Goal: Task Accomplishment & Management: Manage account settings

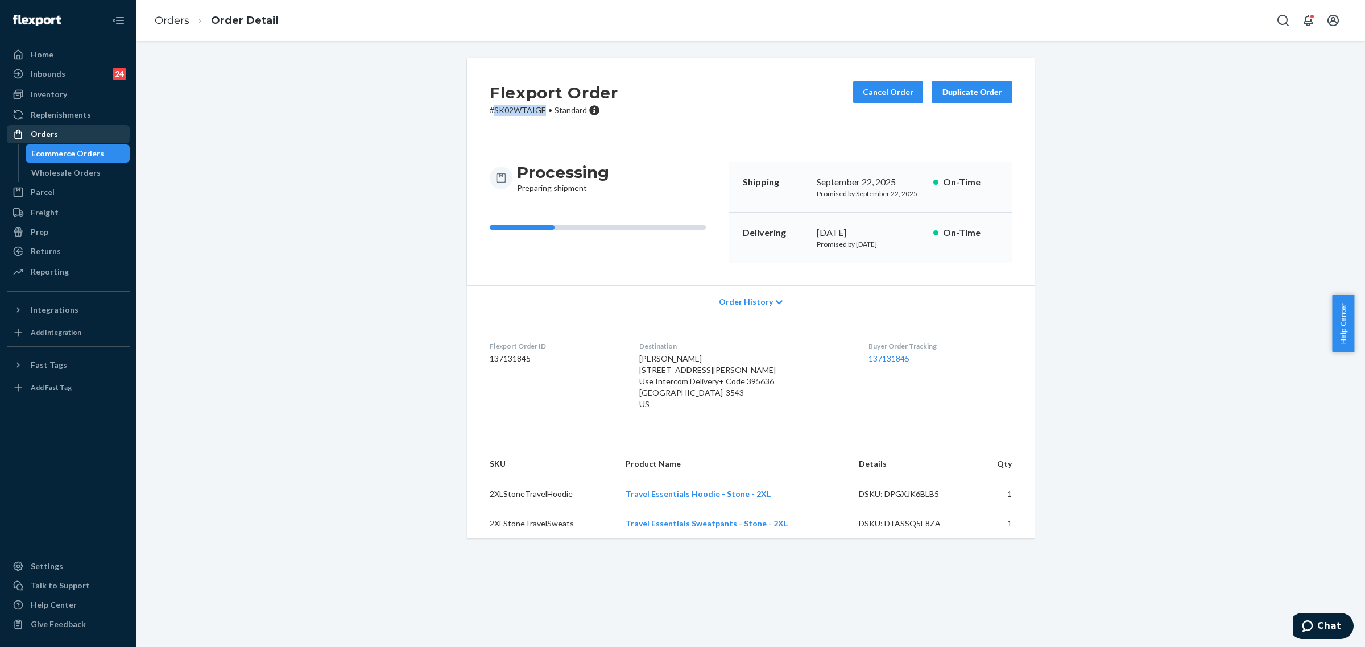
click at [38, 131] on div "Orders" at bounding box center [44, 134] width 27 height 11
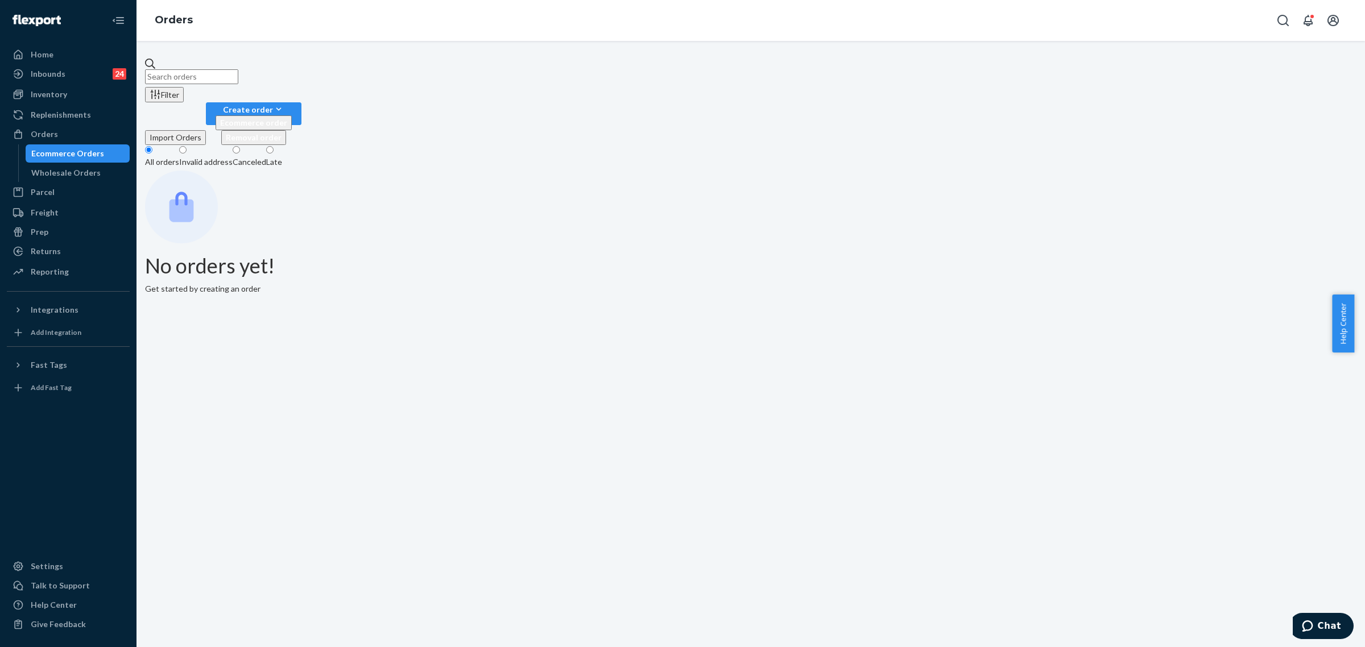
click at [188, 69] on input "text" at bounding box center [191, 76] width 93 height 15
paste input "254819912"
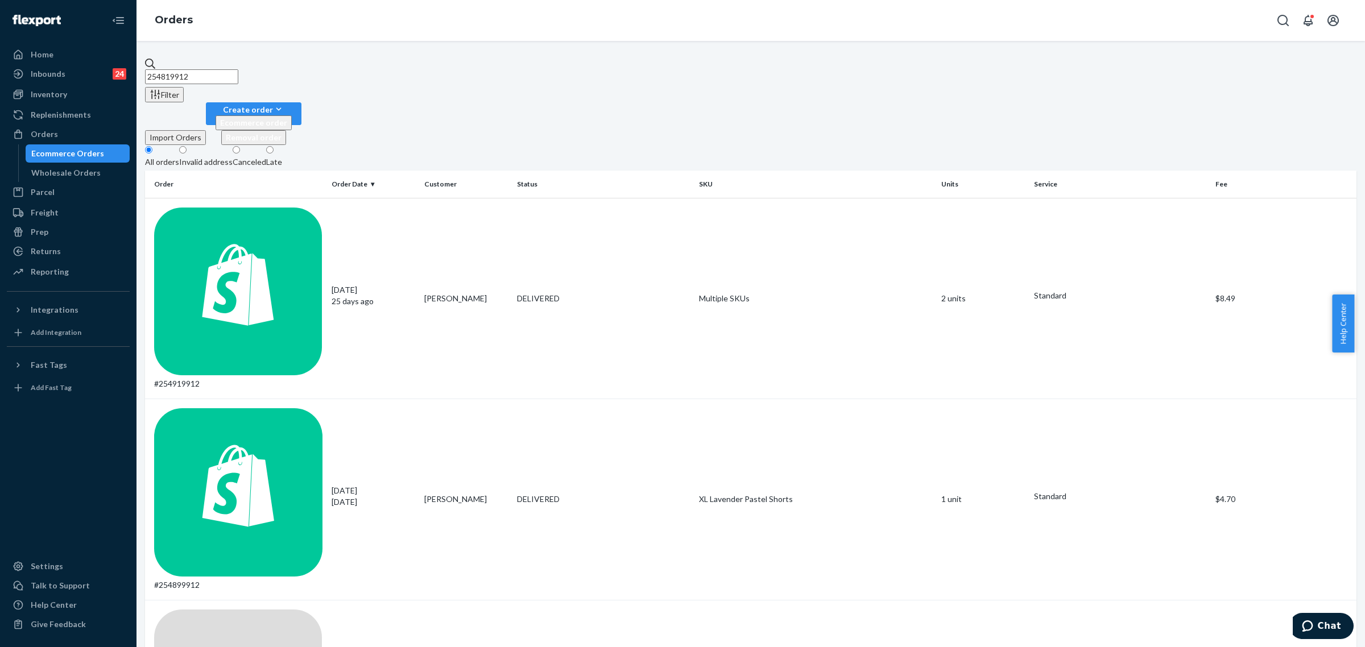
type input "254819912"
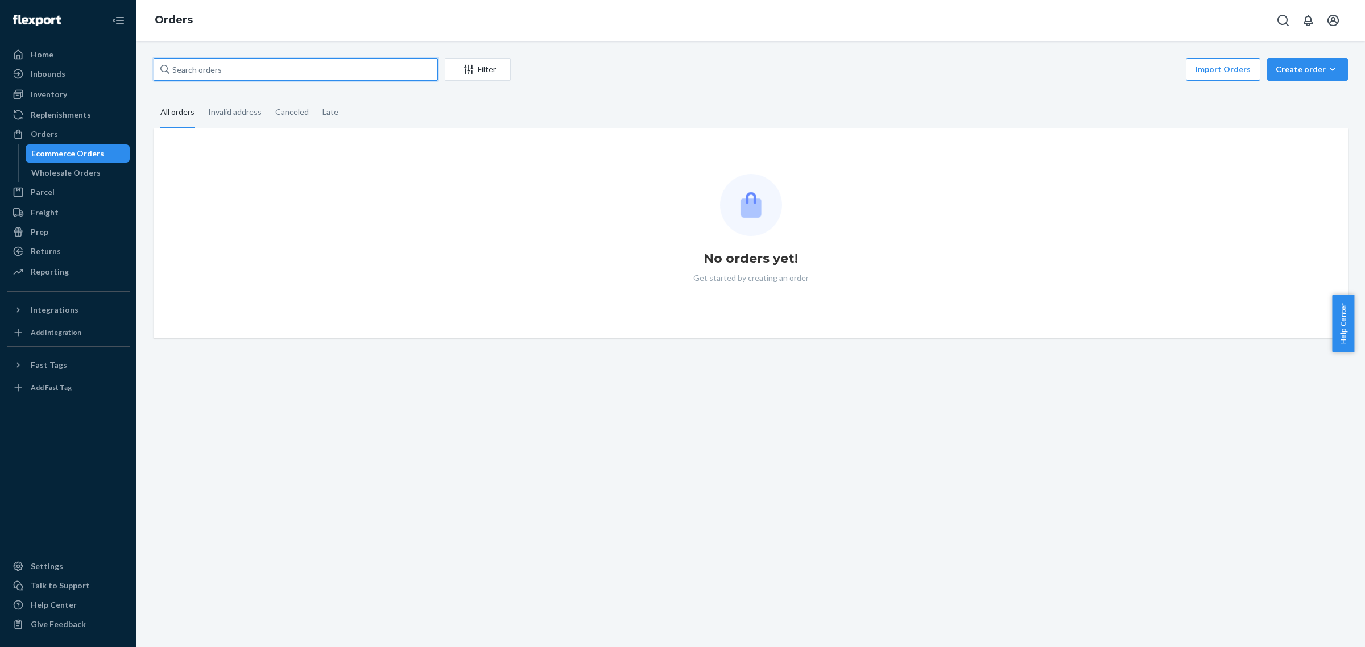
click at [188, 66] on input "text" at bounding box center [296, 69] width 284 height 23
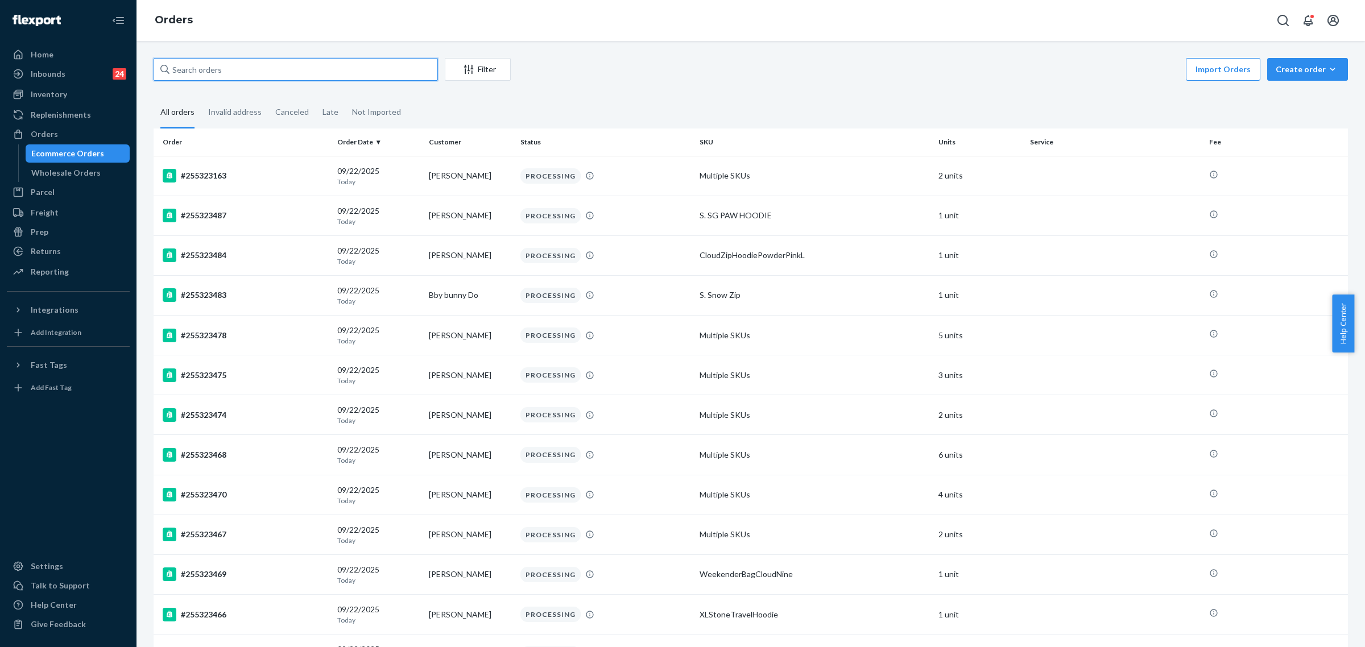
paste input "254882108 Complete"
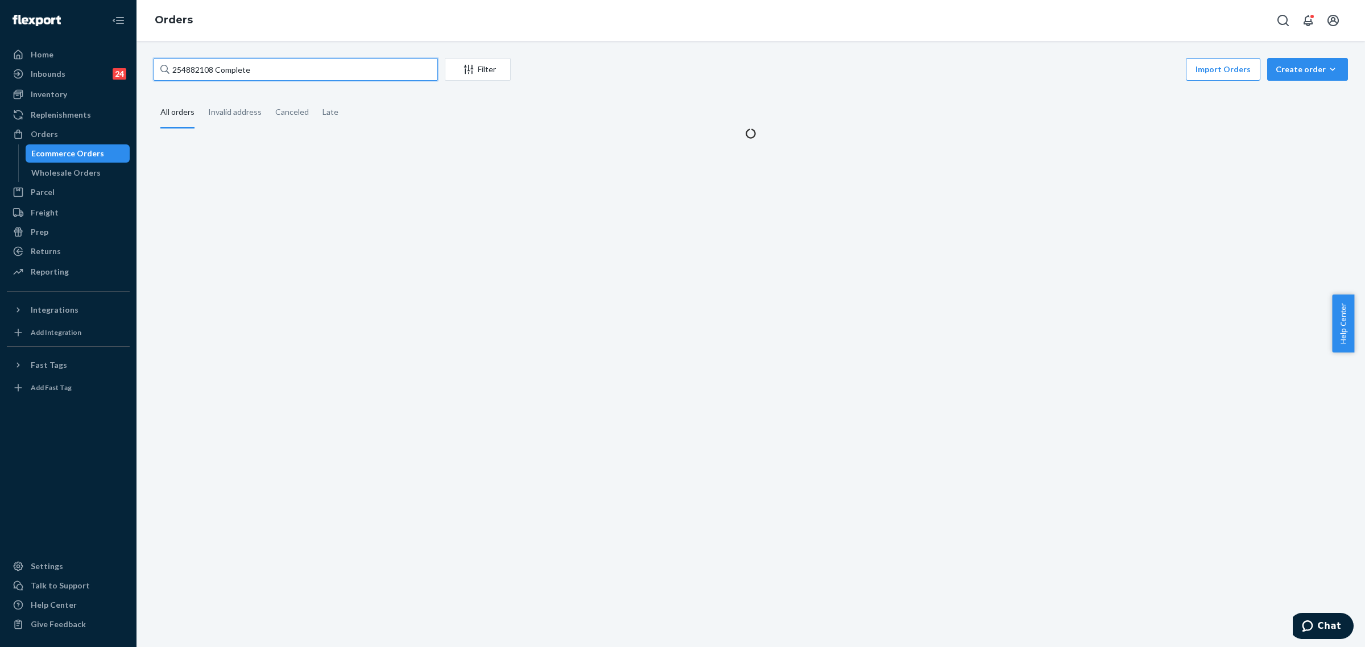
click at [260, 67] on input "254882108 Complete" at bounding box center [296, 69] width 284 height 23
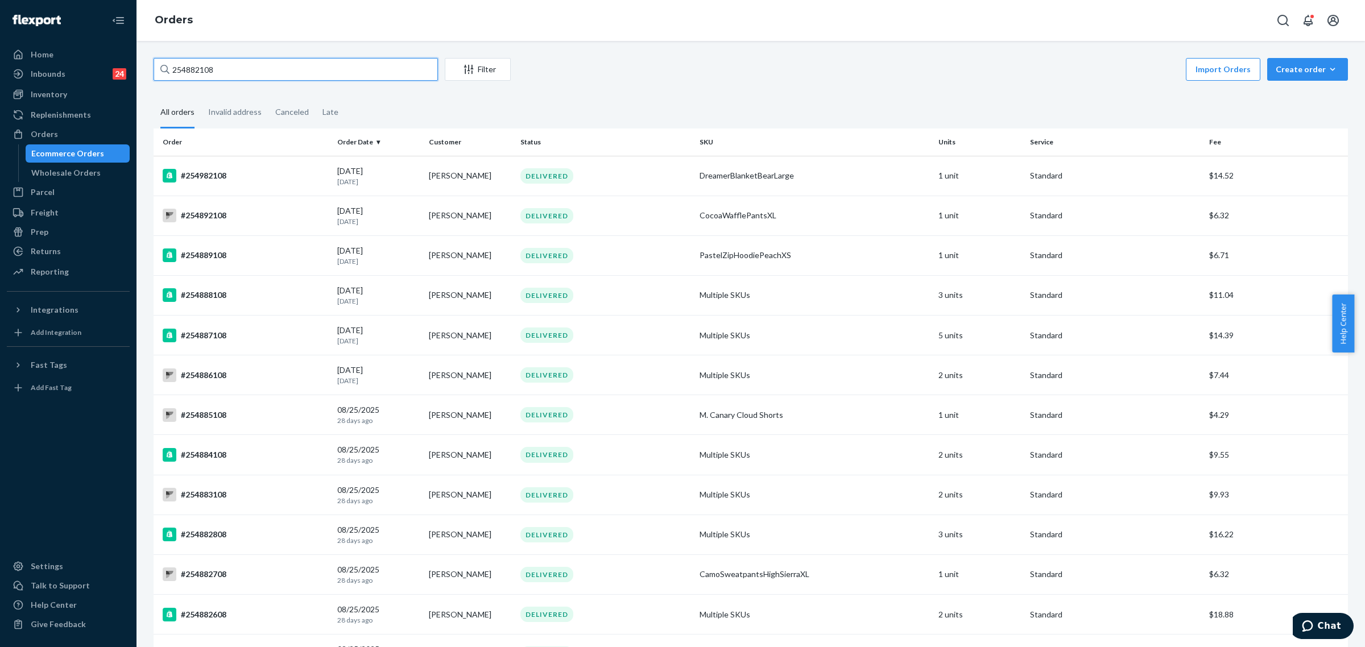
click at [206, 64] on input "254882108" at bounding box center [296, 69] width 284 height 23
click at [205, 64] on input "254882108" at bounding box center [296, 69] width 284 height 23
paste input "5206315"
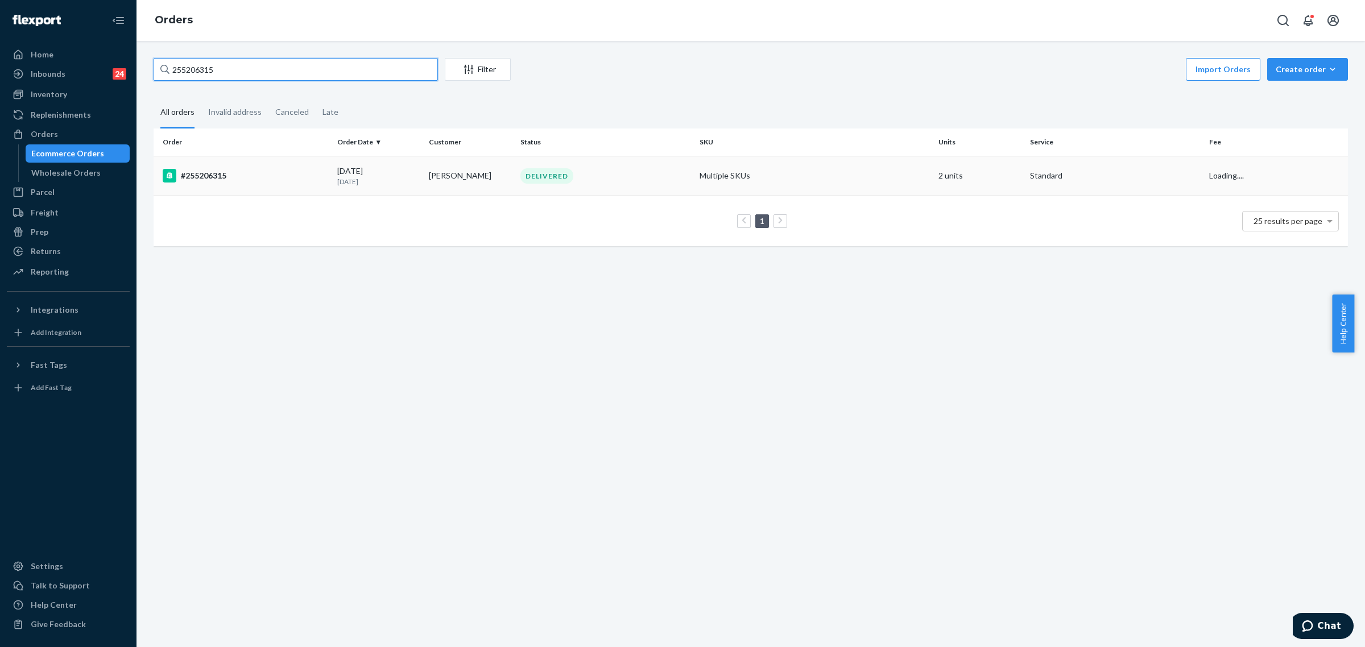
type input "255206315"
click at [612, 181] on div "DELIVERED" at bounding box center [605, 175] width 175 height 15
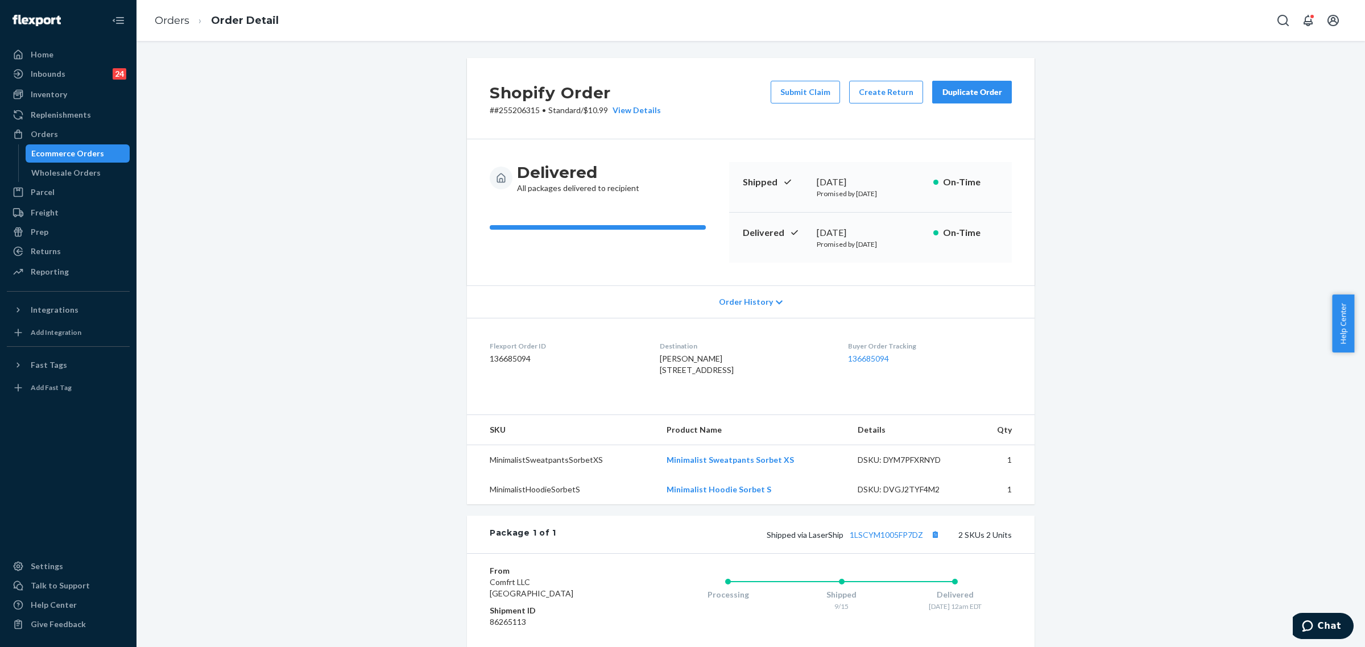
scroll to position [167, 0]
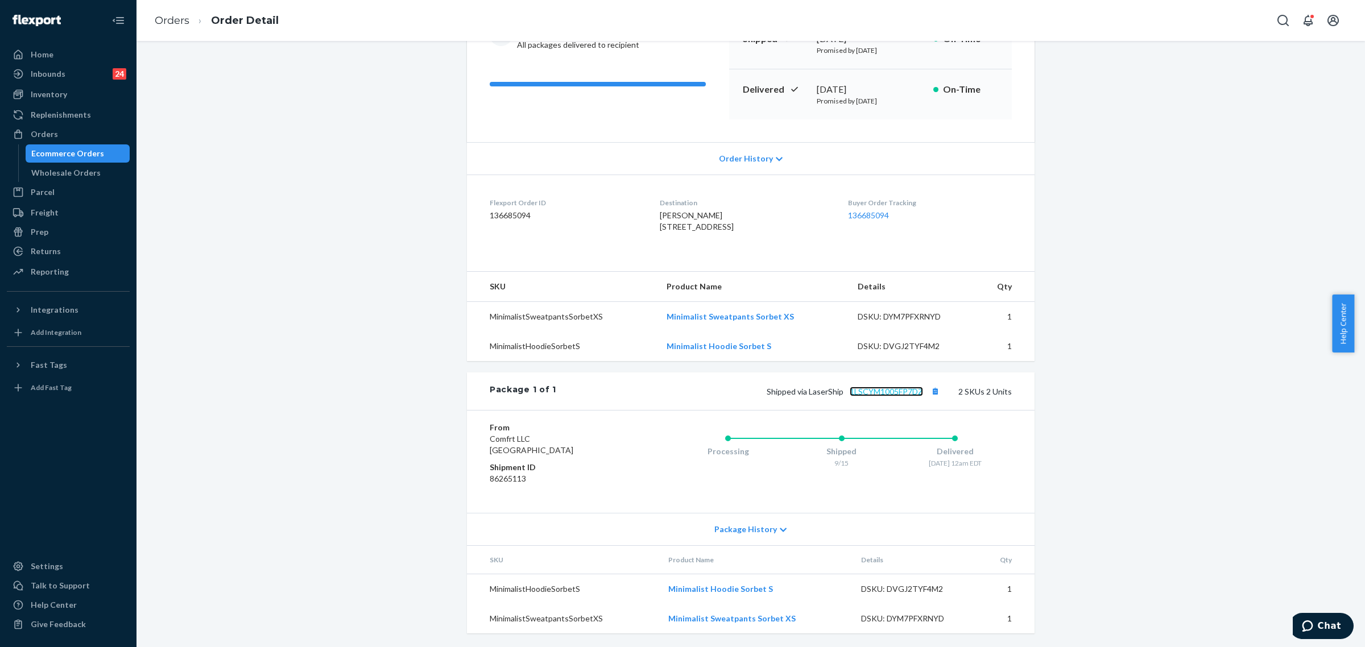
click at [890, 390] on link "1LSCYM1005FP7DZ" at bounding box center [886, 392] width 73 height 10
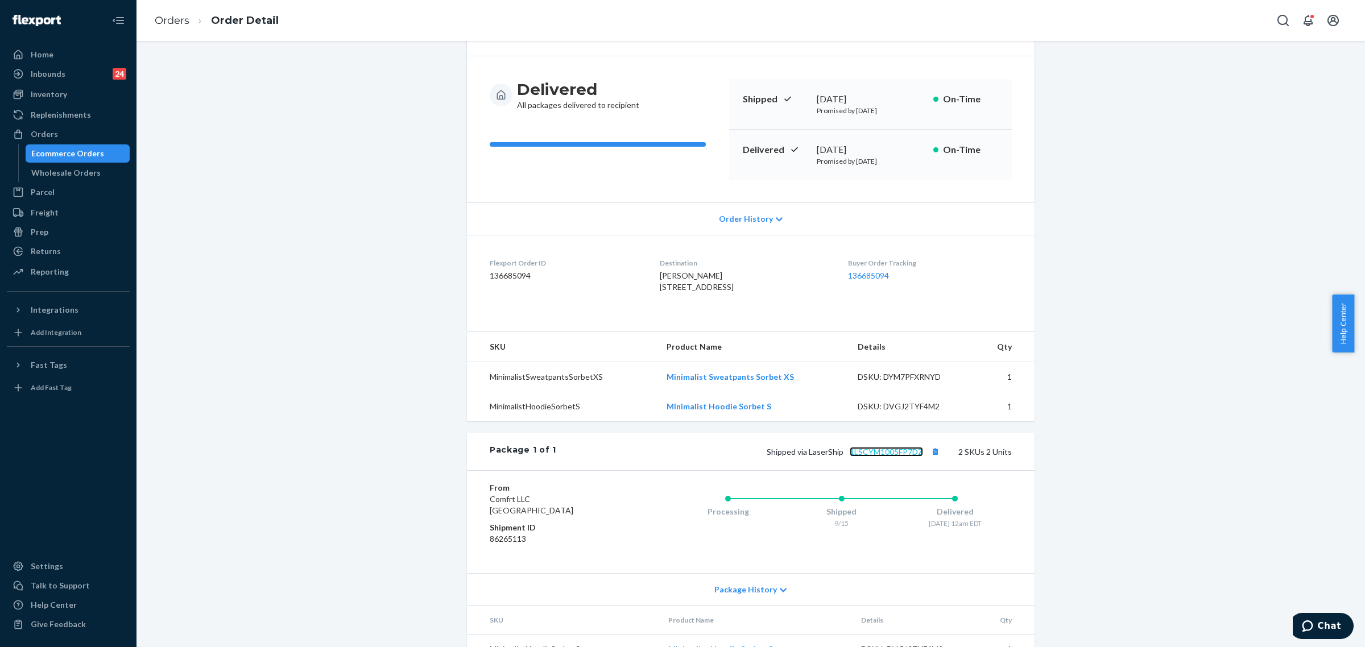
scroll to position [0, 0]
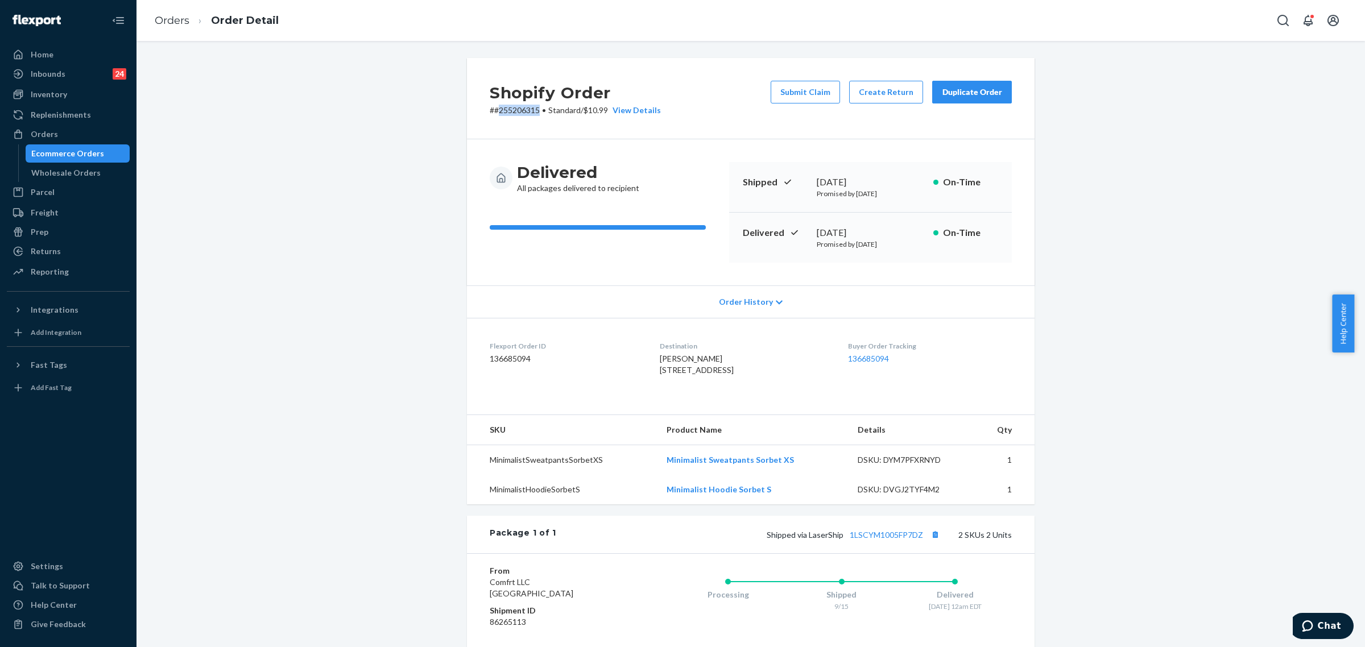
drag, startPoint x: 493, startPoint y: 109, endPoint x: 538, endPoint y: 107, distance: 44.4
click at [538, 107] on p "# #255206315 • Standard / $10.99 View Details" at bounding box center [575, 110] width 171 height 11
copy p "255206315"
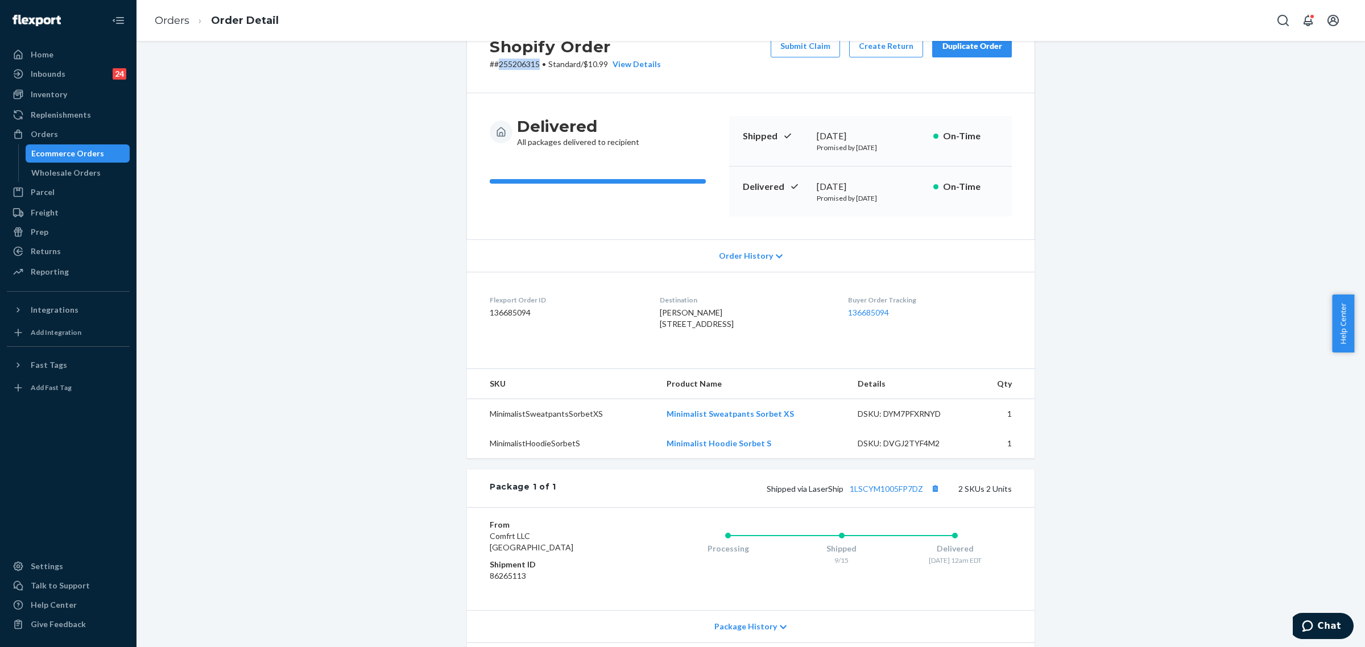
scroll to position [71, 0]
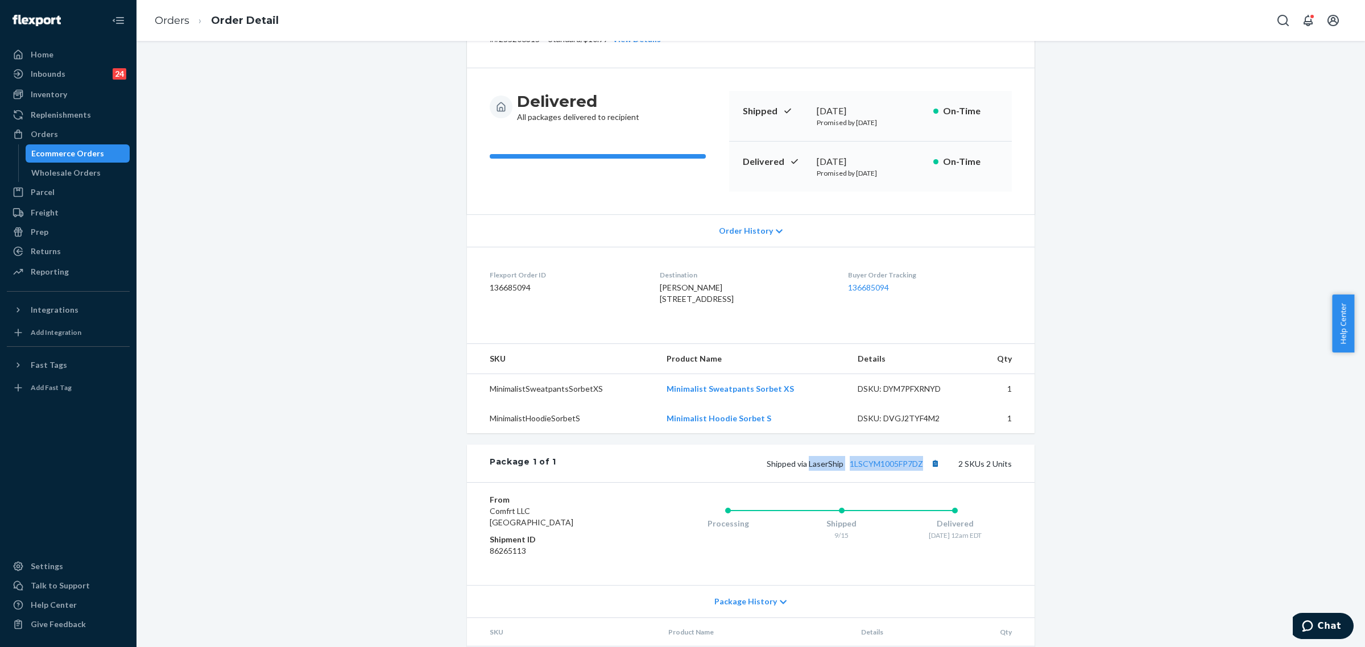
drag, startPoint x: 839, startPoint y: 490, endPoint x: 928, endPoint y: 489, distance: 88.7
click at [928, 469] on span "Shipped via LaserShip 1LSCYM1005FP7DZ" at bounding box center [855, 464] width 176 height 10
copy span "LaserShip 1LSCYM1005FP7DZ"
click at [46, 134] on div "Orders" at bounding box center [44, 134] width 27 height 11
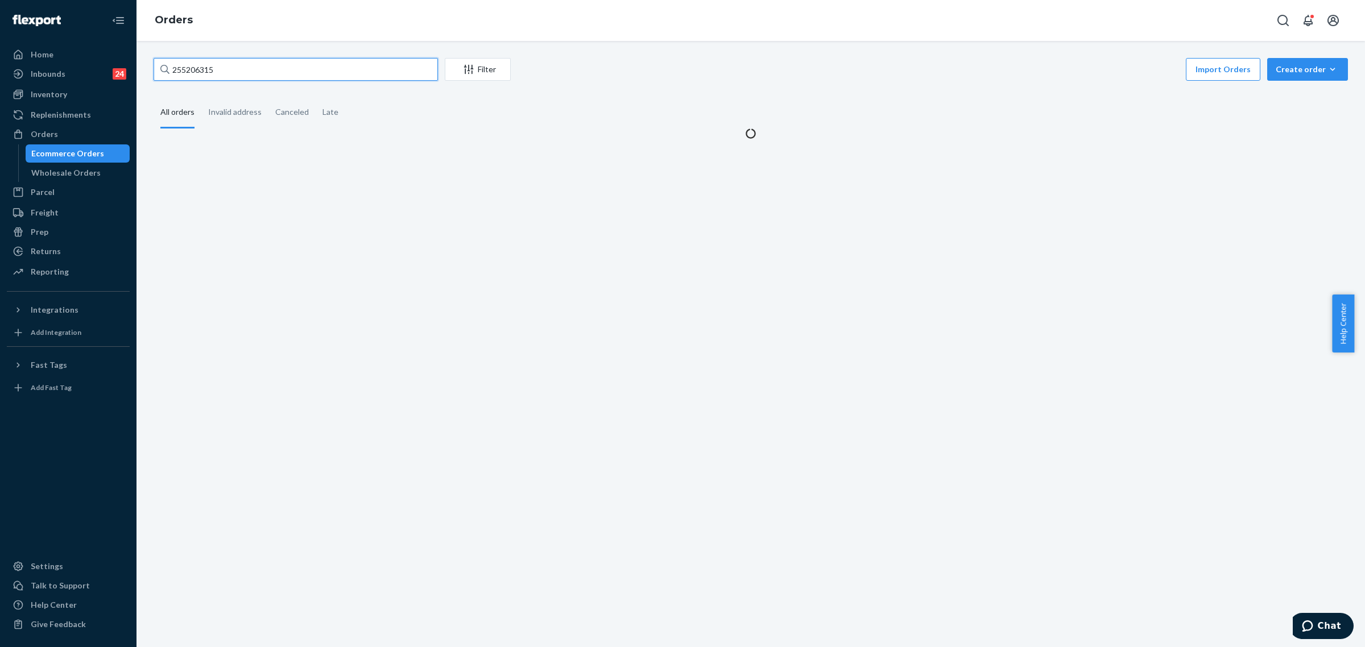
click at [185, 77] on input "255206315" at bounding box center [296, 69] width 284 height 23
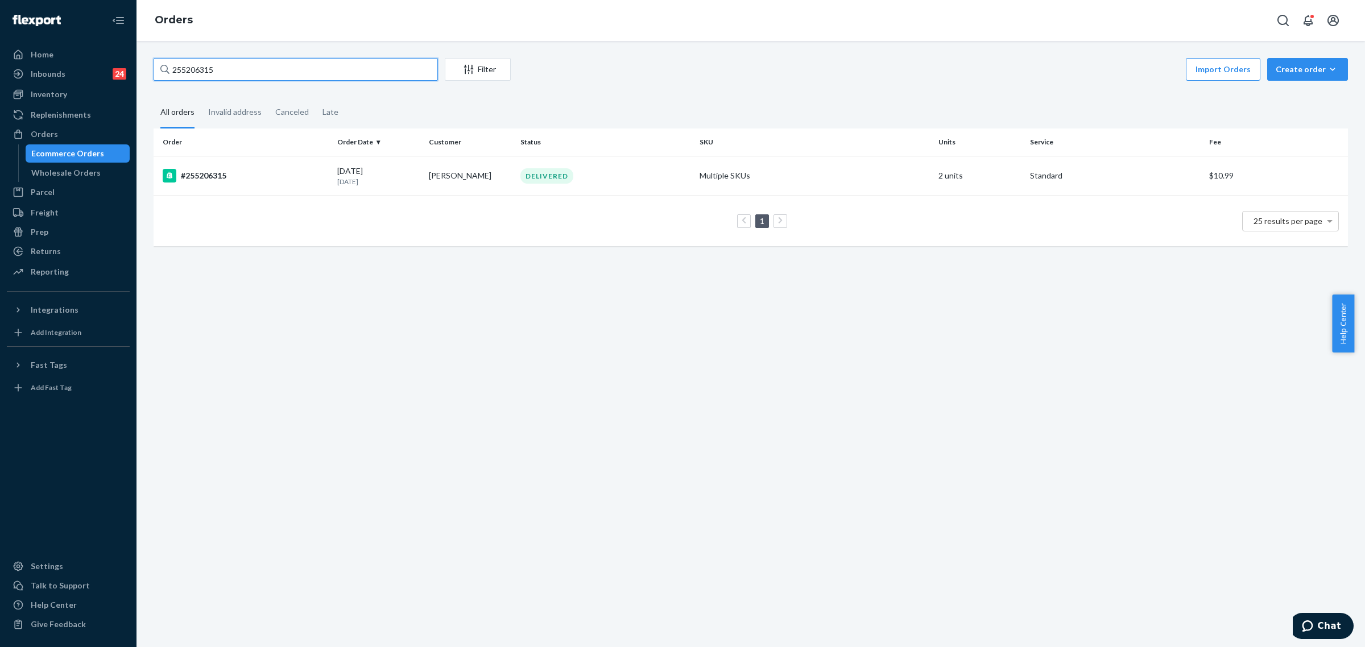
paste input "104644"
type input "255104644"
click at [434, 174] on td "Vejama Hijarunguru" at bounding box center [470, 176] width 92 height 40
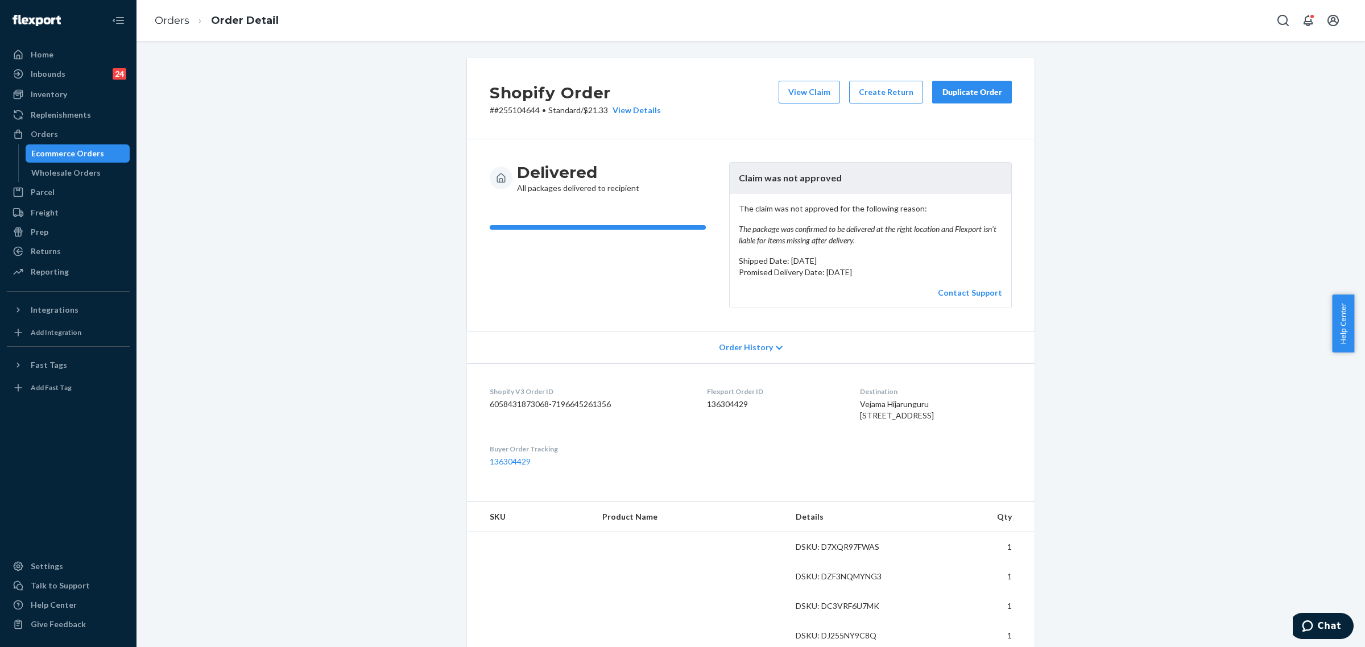
drag, startPoint x: 976, startPoint y: 98, endPoint x: 997, endPoint y: 189, distance: 93.3
click at [976, 100] on button "Duplicate Order" at bounding box center [972, 92] width 80 height 23
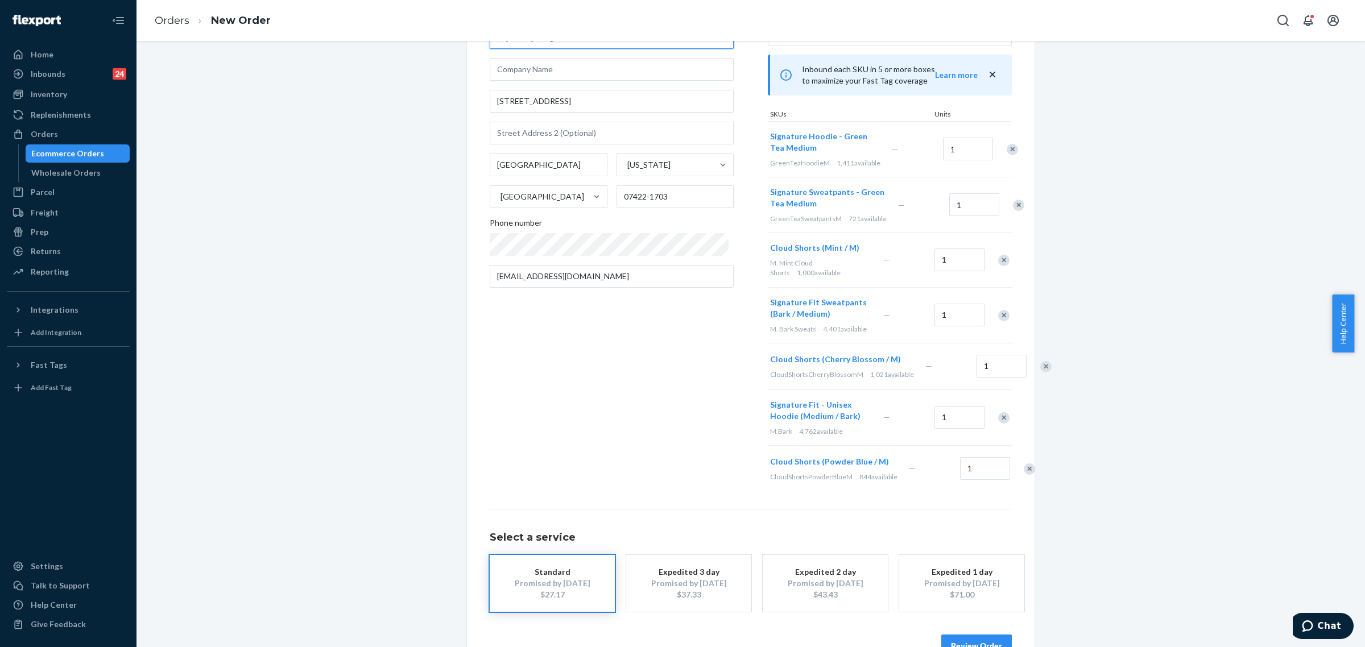
scroll to position [180, 0]
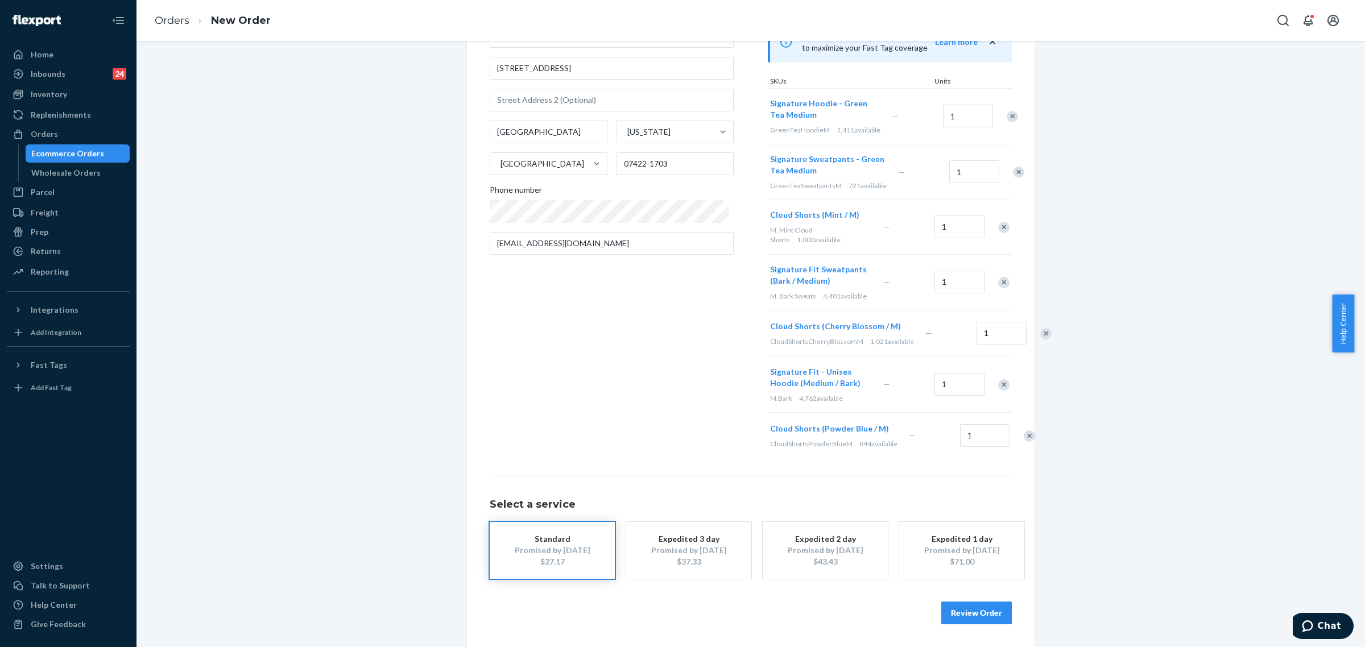
click at [973, 604] on button "Review Order" at bounding box center [976, 613] width 71 height 23
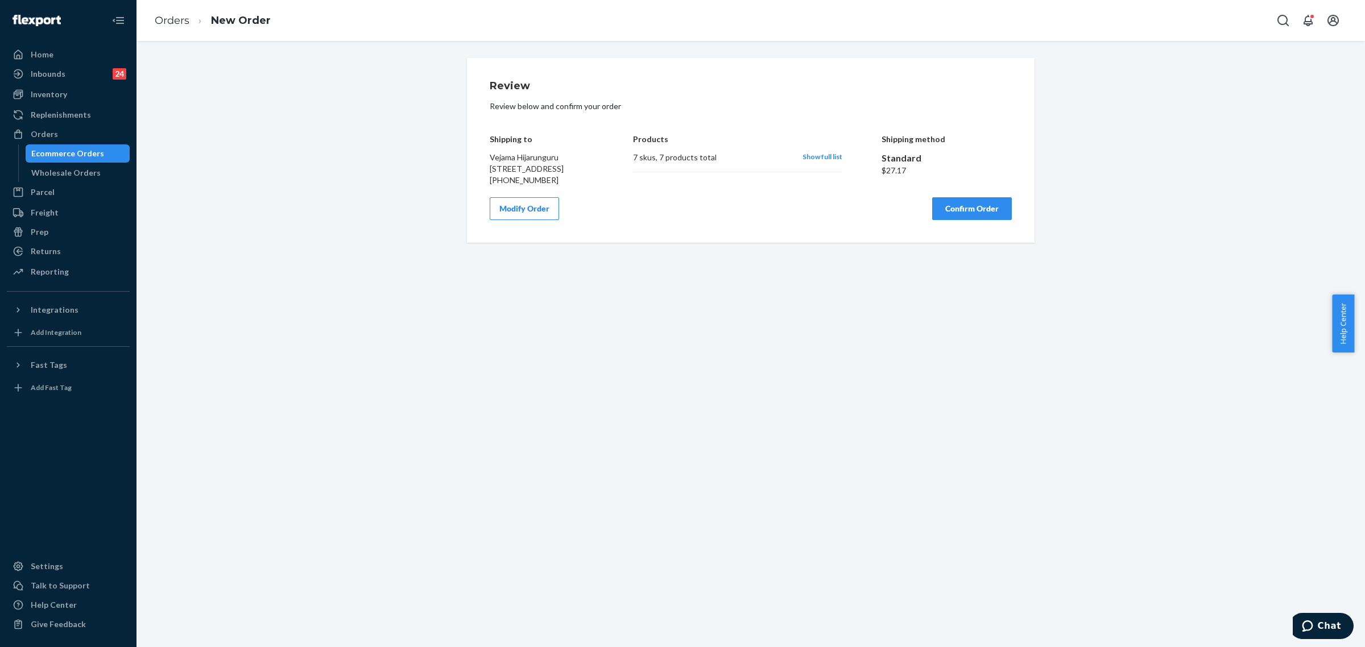
scroll to position [0, 0]
click at [967, 220] on button "Confirm Order" at bounding box center [972, 208] width 80 height 23
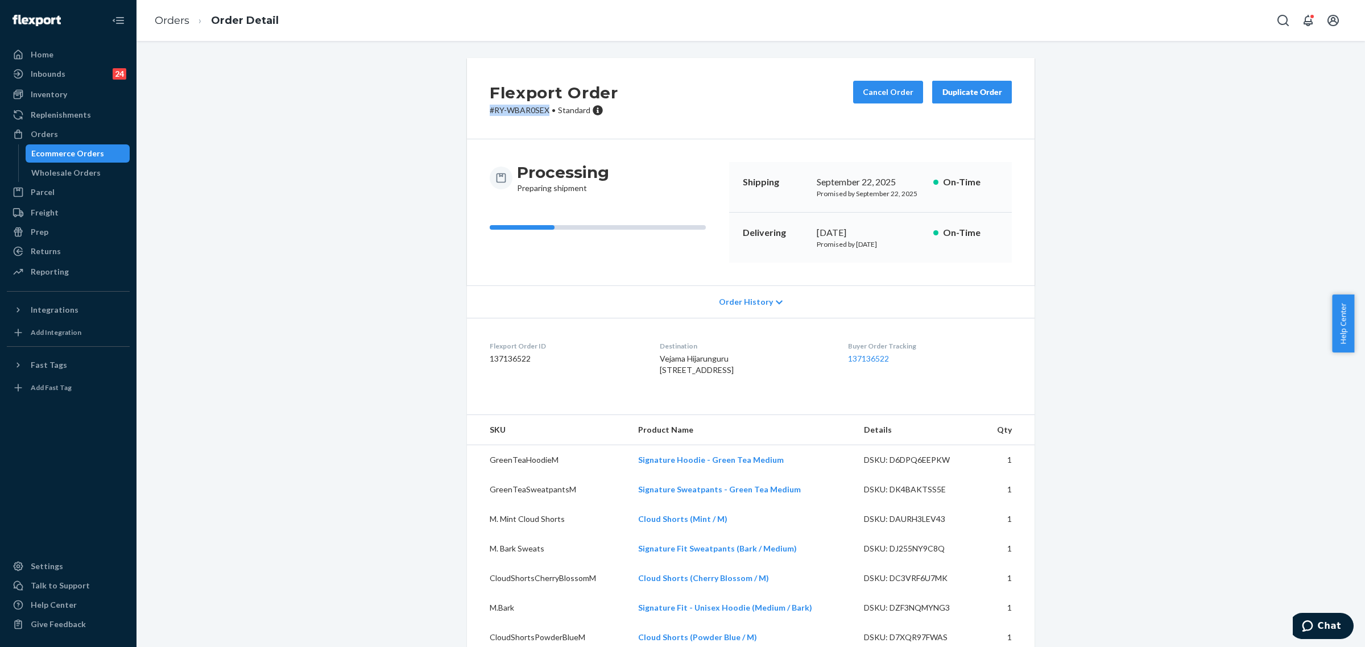
drag, startPoint x: 543, startPoint y: 111, endPoint x: 485, endPoint y: 113, distance: 58.0
click at [490, 113] on p "# RY-WBAR0SEX • Standard" at bounding box center [554, 110] width 129 height 11
drag, startPoint x: 512, startPoint y: 142, endPoint x: 559, endPoint y: 132, distance: 47.2
click at [512, 141] on div "Processing Preparing shipment Shipping September 22, 2025 Promised by September…" at bounding box center [751, 212] width 568 height 146
drag, startPoint x: 545, startPoint y: 109, endPoint x: 487, endPoint y: 111, distance: 57.5
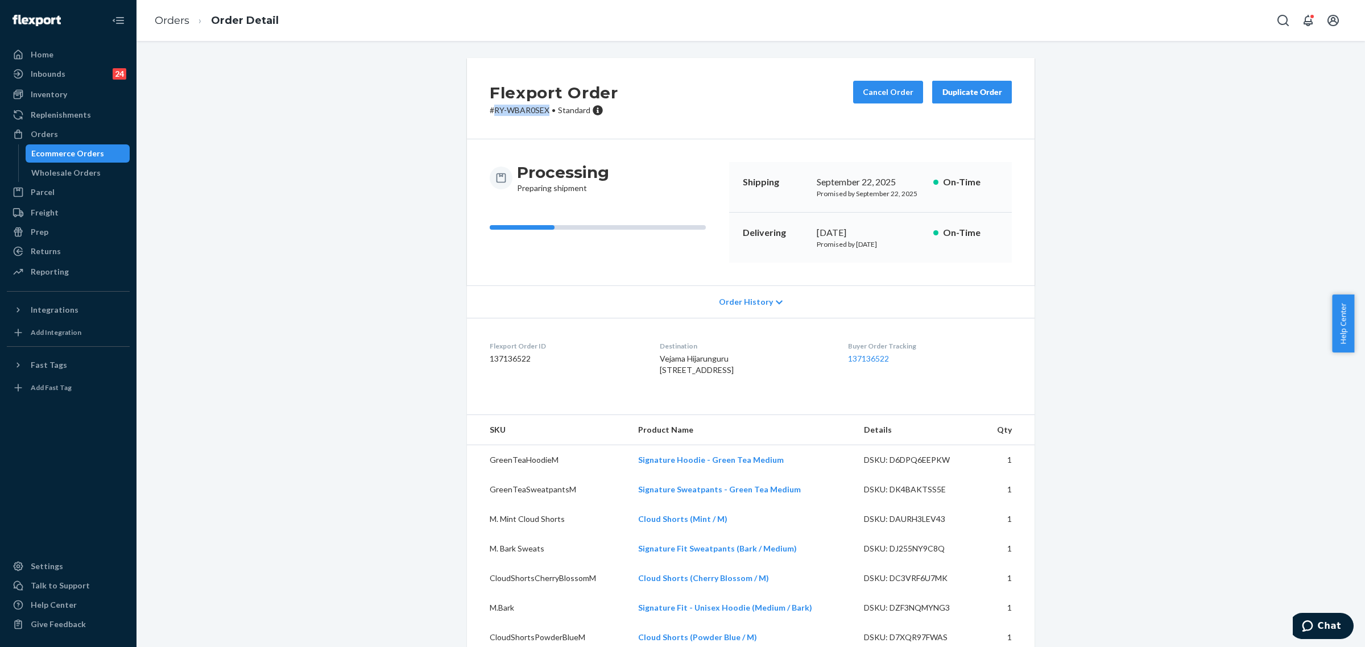
click at [490, 111] on p "# RY-WBAR0SEX • Standard" at bounding box center [554, 110] width 129 height 11
copy p "RY-WBAR0SEX"
drag, startPoint x: 41, startPoint y: 135, endPoint x: 63, endPoint y: 163, distance: 35.2
click at [41, 135] on div "Orders" at bounding box center [44, 134] width 27 height 11
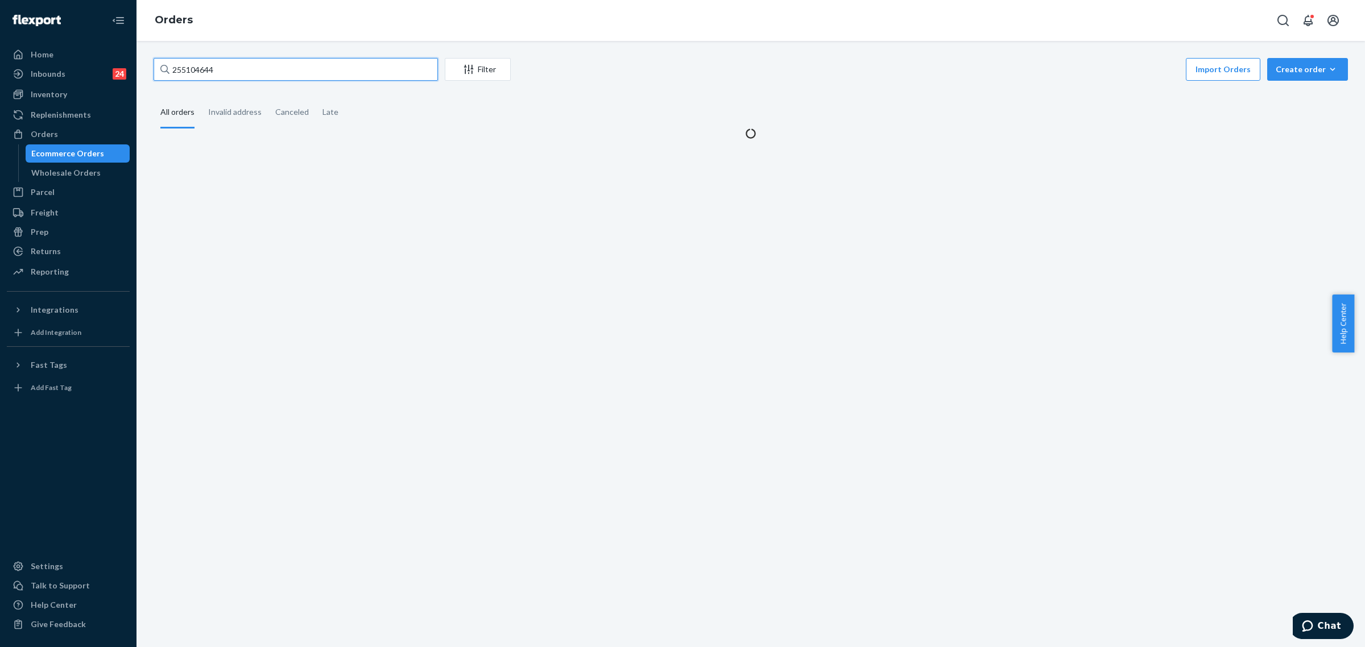
click at [191, 71] on input "255104644" at bounding box center [296, 69] width 284 height 23
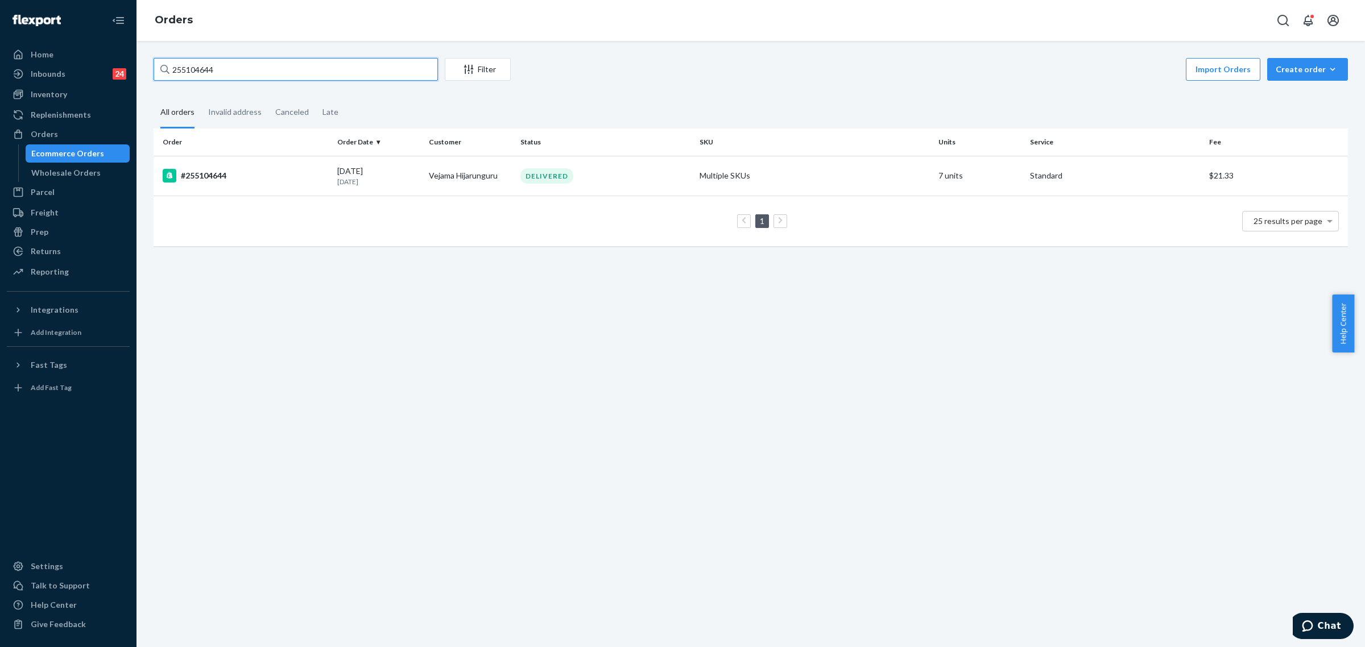
paste input "29420"
type input "255294204"
click at [458, 172] on td "Abbey Westhoven" at bounding box center [470, 176] width 92 height 40
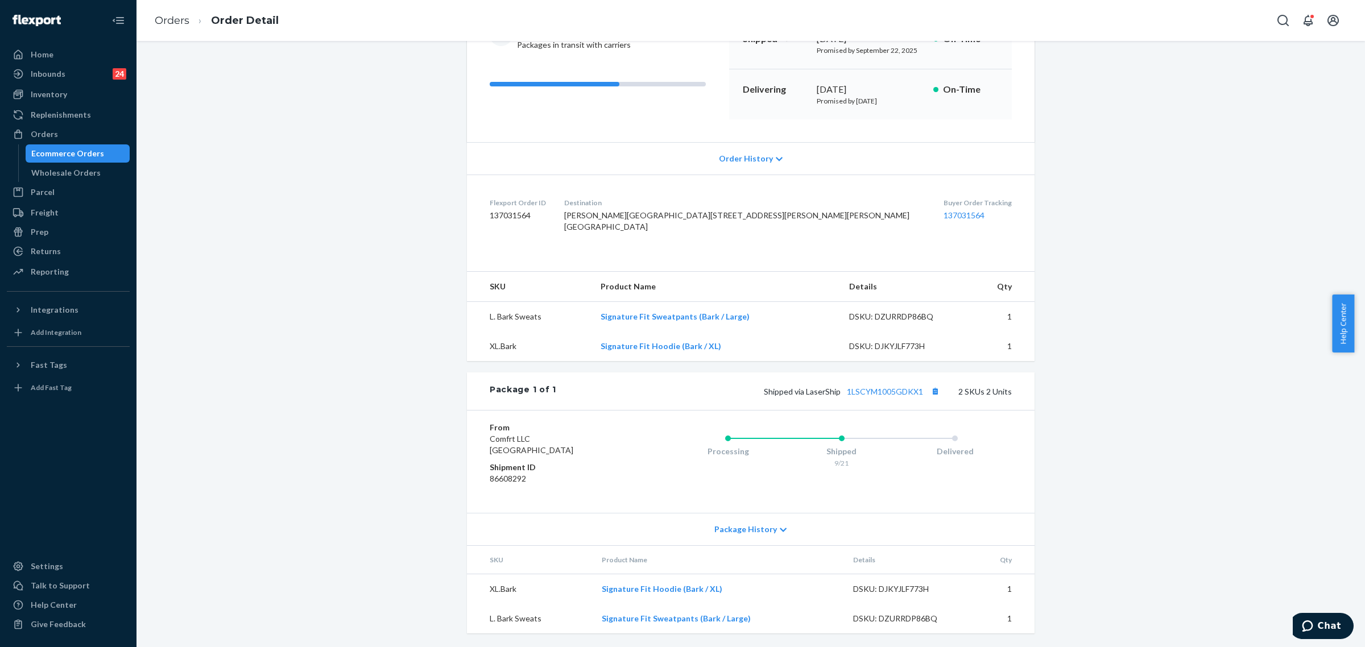
scroll to position [167, 0]
click at [879, 388] on link "1LSCYM1005GDKX1" at bounding box center [885, 392] width 76 height 10
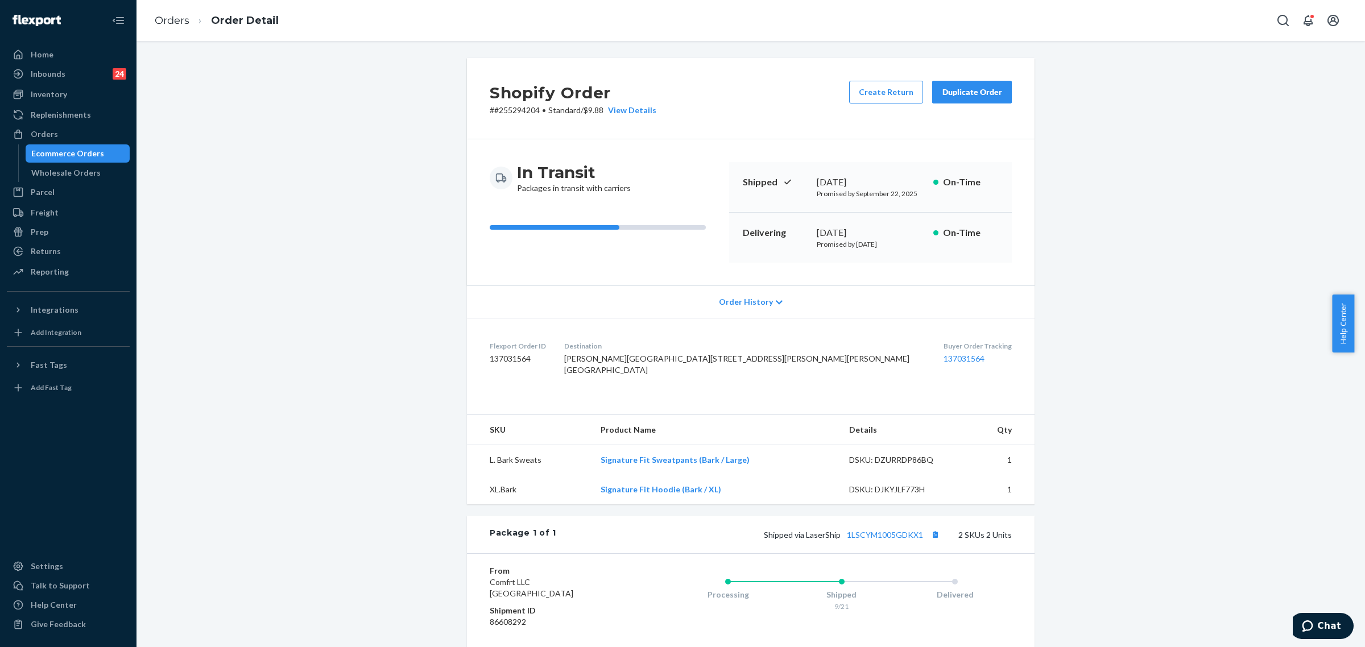
click at [510, 104] on h2 "Shopify Order" at bounding box center [573, 93] width 167 height 24
click at [519, 111] on p "# #255294204 • Standard / $9.88 View Details" at bounding box center [573, 110] width 167 height 11
copy p "255294204"
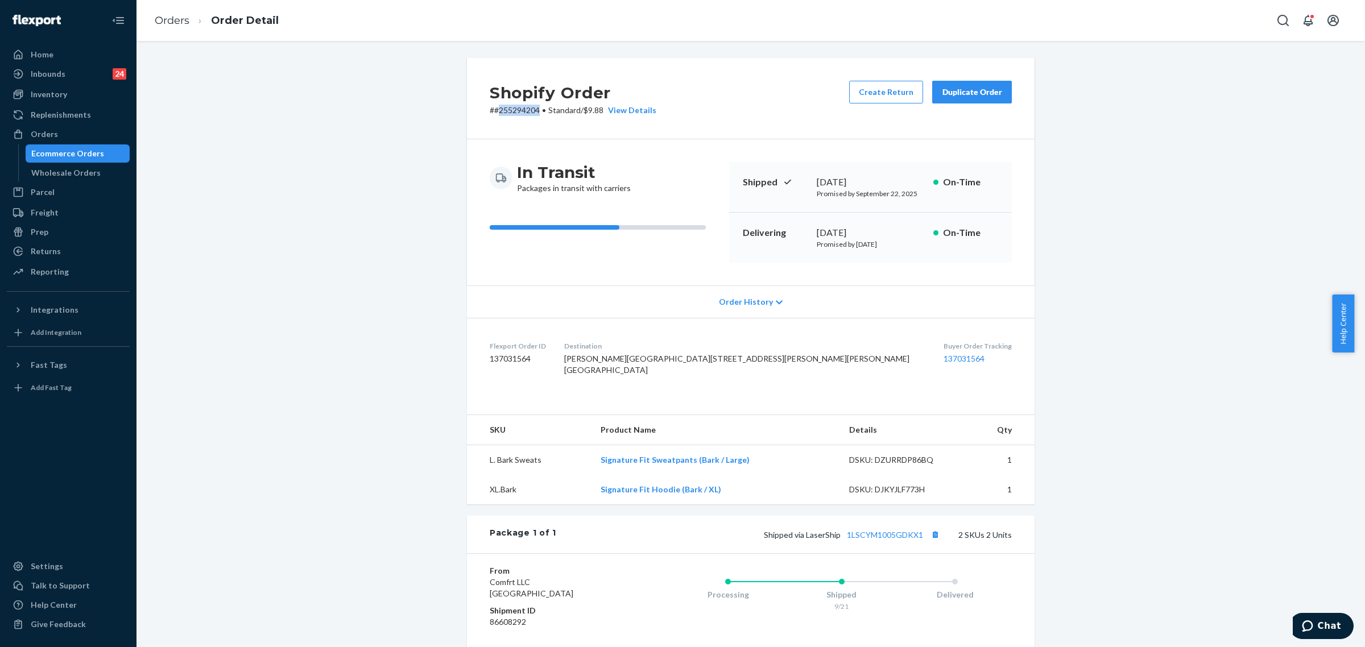
scroll to position [71, 0]
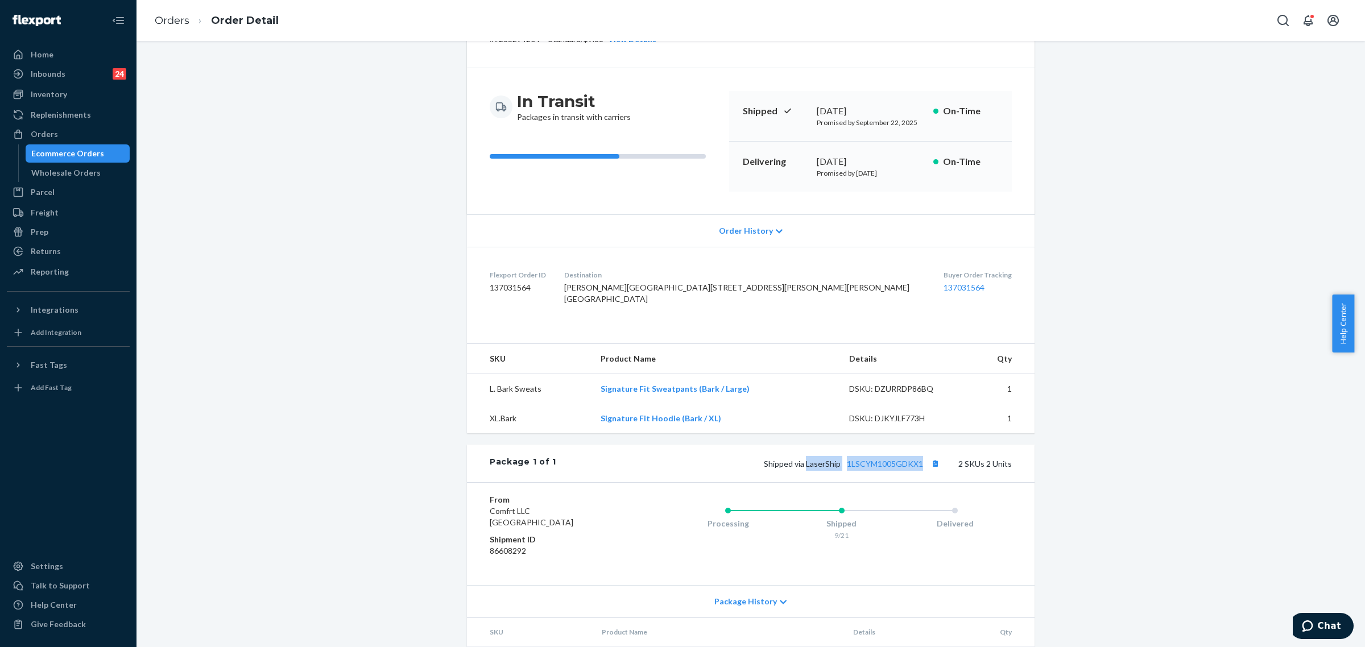
drag, startPoint x: 805, startPoint y: 488, endPoint x: 921, endPoint y: 488, distance: 116.6
click at [921, 469] on span "Shipped via LaserShip 1LSCYM1005GDKX1" at bounding box center [853, 464] width 179 height 10
copy span "LaserShip 1LSCYM1005GDKX1"
drag, startPoint x: 98, startPoint y: 132, endPoint x: 263, endPoint y: 234, distance: 194.1
click at [98, 132] on div "Orders" at bounding box center [68, 134] width 121 height 16
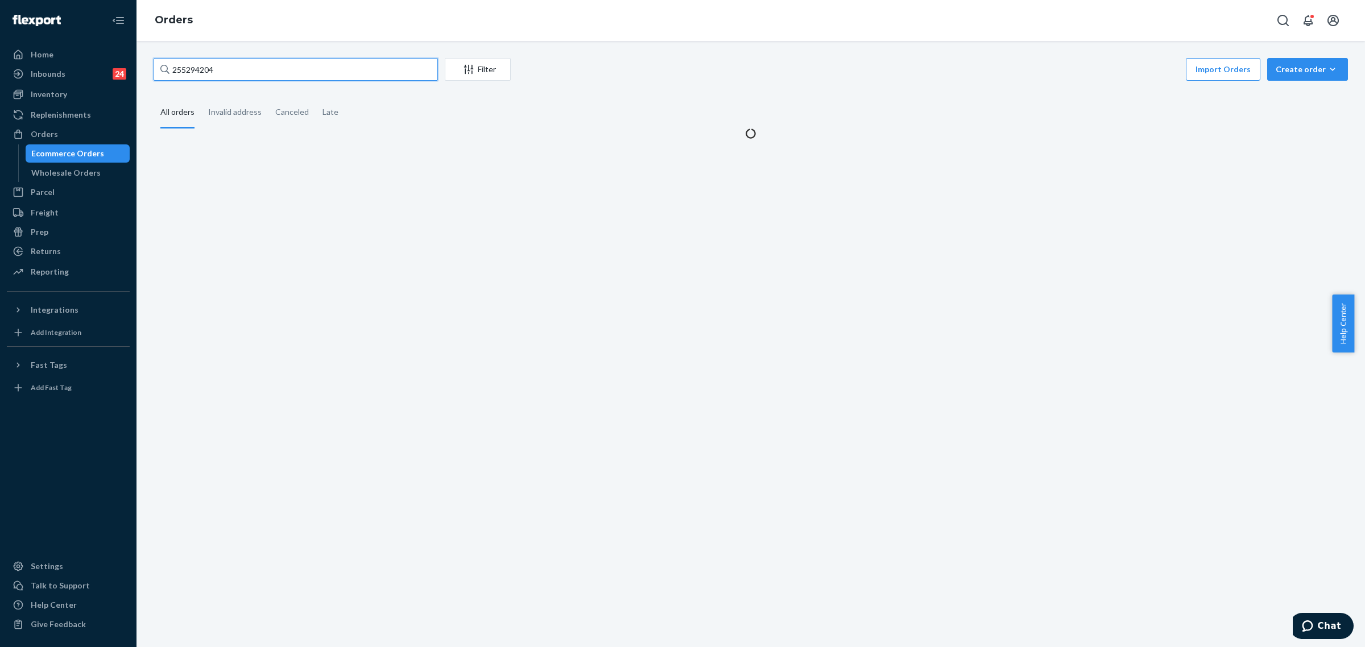
click at [173, 65] on input "255294204" at bounding box center [296, 69] width 284 height 23
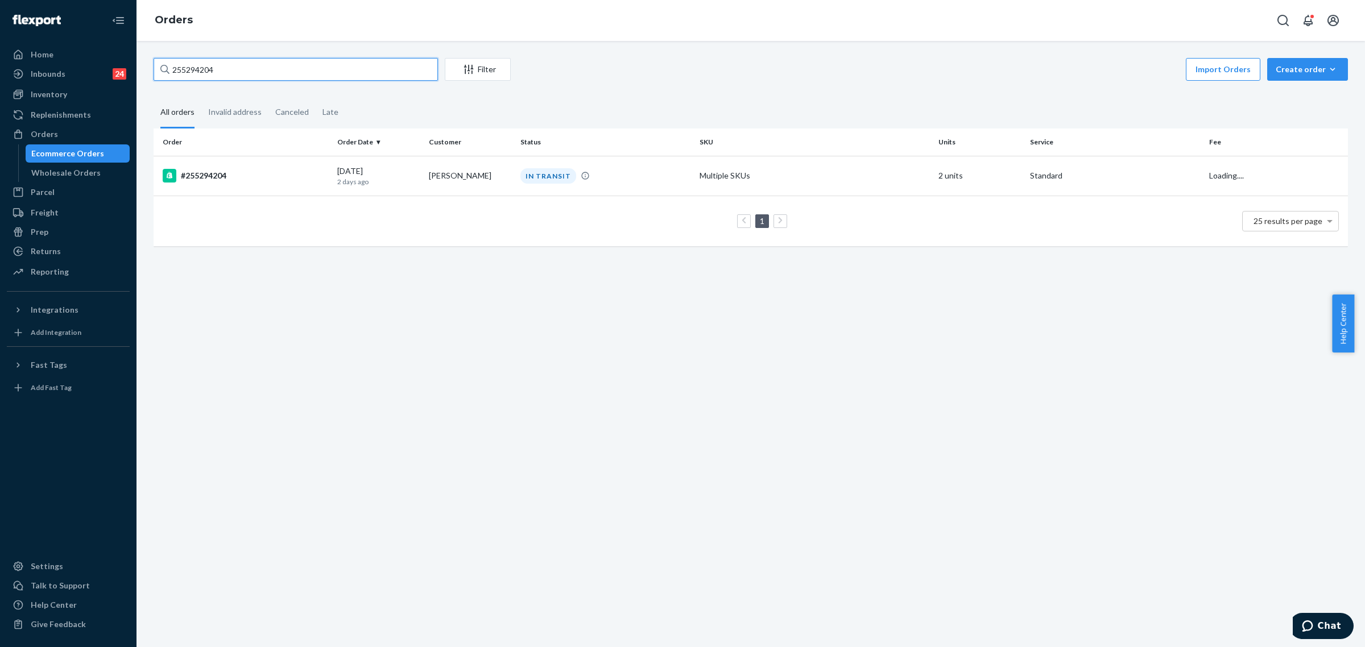
click at [174, 66] on input "255294204" at bounding box center [296, 69] width 284 height 23
paste input "9480"
type input "255299480"
click at [431, 178] on td "efrain rodriguez" at bounding box center [470, 176] width 92 height 40
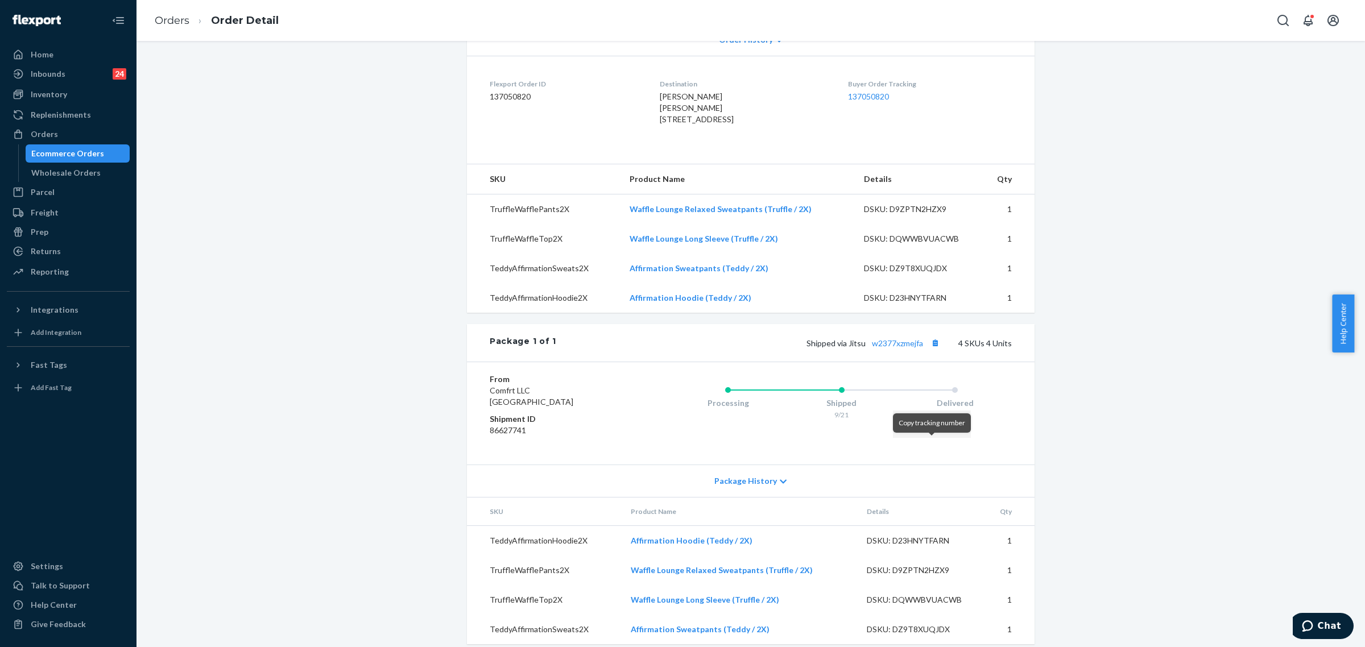
scroll to position [284, 0]
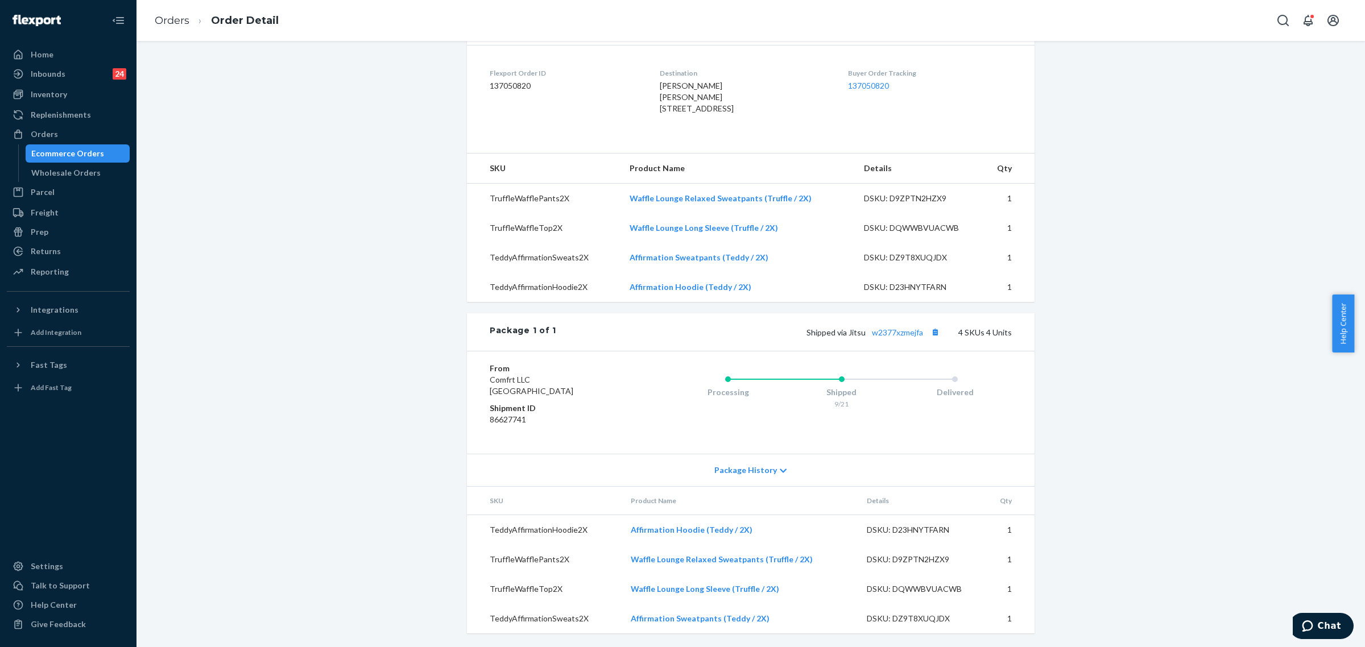
click at [899, 340] on div "Shipped via Jitsu w2377xzmejfa 4 SKUs 4 Units" at bounding box center [784, 332] width 456 height 15
click at [912, 337] on link "w2377xzmejfa" at bounding box center [897, 333] width 51 height 10
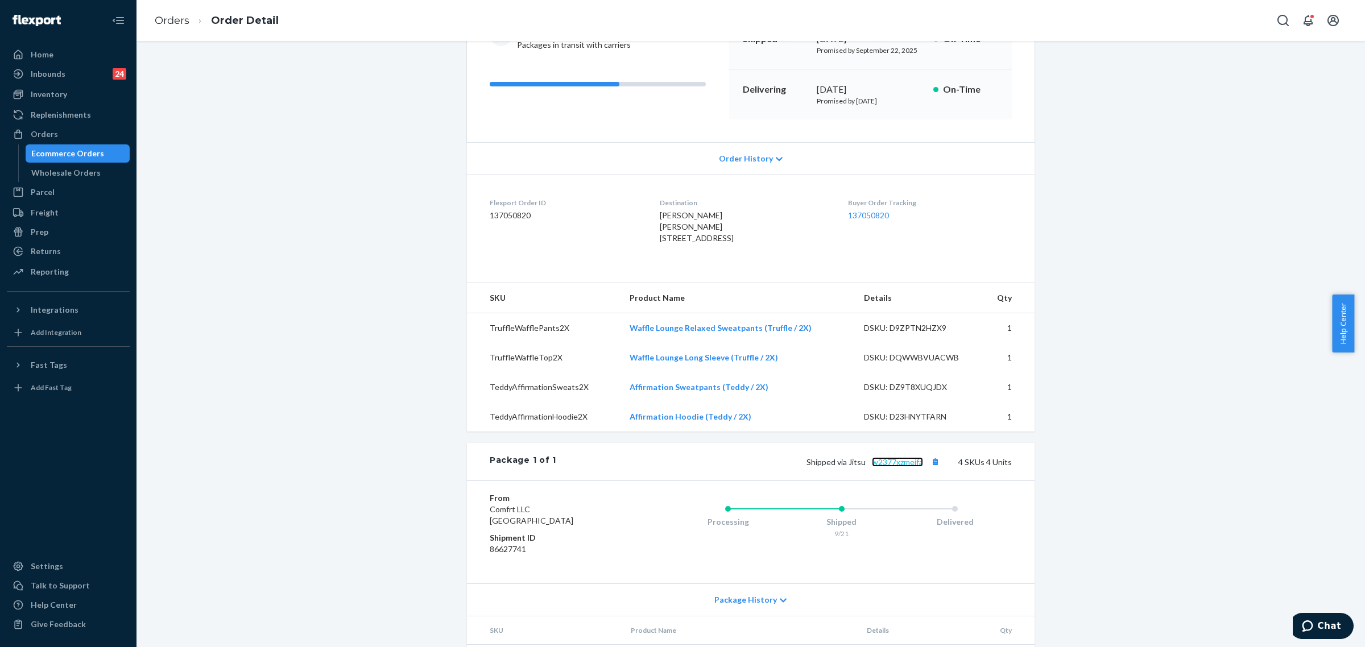
scroll to position [142, 0]
drag, startPoint x: 845, startPoint y: 486, endPoint x: 919, endPoint y: 483, distance: 74.0
click at [920, 468] on span "Shipped via Jitsu w2377xzmejfa" at bounding box center [875, 463] width 136 height 10
copy span "Jitsu w2377xzmejfa"
click at [55, 135] on div "Orders" at bounding box center [44, 134] width 27 height 11
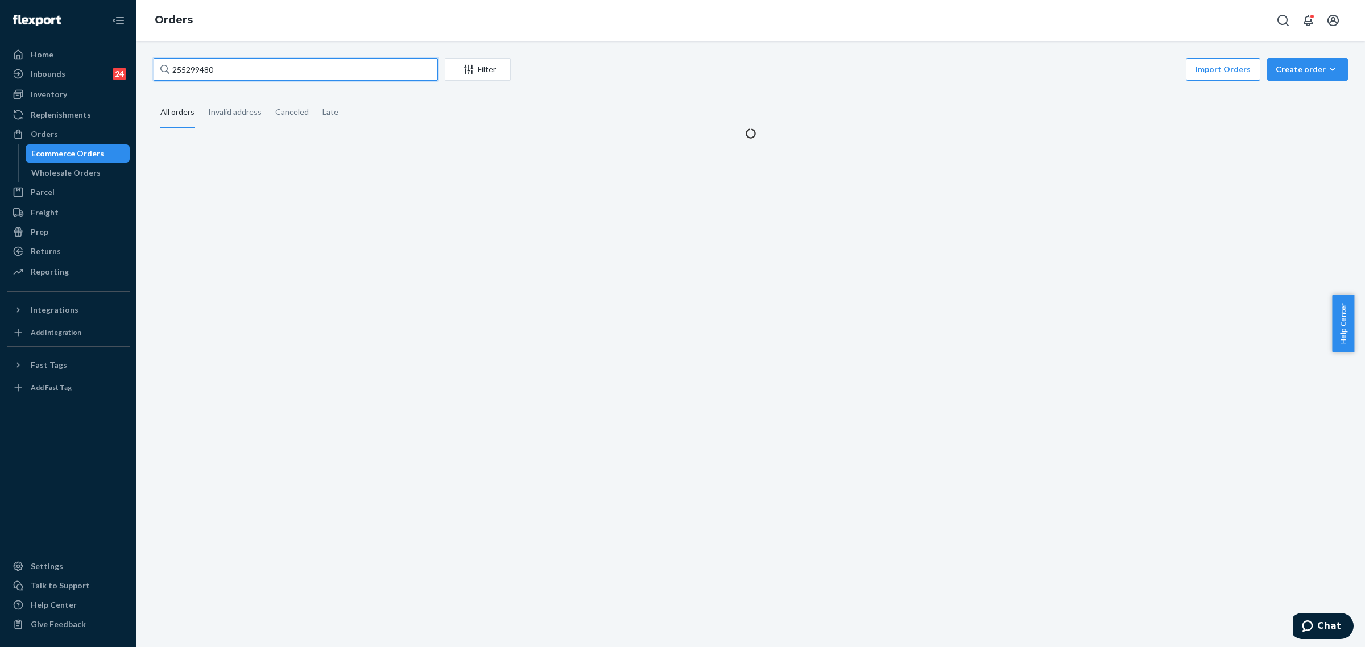
click at [202, 72] on input "255299480" at bounding box center [296, 69] width 284 height 23
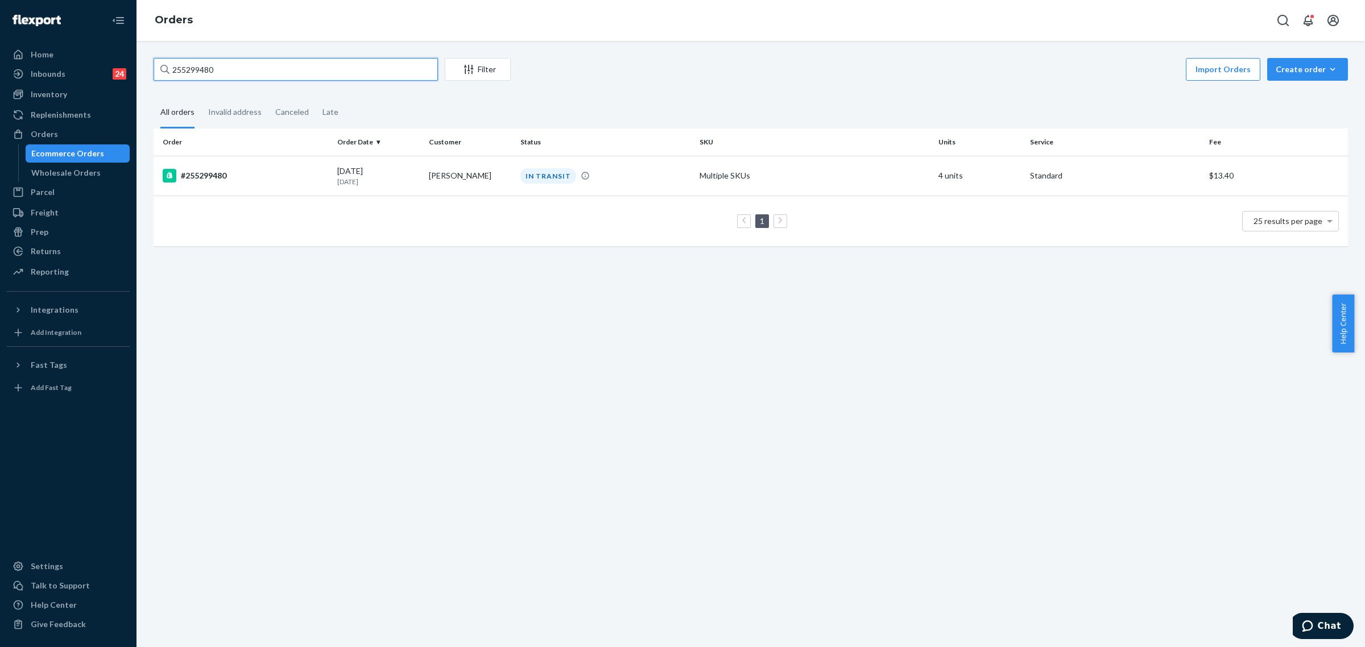
paste input "1855"
type input "255218550"
click at [572, 171] on div "DELIVERED" at bounding box center [605, 175] width 175 height 15
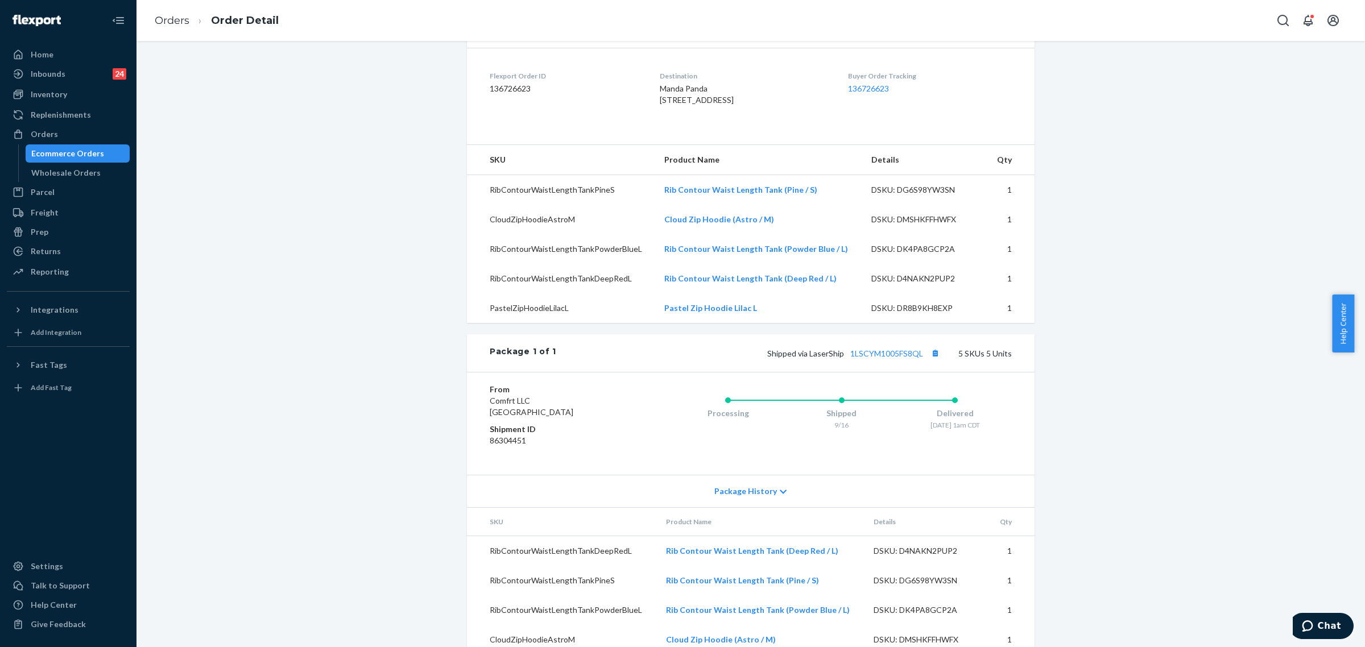
scroll to position [345, 0]
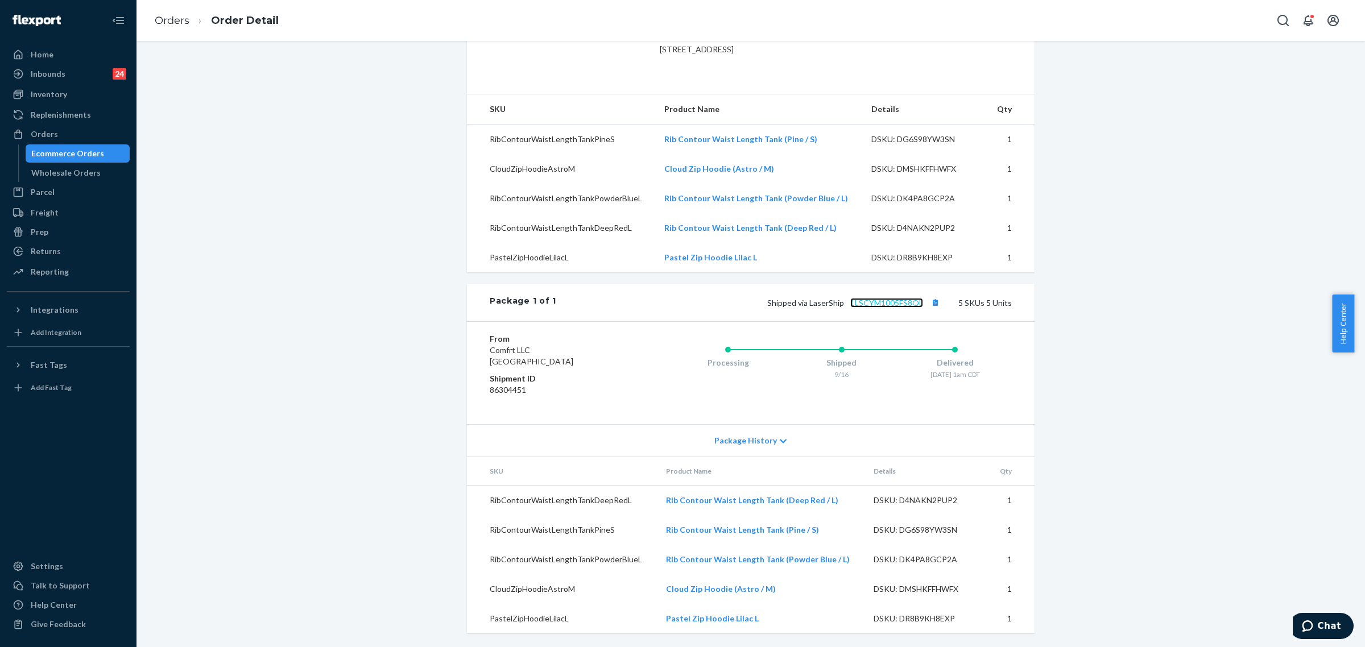
click at [887, 301] on link "1LSCYM1005FS8QL" at bounding box center [886, 303] width 73 height 10
click at [780, 444] on icon at bounding box center [783, 441] width 7 height 8
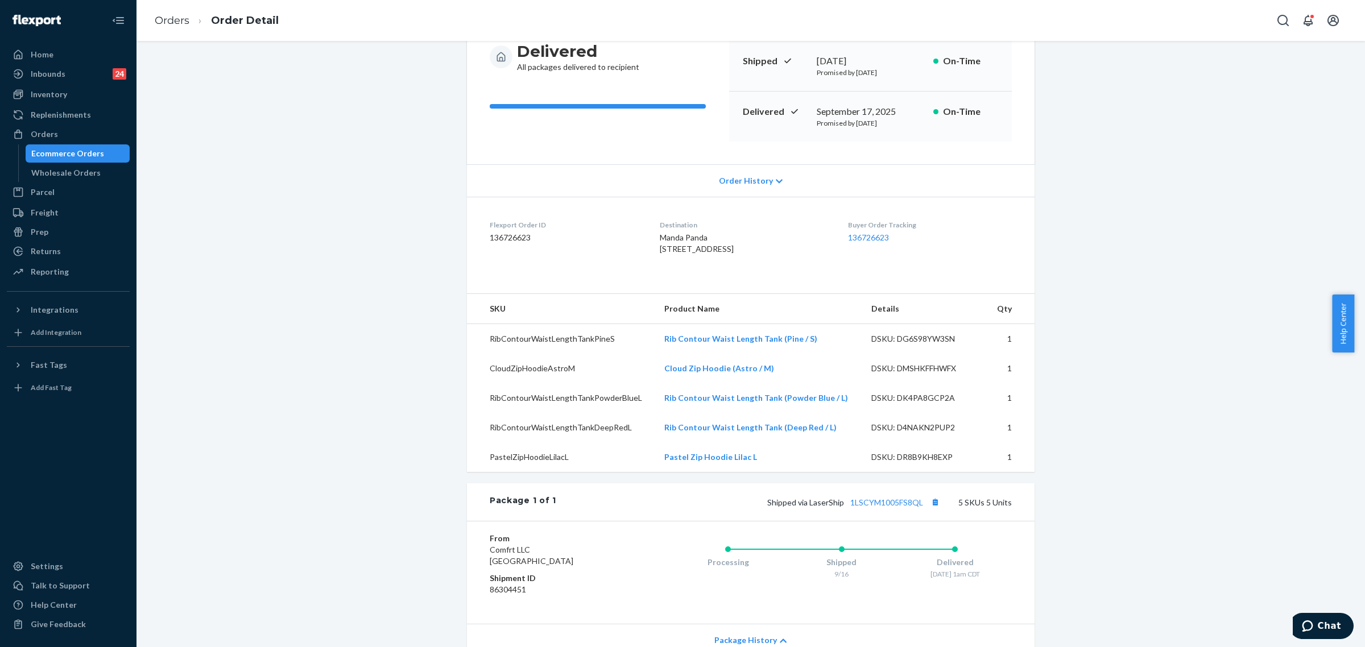
scroll to position [0, 0]
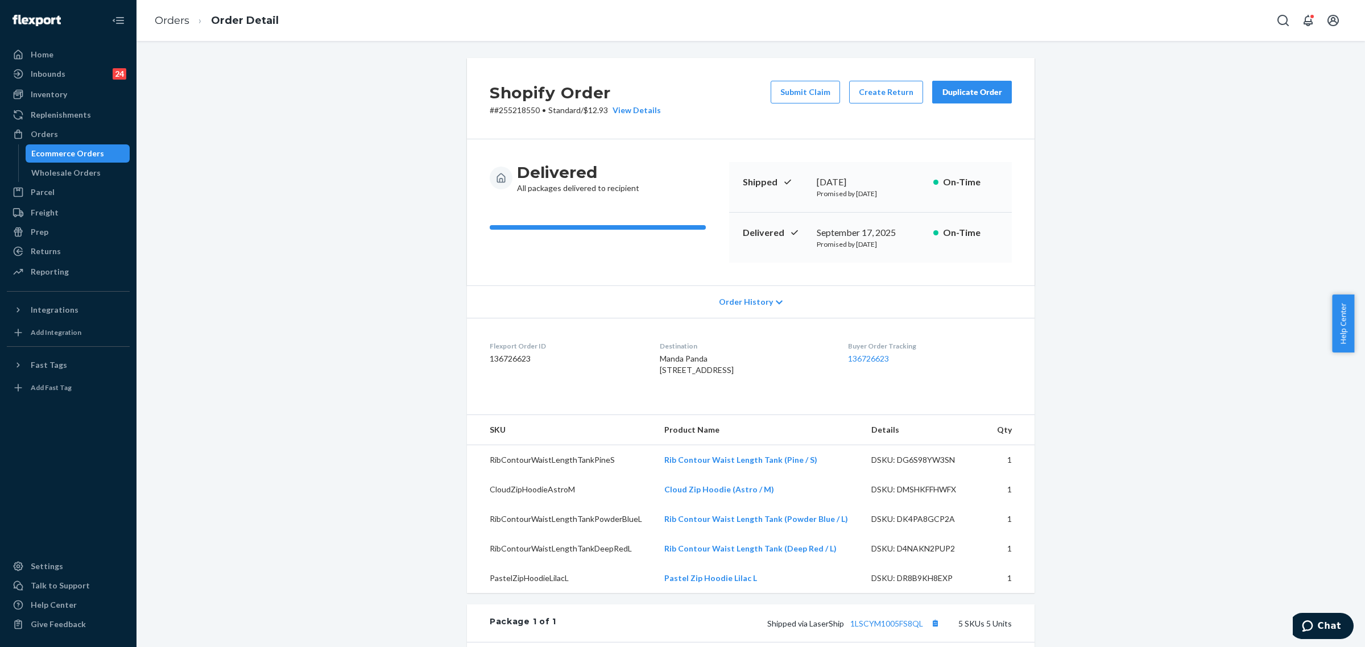
click at [518, 107] on p "# #255218550 • Standard / $12.93 View Details" at bounding box center [575, 110] width 171 height 11
copy p "255218550"
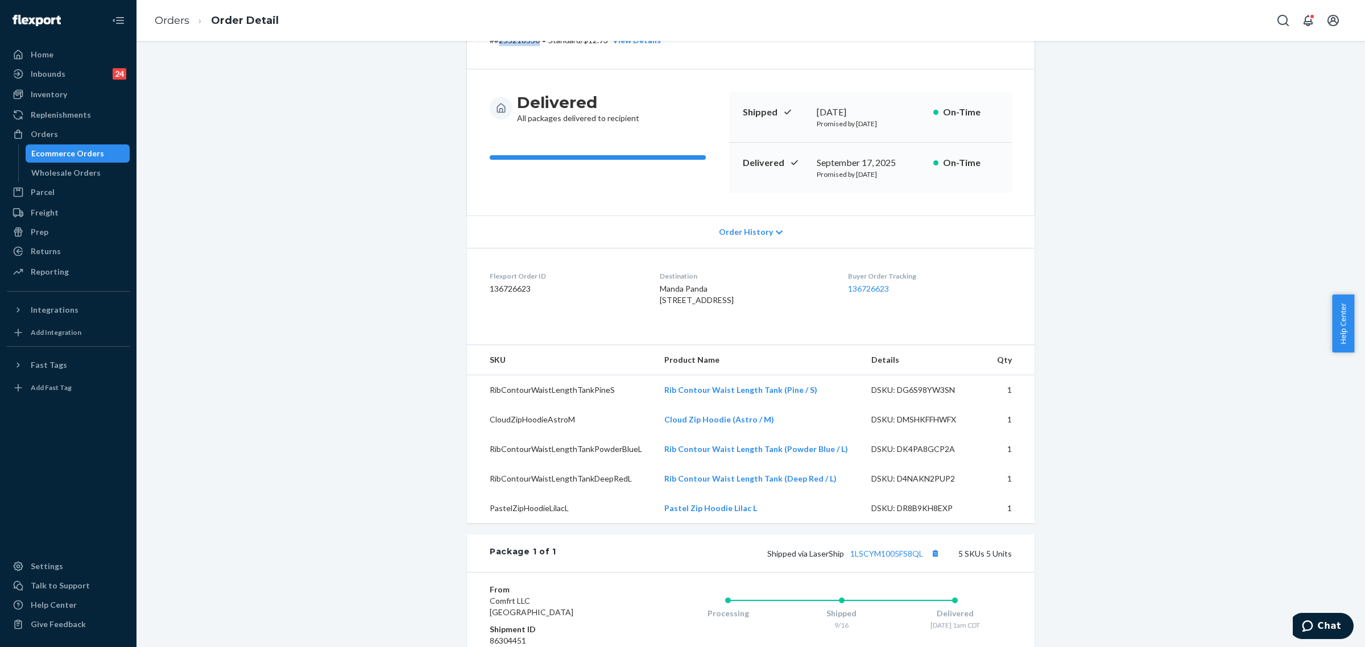
scroll to position [213, 0]
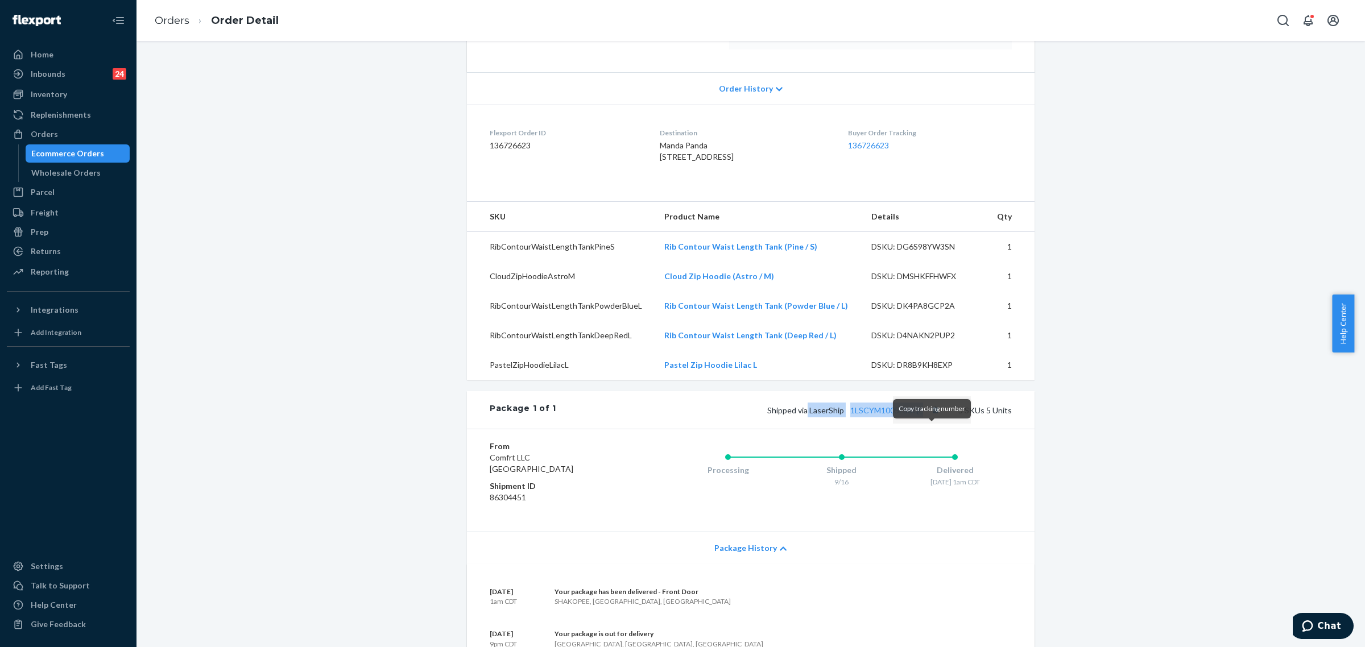
drag, startPoint x: 805, startPoint y: 433, endPoint x: 933, endPoint y: 433, distance: 128.0
click at [934, 415] on span "Shipped via LaserShip 1LSCYM1005FS8QL" at bounding box center [854, 411] width 175 height 10
copy span "LaserShip 1LSCYM1005FS8QL"
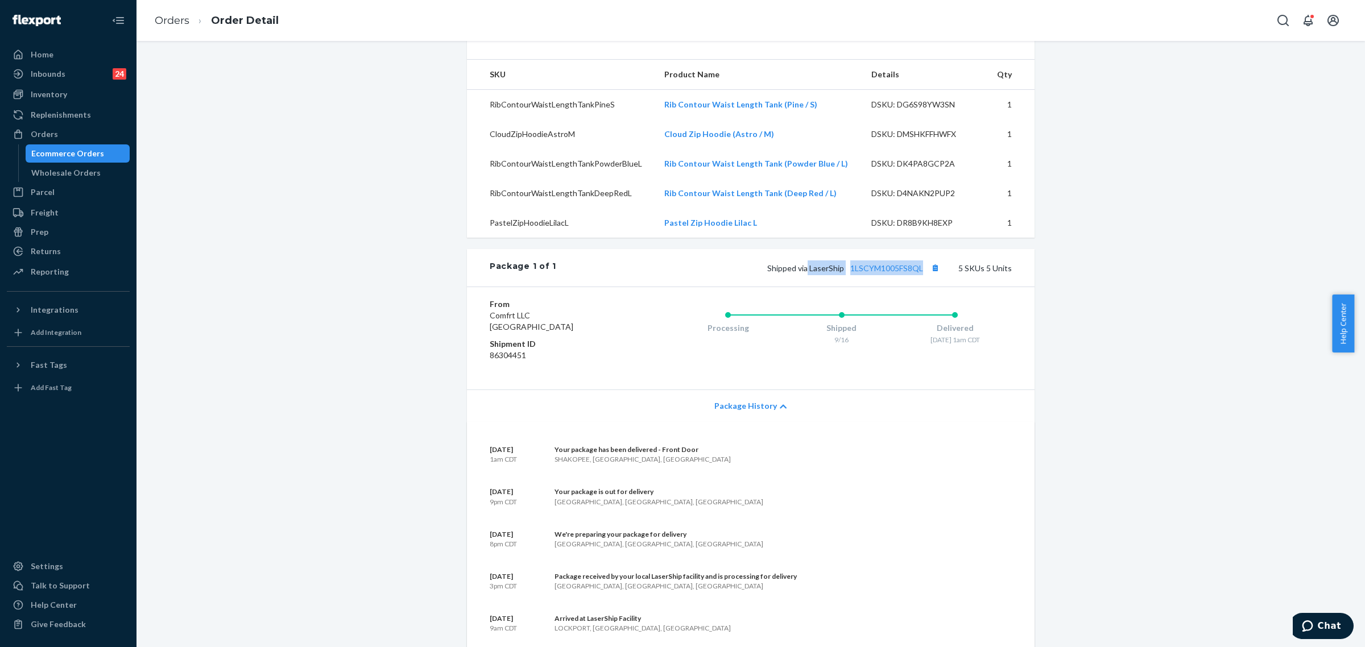
scroll to position [569, 0]
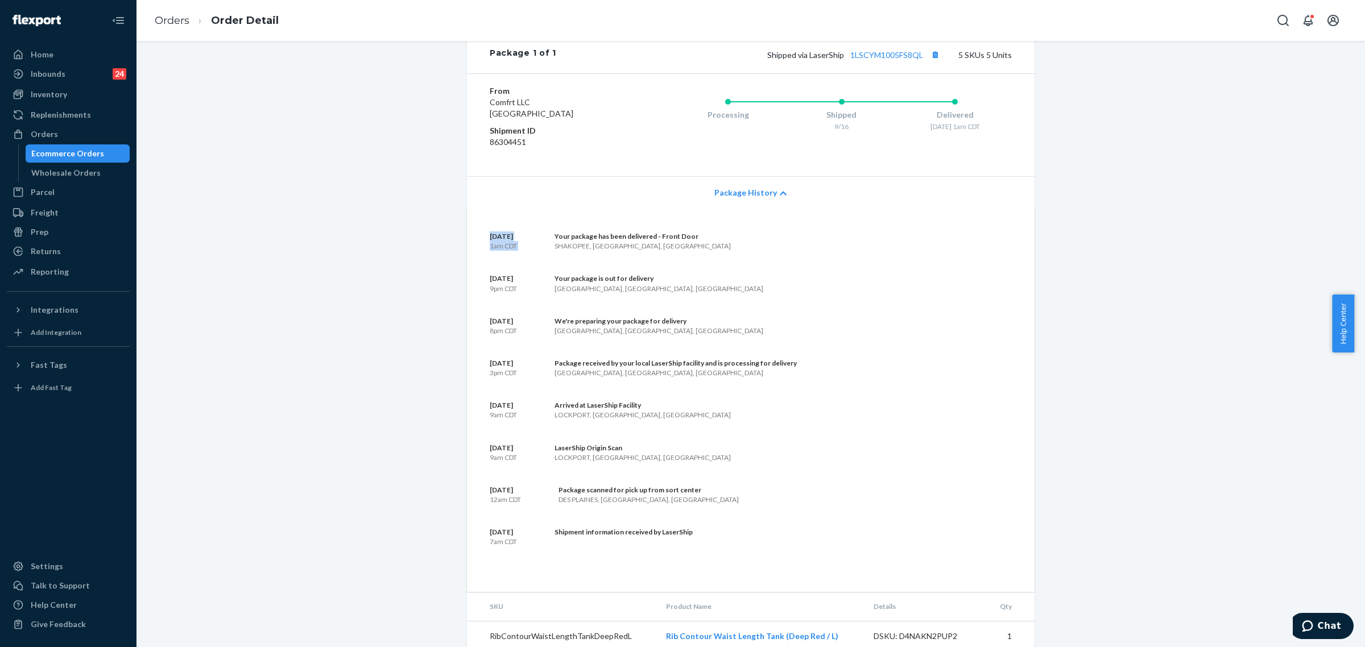
drag, startPoint x: 478, startPoint y: 258, endPoint x: 538, endPoint y: 256, distance: 60.3
click at [538, 256] on div "September 18 1am CDT Your package has been delivered - Front Door SHAKOPEE, MN,…" at bounding box center [751, 400] width 568 height 383
drag, startPoint x: 523, startPoint y: 274, endPoint x: 512, endPoint y: 265, distance: 13.8
click at [517, 251] on p "1am CDT" at bounding box center [503, 246] width 27 height 10
drag, startPoint x: 484, startPoint y: 252, endPoint x: 489, endPoint y: 259, distance: 8.5
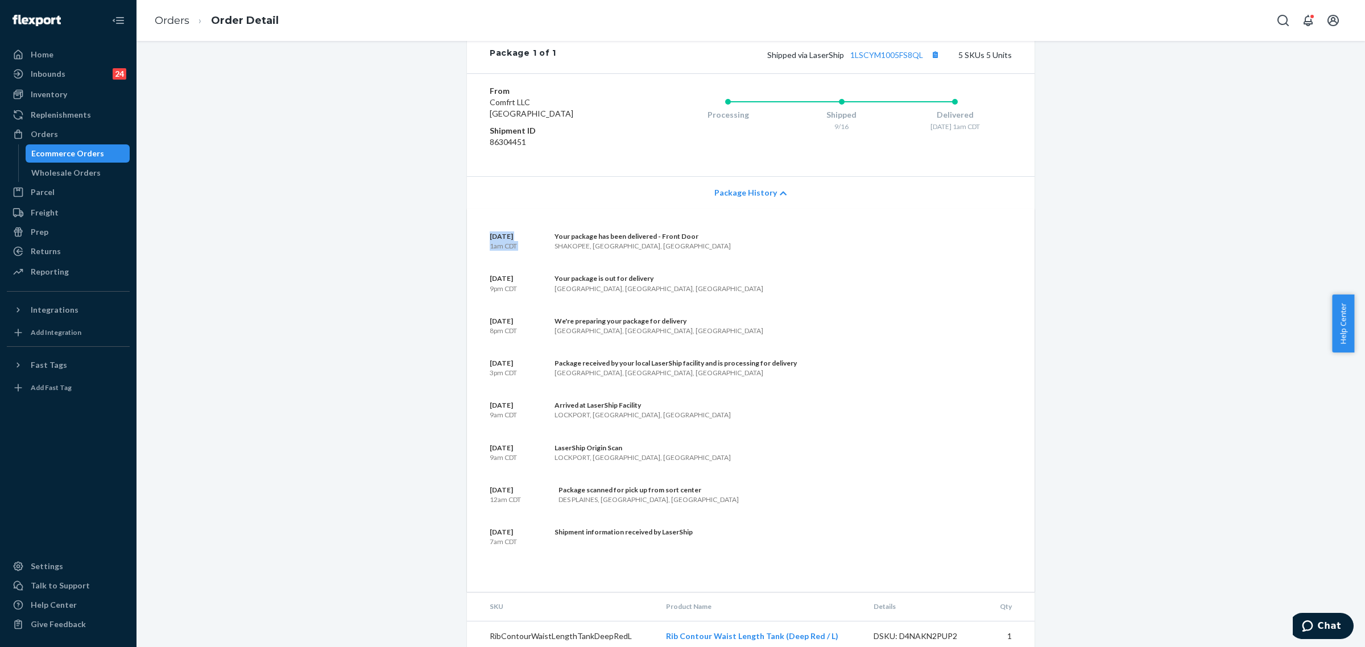
click at [483, 251] on div "September 18 1am CDT Your package has been delivered - Front Door SHAKOPEE, MN,…" at bounding box center [751, 400] width 568 height 383
click at [517, 241] on p "September 18" at bounding box center [503, 237] width 27 height 10
click at [530, 251] on div "September 18 1am CDT Your package has been delivered - Front Door SHAKOPEE, MN,…" at bounding box center [751, 241] width 522 height 19
click at [499, 241] on p "September 18" at bounding box center [503, 237] width 27 height 10
drag, startPoint x: 482, startPoint y: 257, endPoint x: 530, endPoint y: 255, distance: 48.4
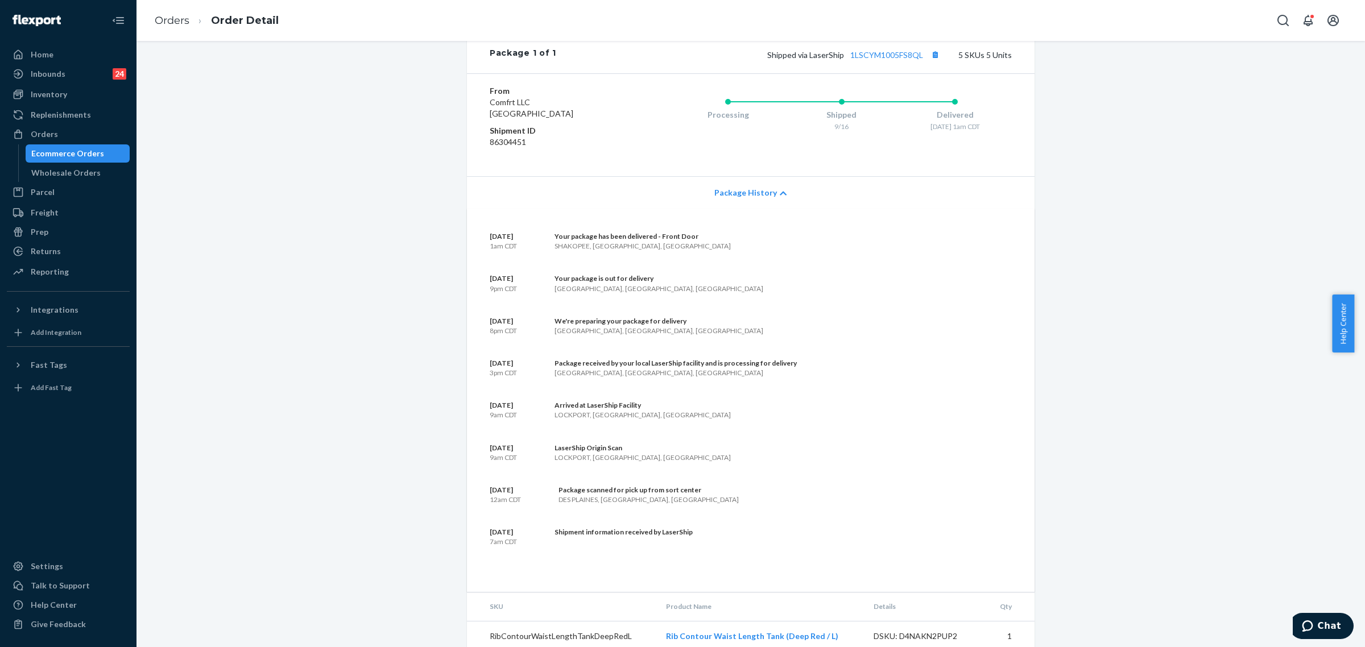
click at [530, 255] on div "September 18 1am CDT Your package has been delivered - Front Door SHAKOPEE, MN,…" at bounding box center [751, 400] width 568 height 383
copy p "September 18"
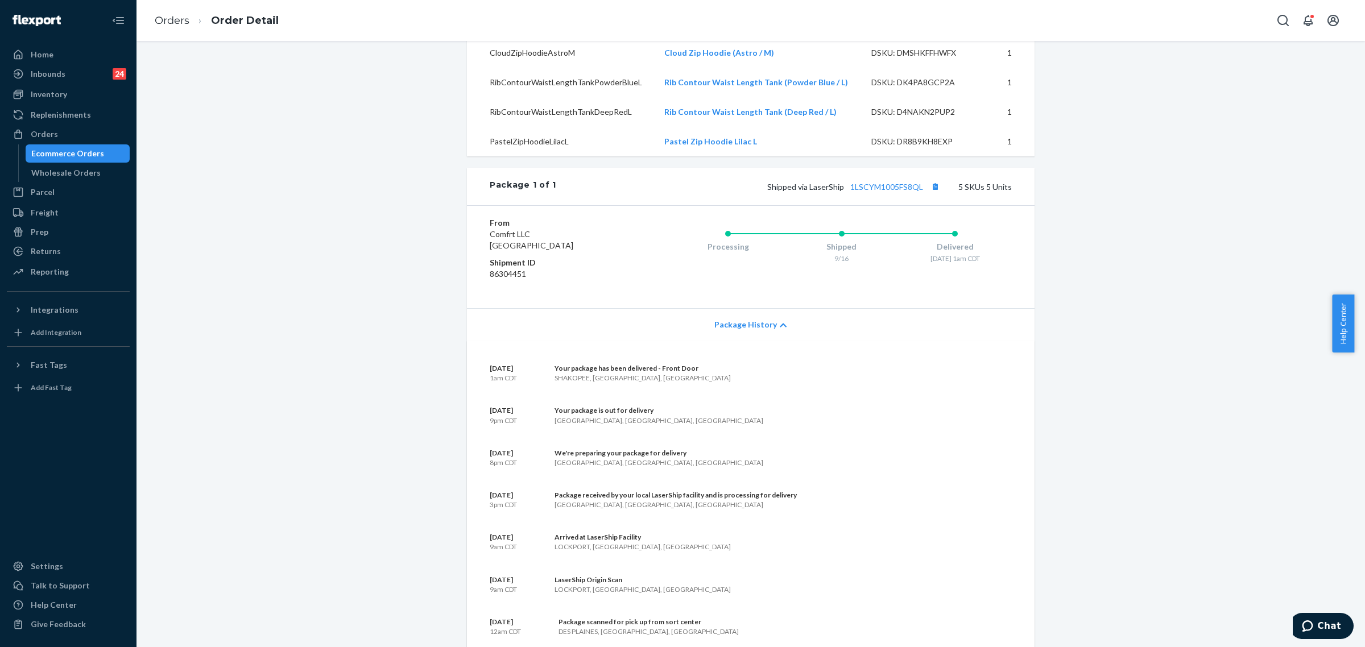
scroll to position [356, 0]
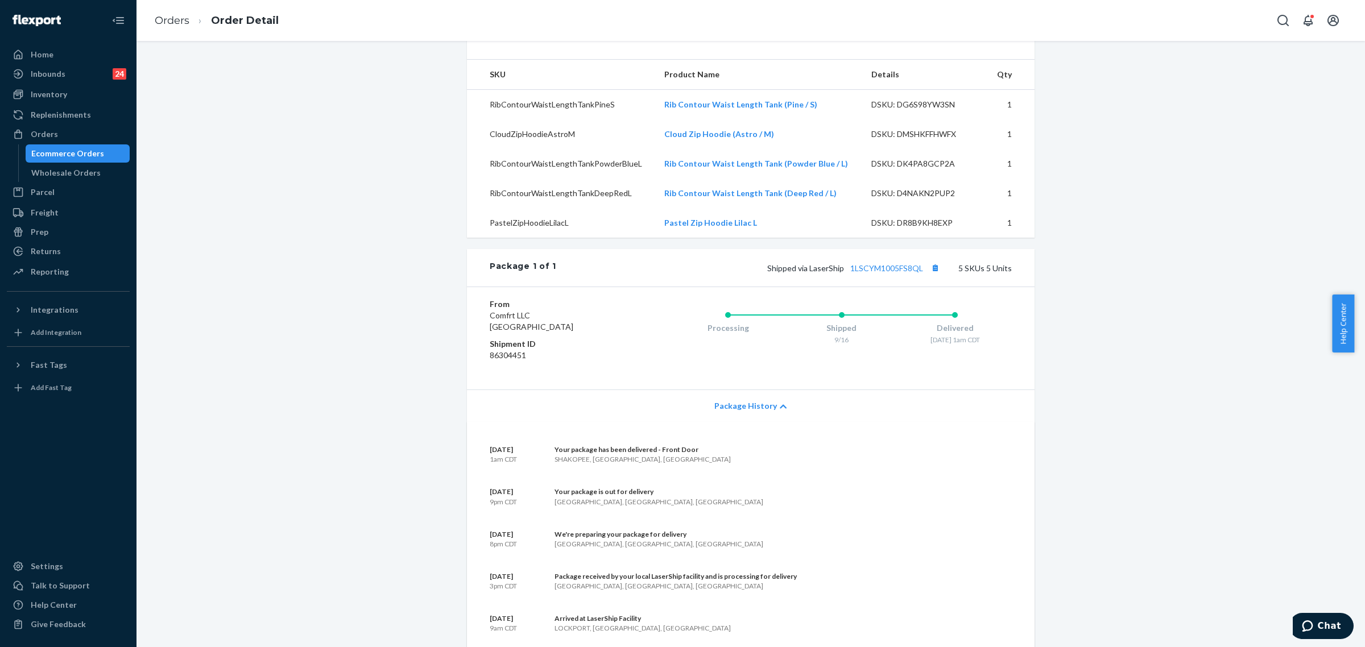
click at [780, 411] on icon at bounding box center [783, 407] width 7 height 8
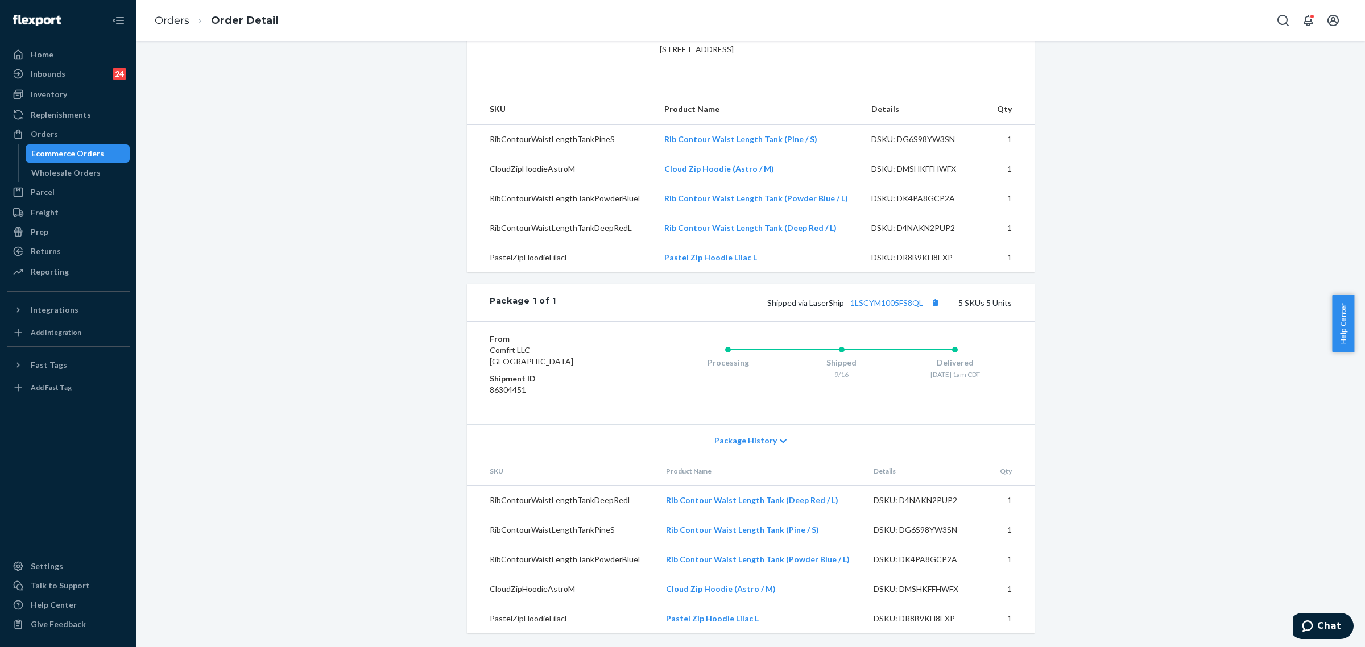
scroll to position [202, 0]
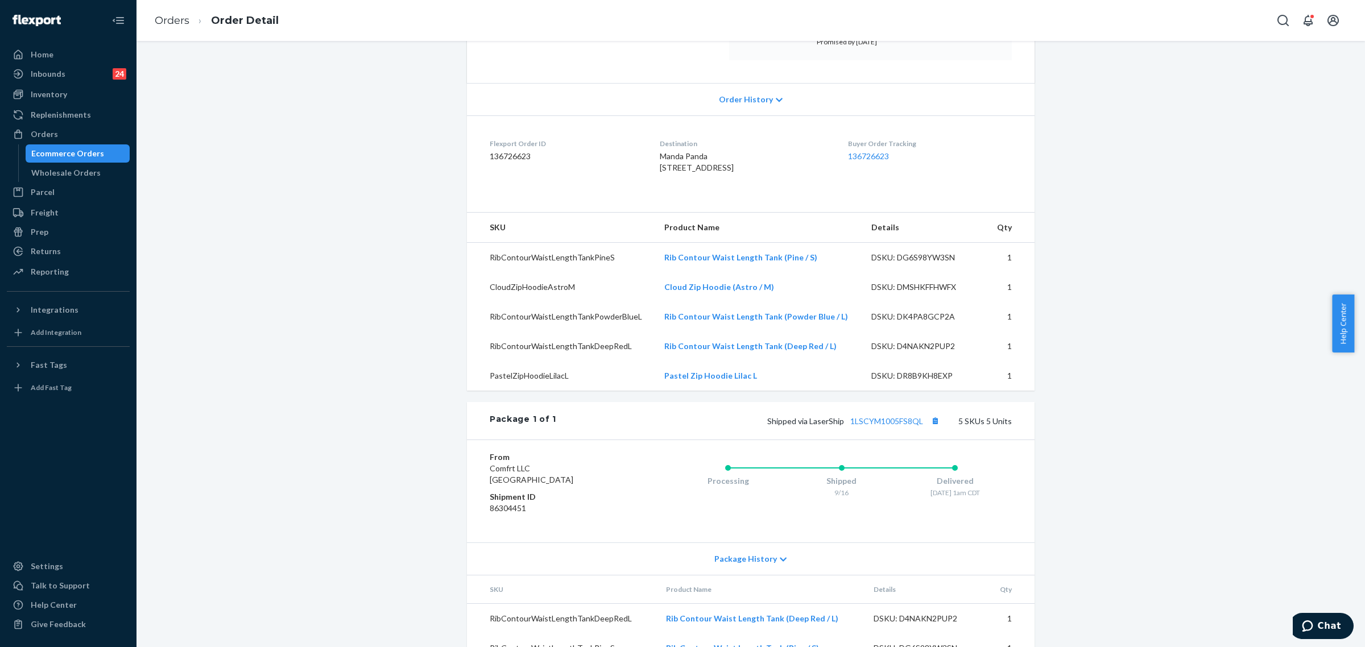
drag, startPoint x: 644, startPoint y: 158, endPoint x: 683, endPoint y: 186, distance: 48.1
click at [683, 186] on dl "Flexport Order ID 136726623 Destination Manda Panda 2112 Groveland Way Shakopee…" at bounding box center [751, 157] width 568 height 85
copy span "Manda Panda 2112 Groveland Way Shakopee, MN 55379-4339 US"
click at [50, 134] on div "Orders" at bounding box center [44, 134] width 27 height 11
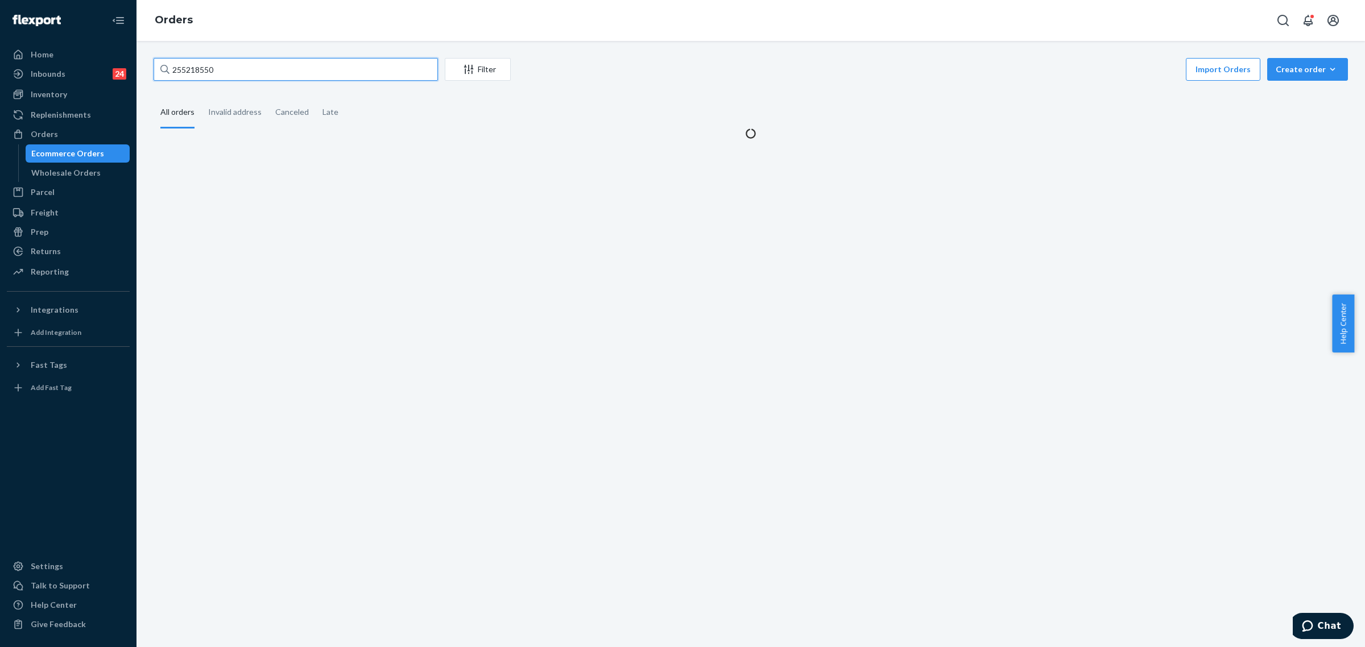
click at [186, 64] on input "255218550" at bounding box center [296, 69] width 284 height 23
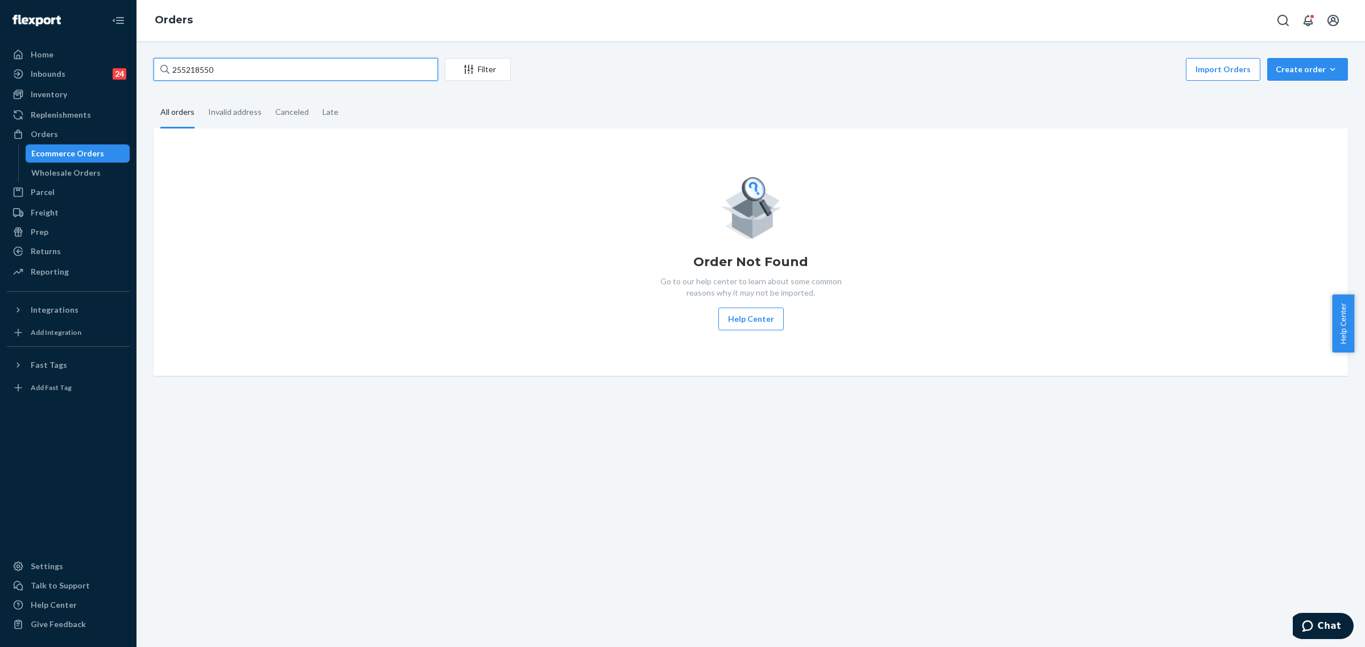
paste input "4764448"
type input "254764448"
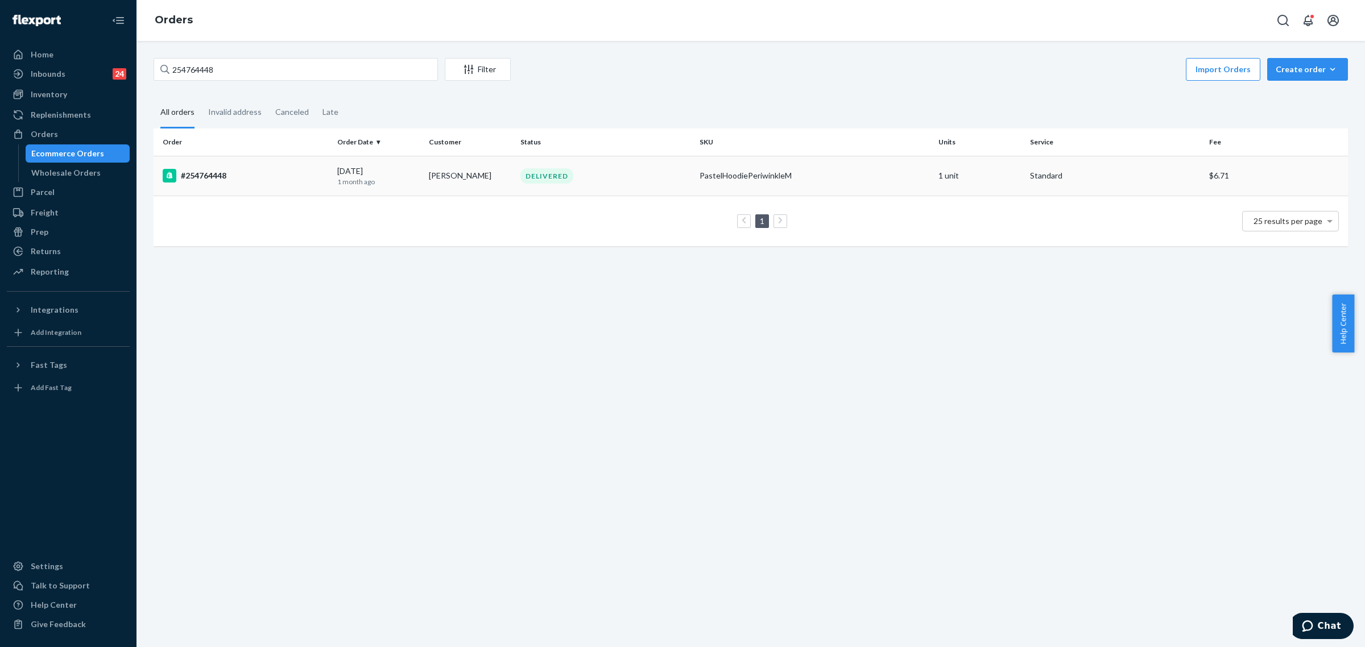
click at [436, 157] on td "Gloria Beauchemin" at bounding box center [470, 176] width 92 height 40
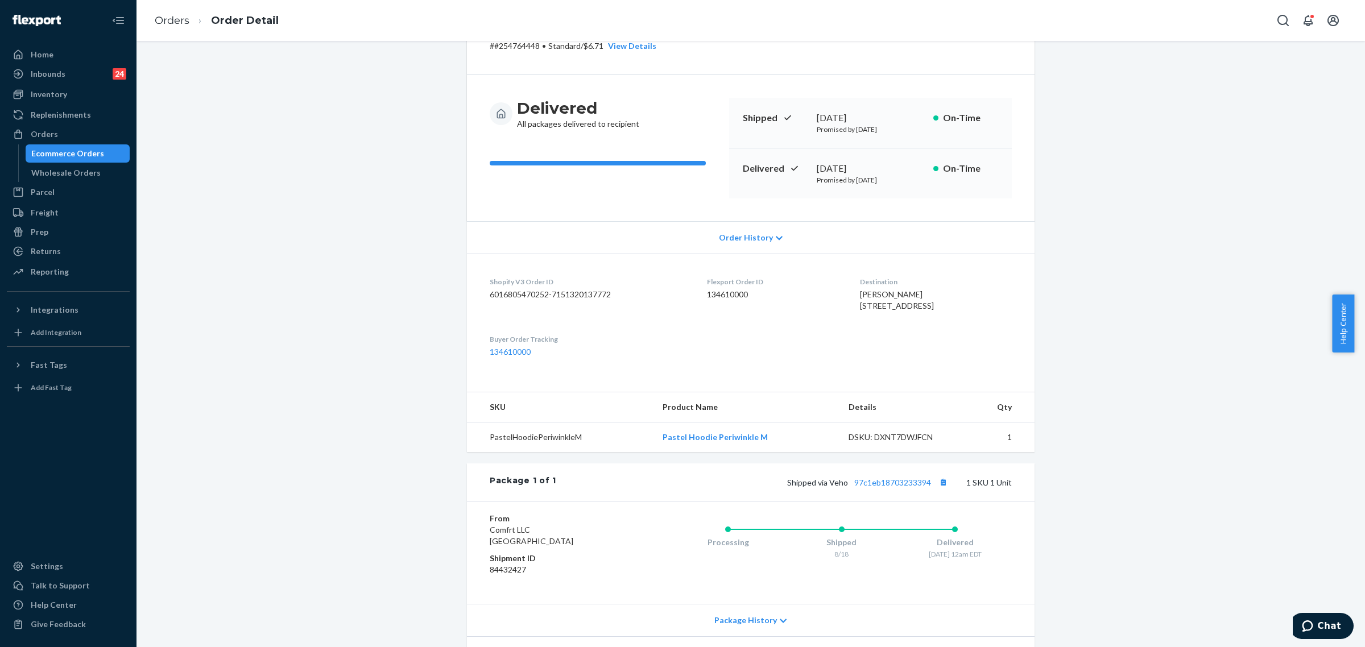
scroll to position [149, 0]
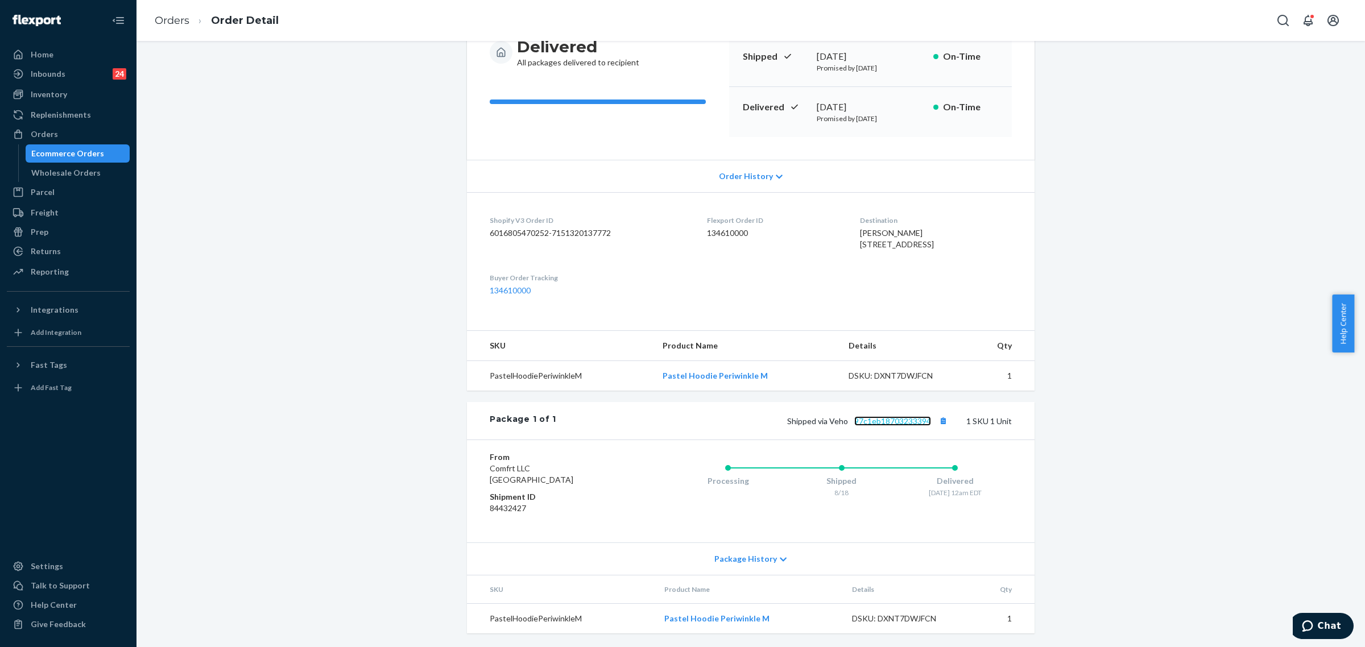
click at [888, 421] on link "97c1eb18703233394" at bounding box center [892, 421] width 77 height 10
click at [46, 135] on div "Orders" at bounding box center [44, 134] width 27 height 11
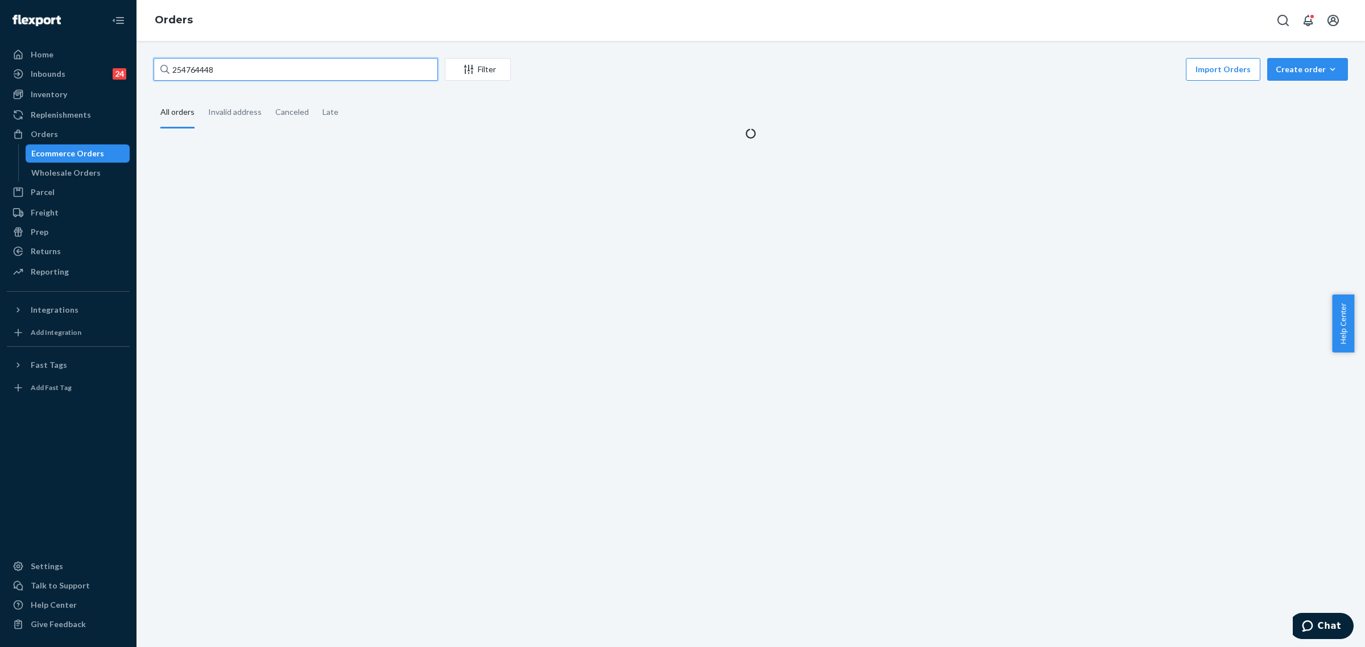
click at [188, 68] on input "254764448" at bounding box center [296, 69] width 284 height 23
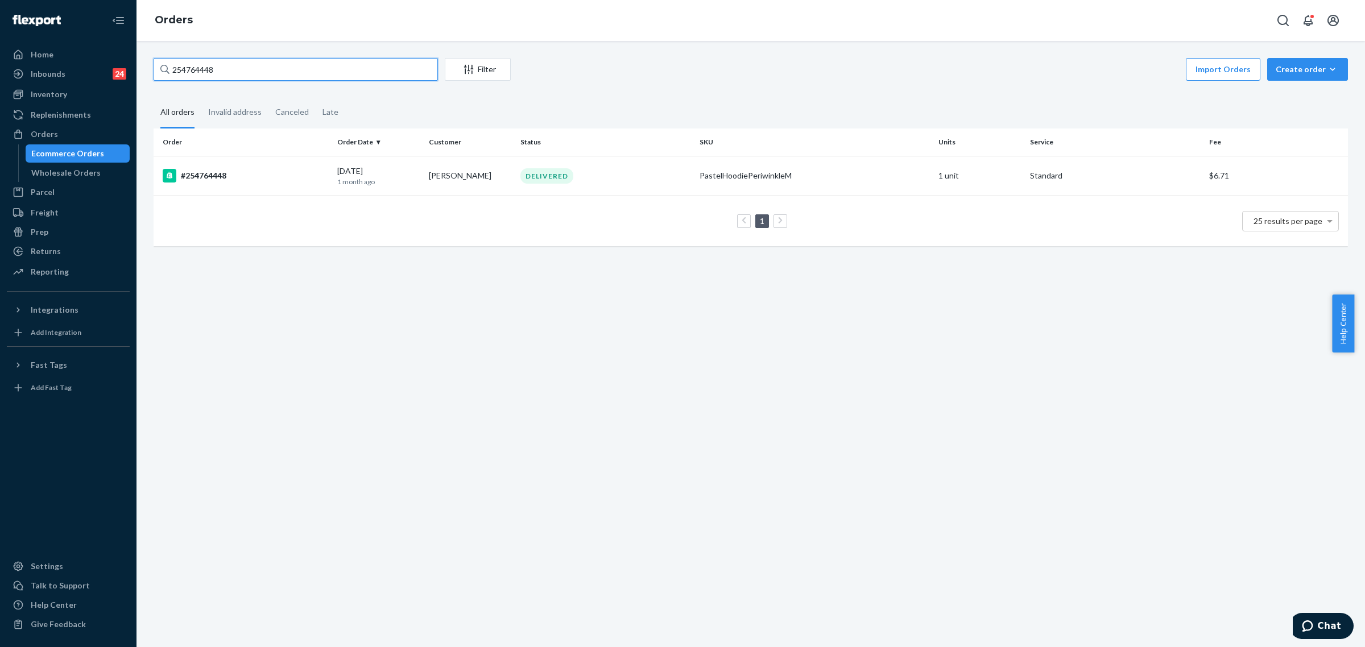
paste input "5230105"
type input "255230105"
drag, startPoint x: 476, startPoint y: 179, endPoint x: 549, endPoint y: 333, distance: 170.2
click at [474, 180] on td "Vincent Toran" at bounding box center [470, 176] width 92 height 40
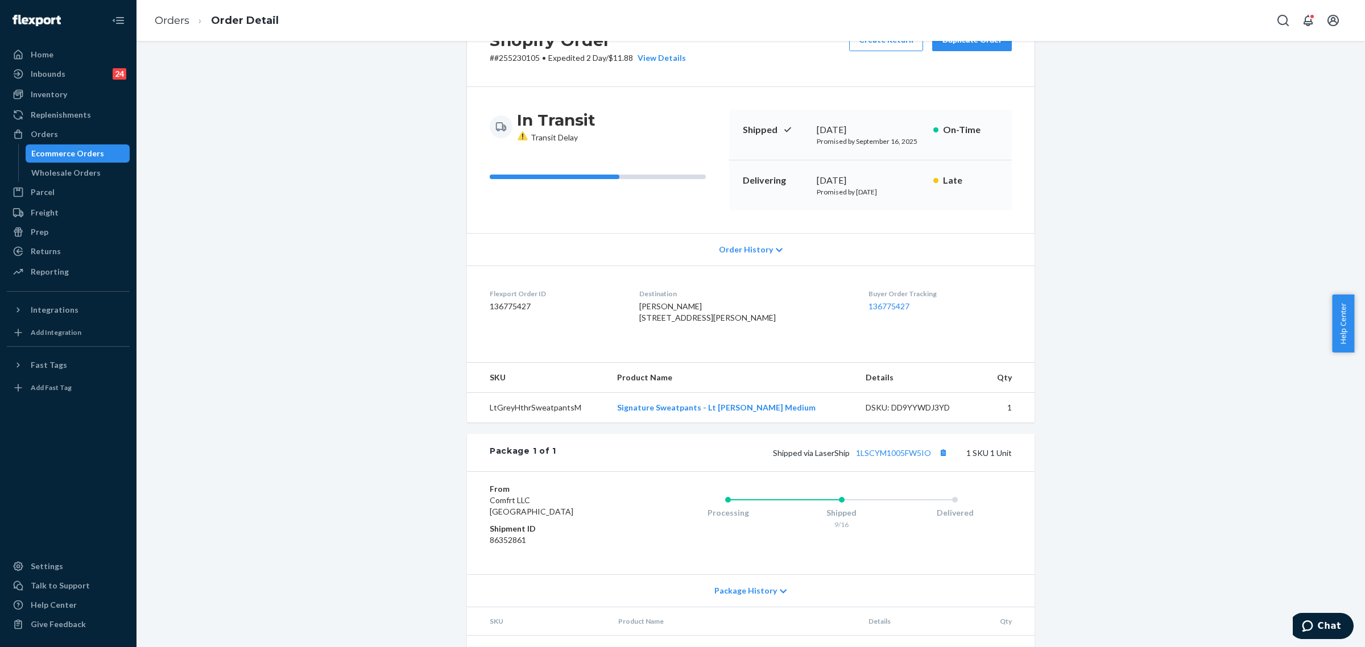
scroll to position [108, 0]
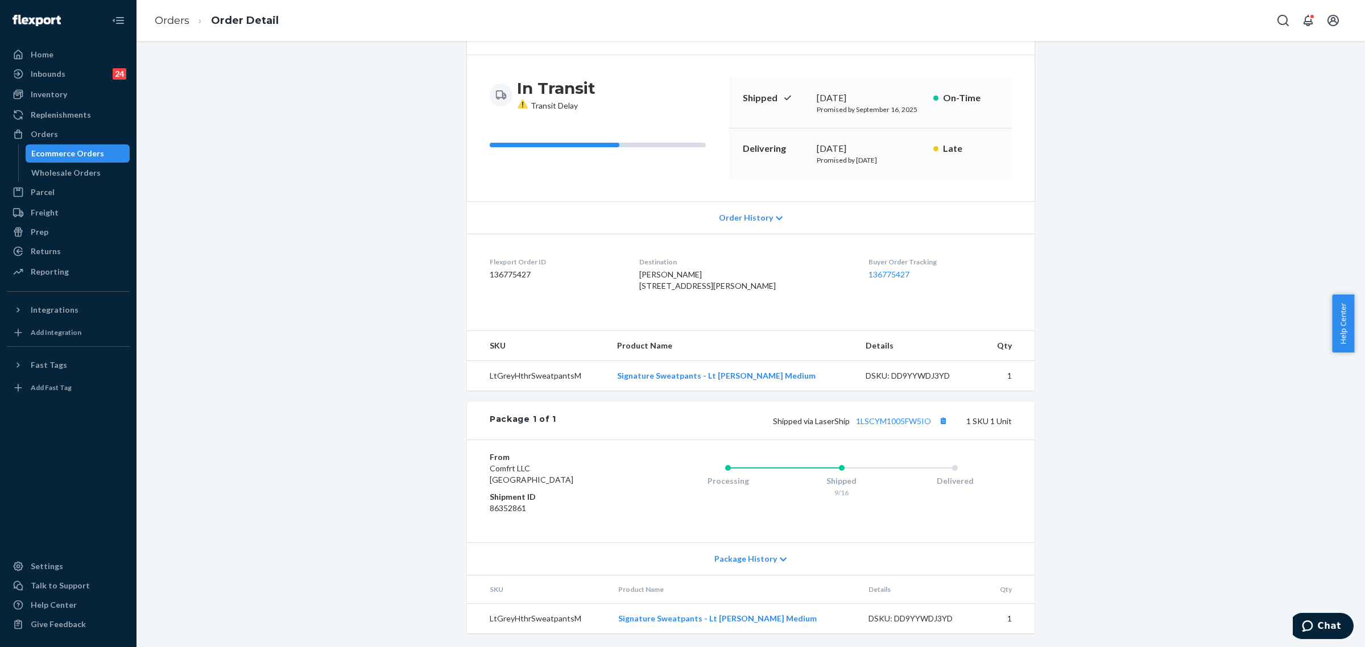
click at [780, 556] on icon at bounding box center [783, 560] width 7 height 8
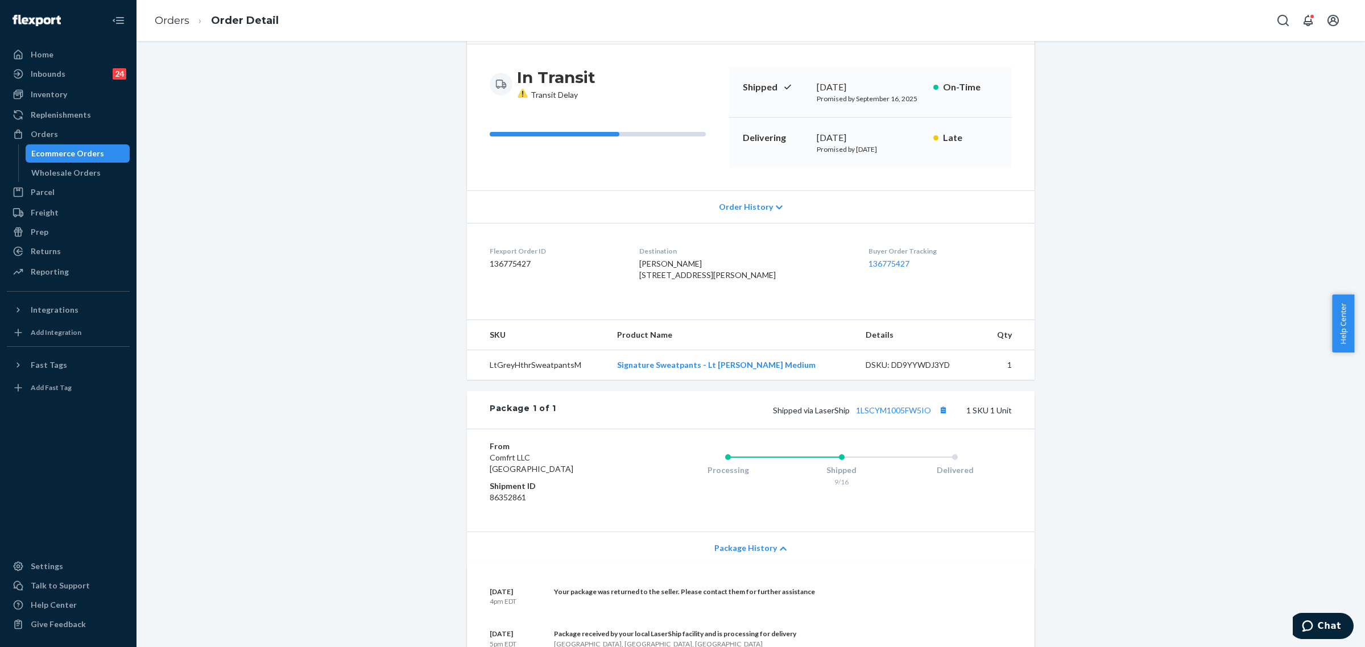
scroll to position [0, 0]
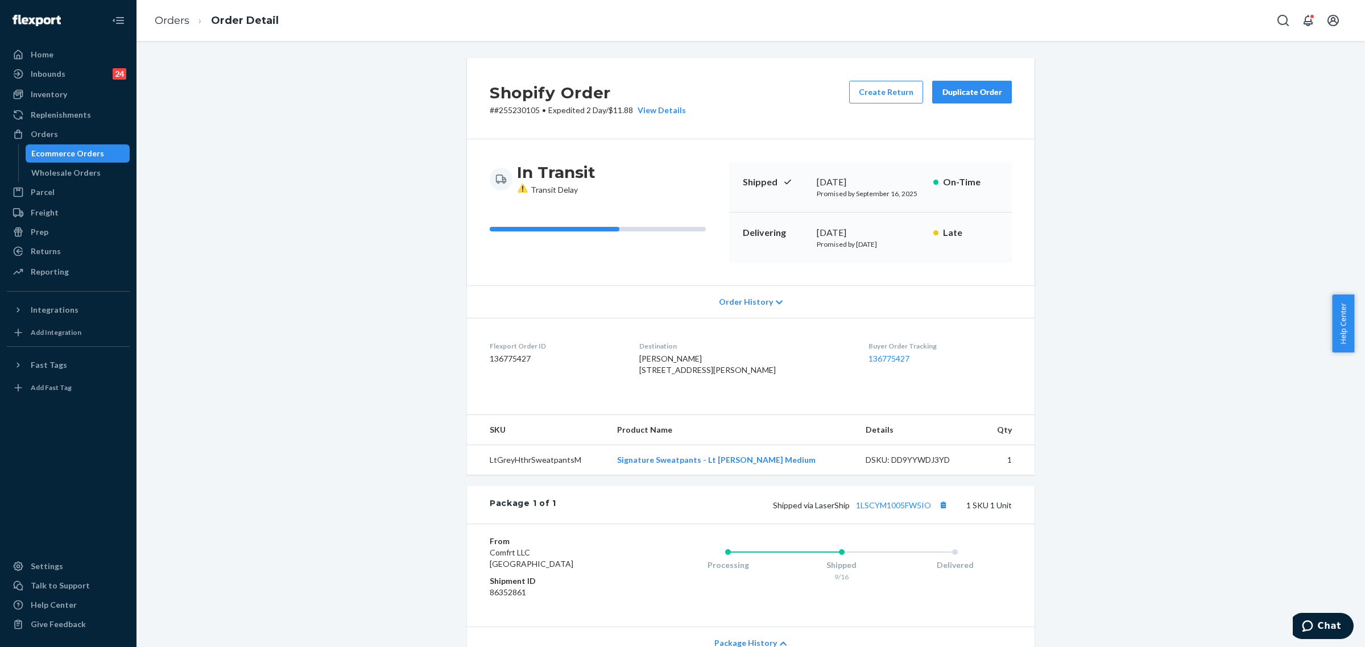
click at [943, 92] on div "Duplicate Order" at bounding box center [972, 91] width 60 height 11
drag, startPoint x: 803, startPoint y: 176, endPoint x: 897, endPoint y: 178, distance: 94.4
click at [897, 178] on div "Shipped September 16, 2025 Promised by September 16, 2025 On-Time" at bounding box center [870, 187] width 283 height 51
click at [957, 95] on div "Duplicate Order" at bounding box center [972, 91] width 60 height 11
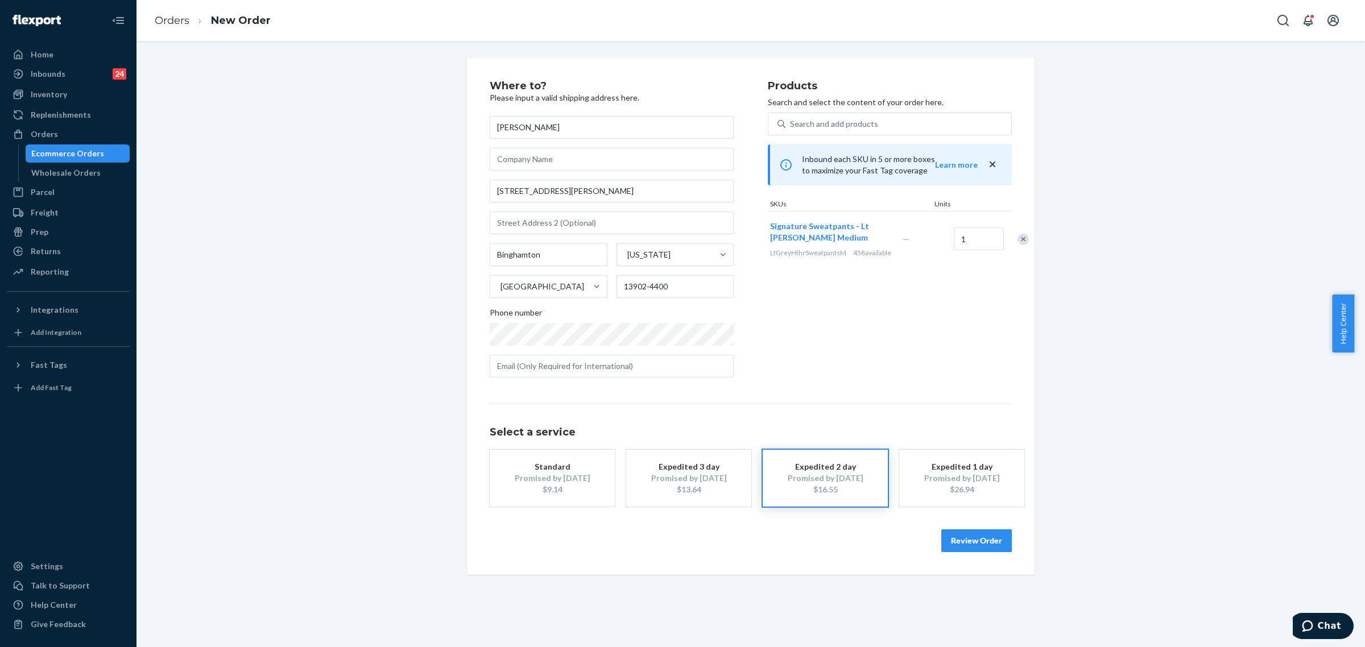
click at [558, 481] on div "Promised by [DATE]" at bounding box center [552, 478] width 91 height 11
click at [964, 538] on button "Review Order" at bounding box center [976, 541] width 71 height 23
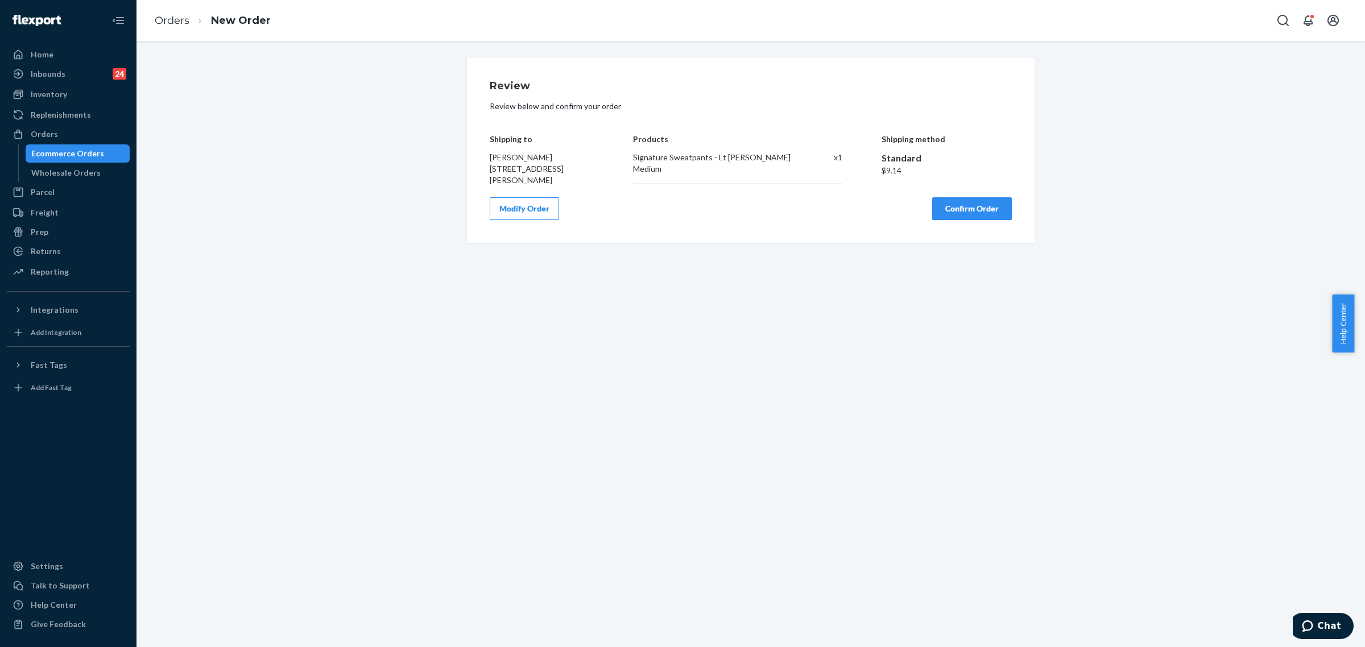
click at [950, 212] on button "Confirm Order" at bounding box center [972, 208] width 80 height 23
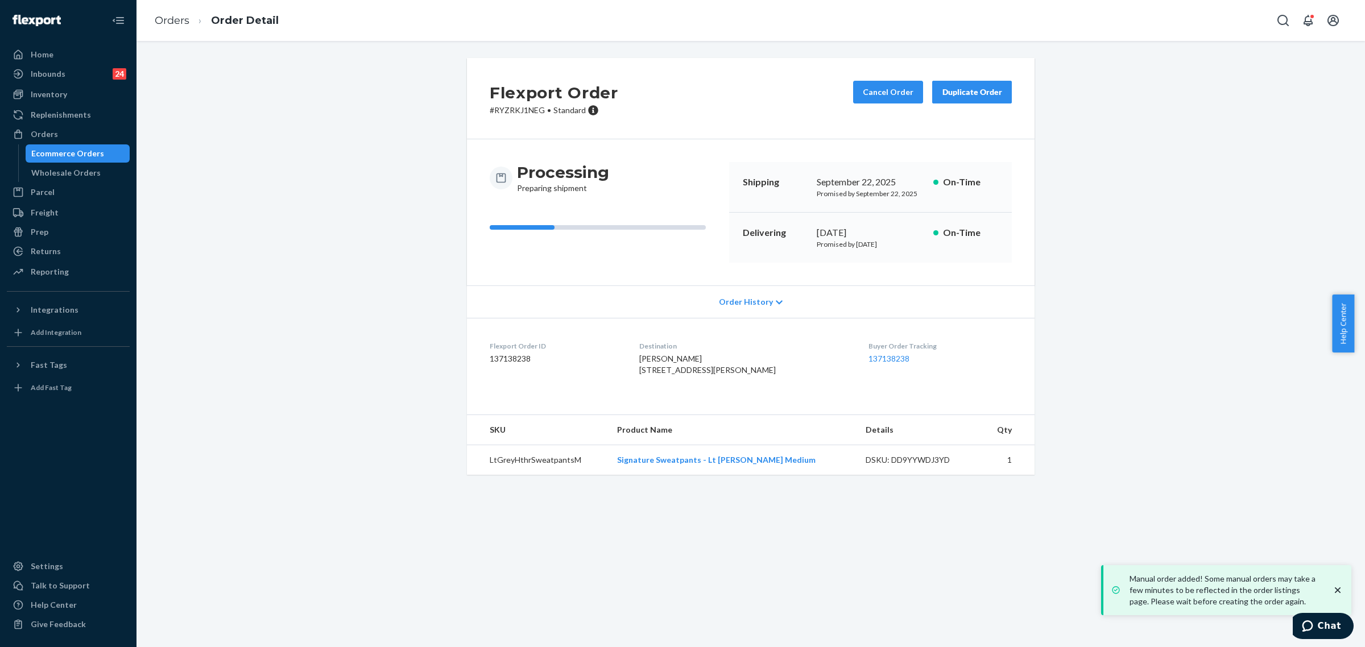
click at [393, 351] on div "Flexport Order # RYZRKJ1NEG • Standard Cancel Order Duplicate Order Processing …" at bounding box center [751, 273] width 1212 height 431
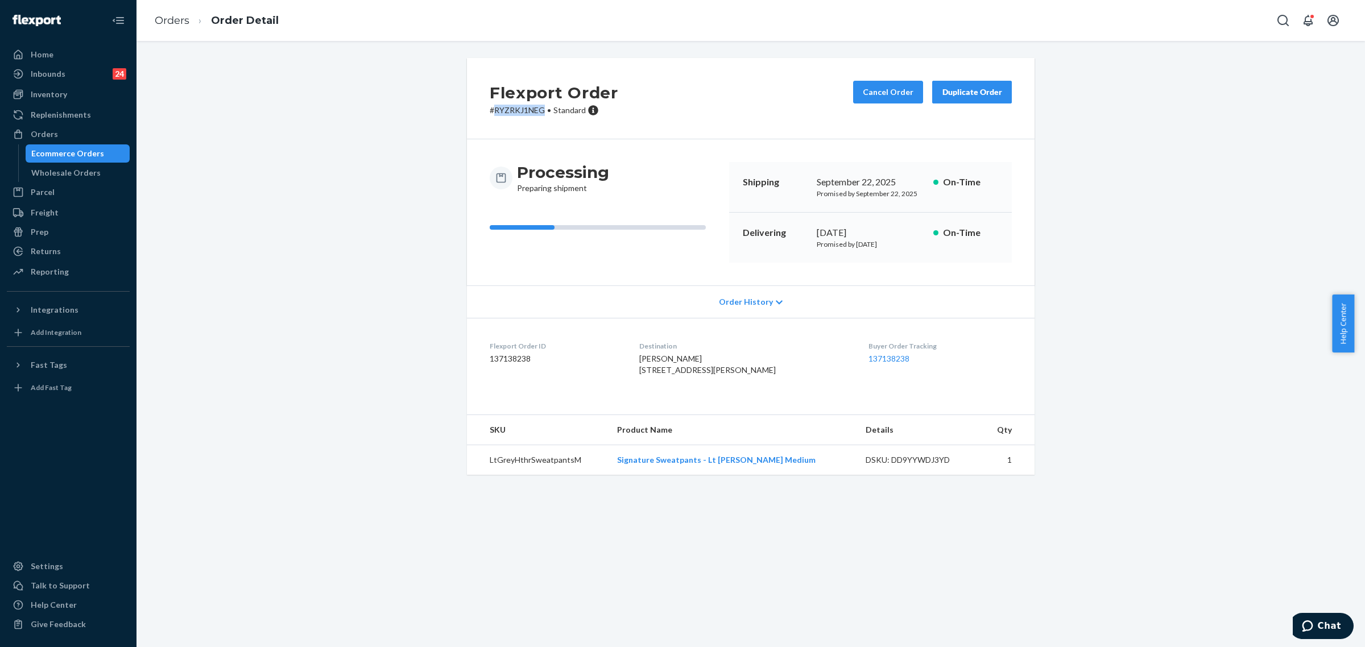
drag, startPoint x: 490, startPoint y: 108, endPoint x: 538, endPoint y: 109, distance: 47.8
click at [538, 109] on p "# RYZRKJ1NEG • Standard" at bounding box center [554, 110] width 129 height 11
click at [38, 129] on div "Orders" at bounding box center [44, 134] width 27 height 11
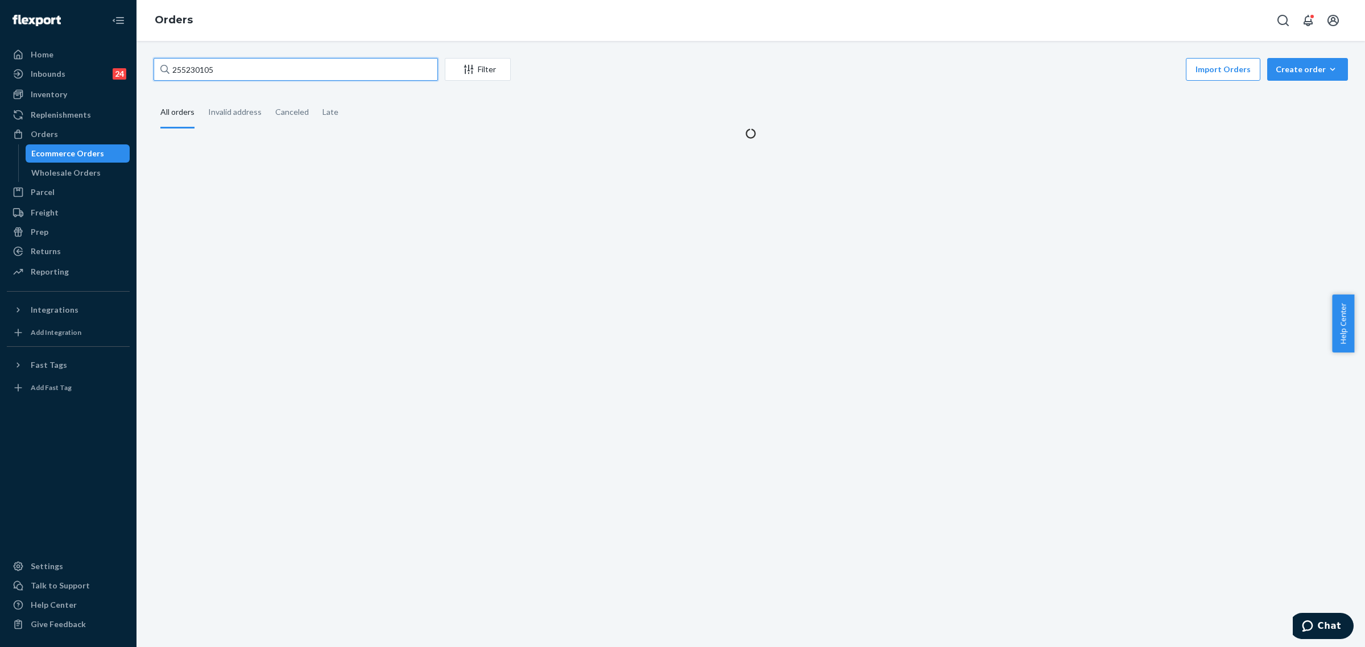
click at [195, 61] on input "255230105" at bounding box center [296, 69] width 284 height 23
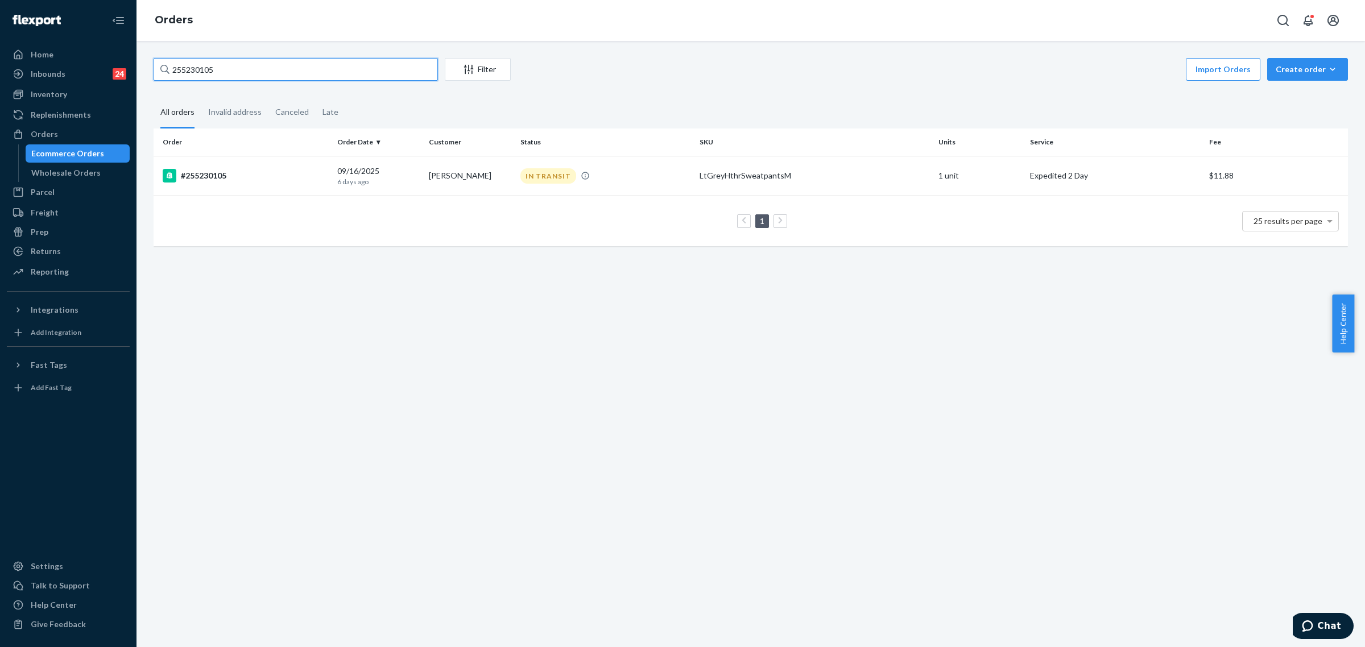
paste input "482798"
type input "254827985"
click at [524, 174] on div "IN TRANSIT" at bounding box center [548, 175] width 56 height 15
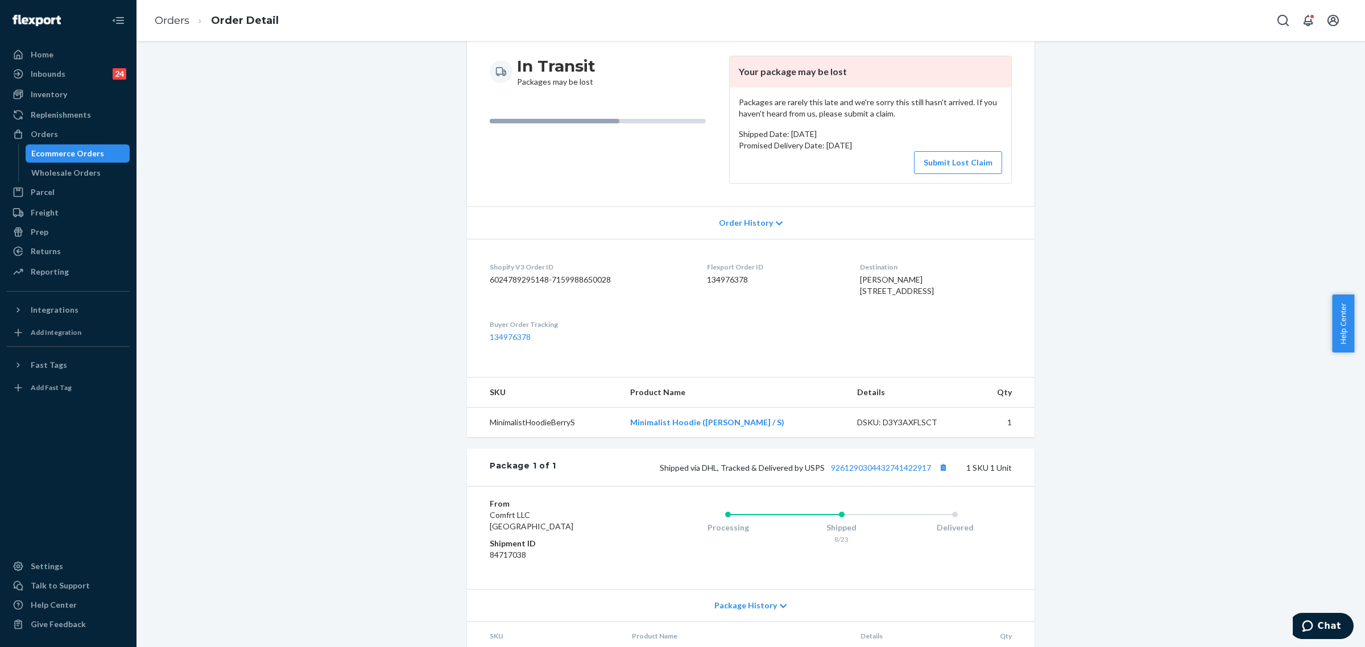
scroll to position [177, 0]
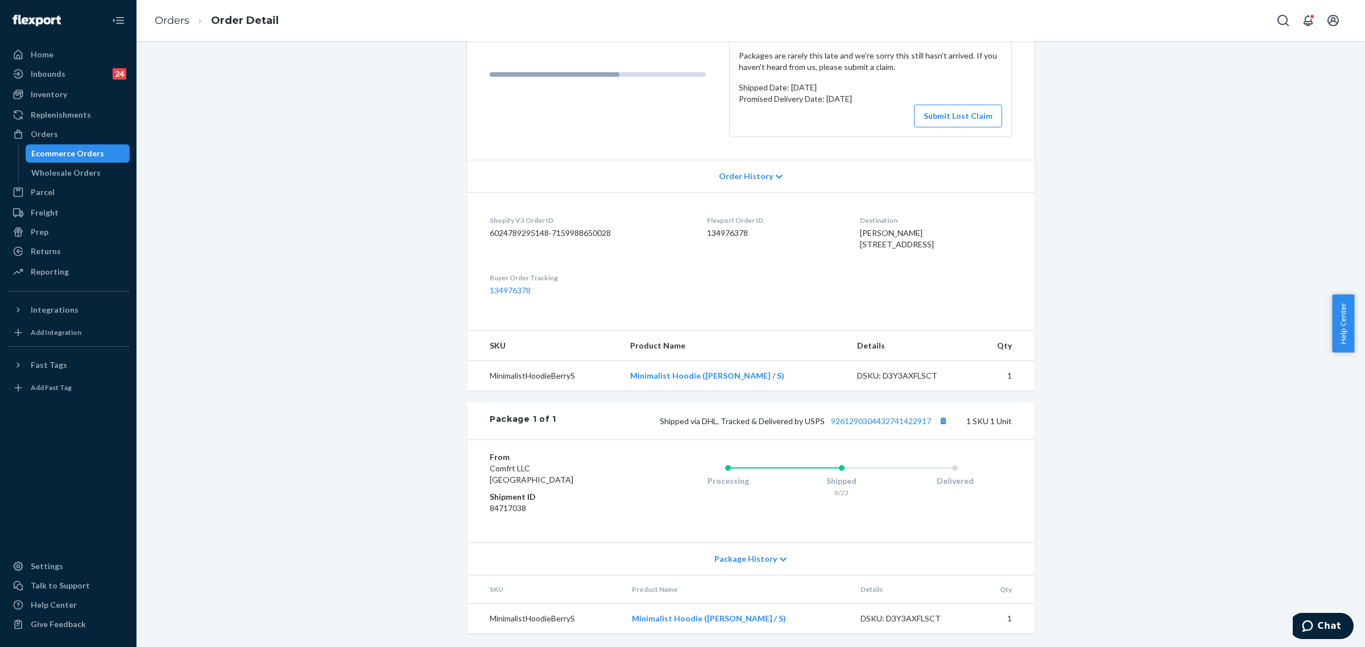
click at [772, 561] on div "Package History" at bounding box center [751, 559] width 568 height 32
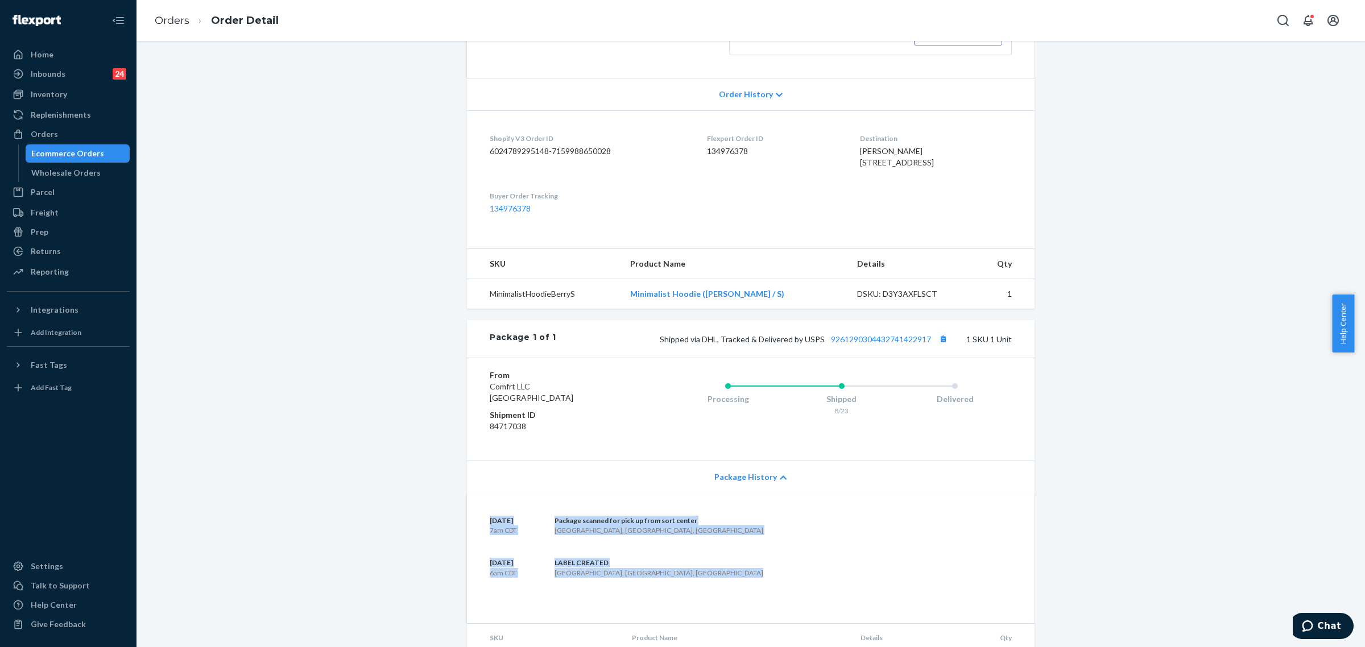
scroll to position [307, 0]
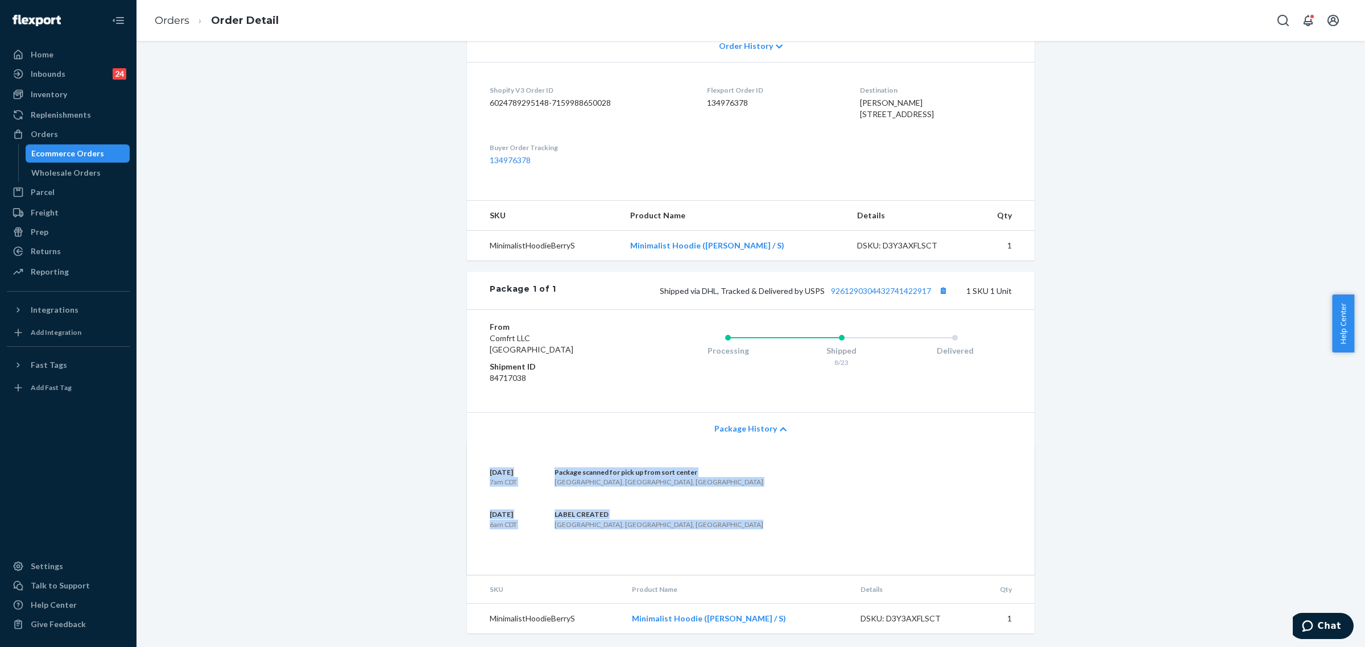
click at [704, 522] on div "August 22 6am CDT LABEL CREATED Irving, TX, US" at bounding box center [751, 519] width 522 height 19
click at [761, 445] on div "August 23 7am CDT Package scanned for pick up from sort center Lewisville, TX, …" at bounding box center [751, 510] width 568 height 130
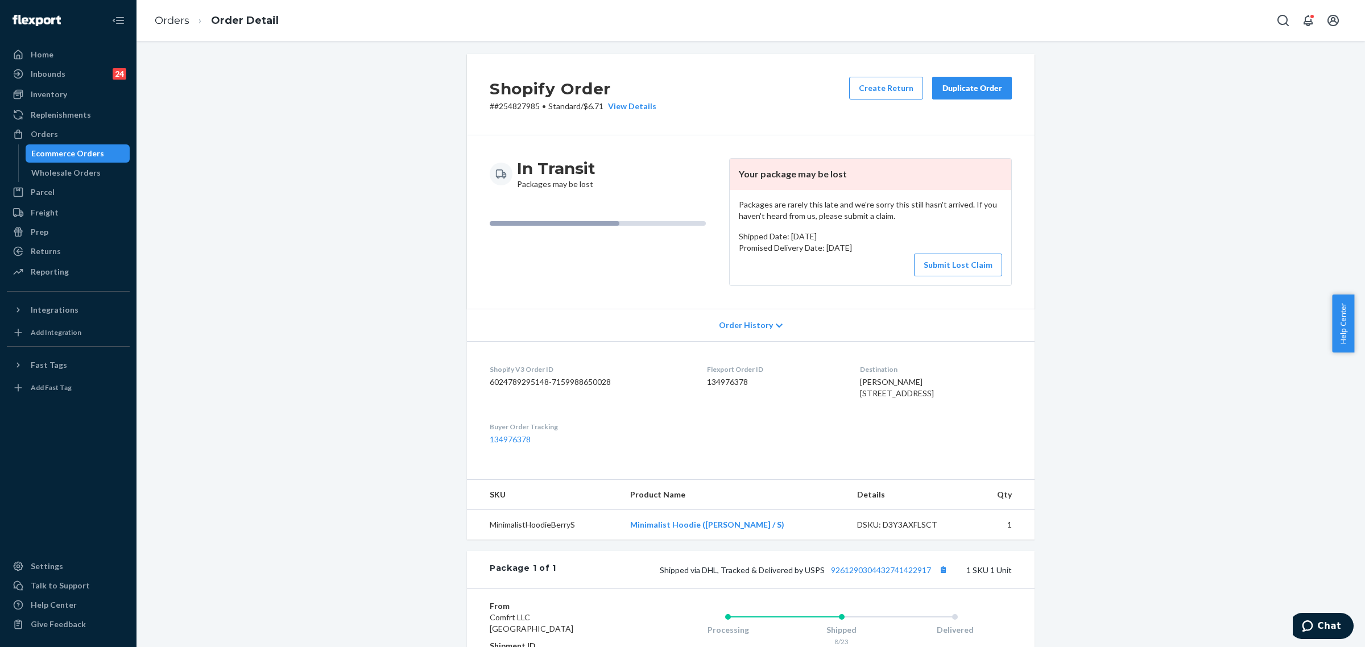
scroll to position [0, 0]
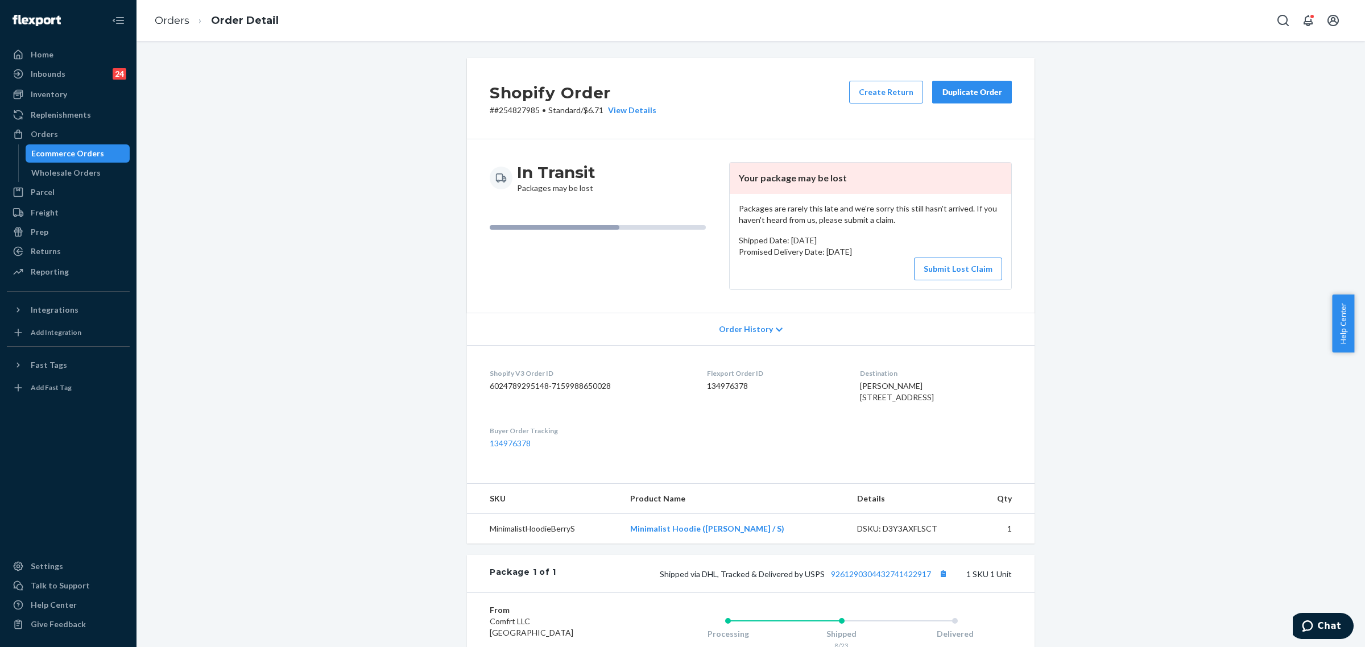
click at [974, 95] on div "Duplicate Order" at bounding box center [972, 91] width 60 height 11
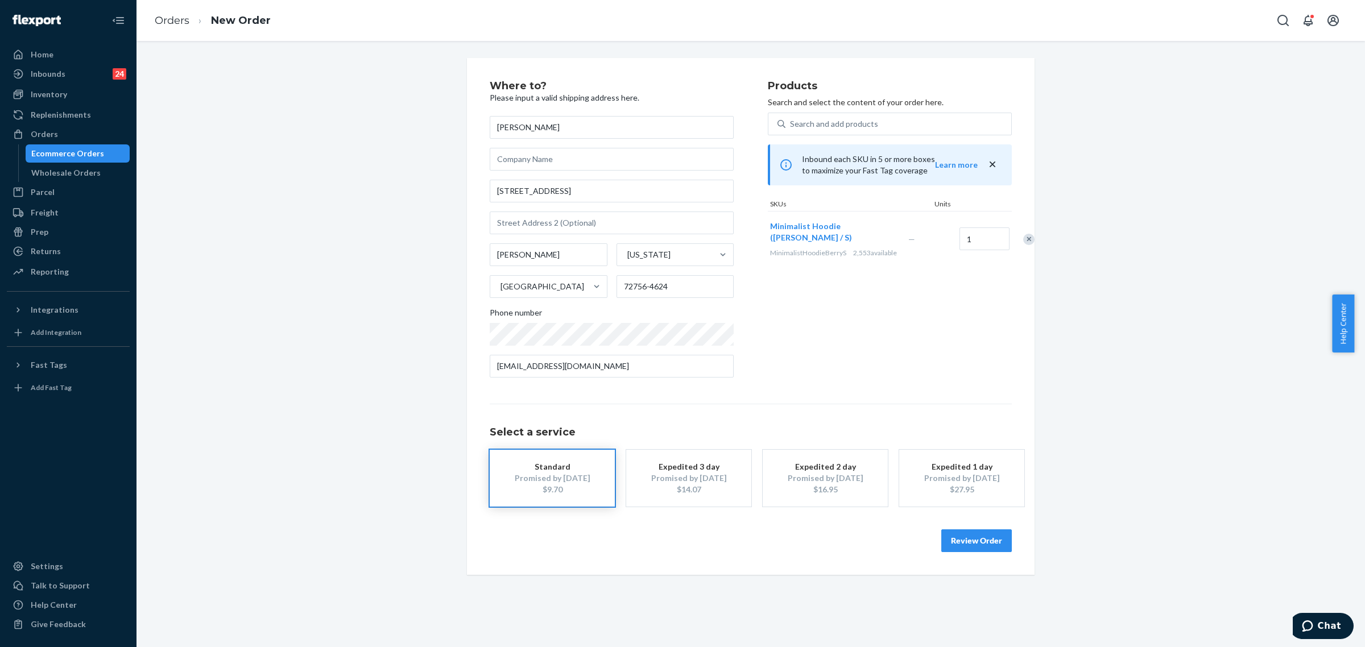
click at [964, 538] on button "Review Order" at bounding box center [976, 541] width 71 height 23
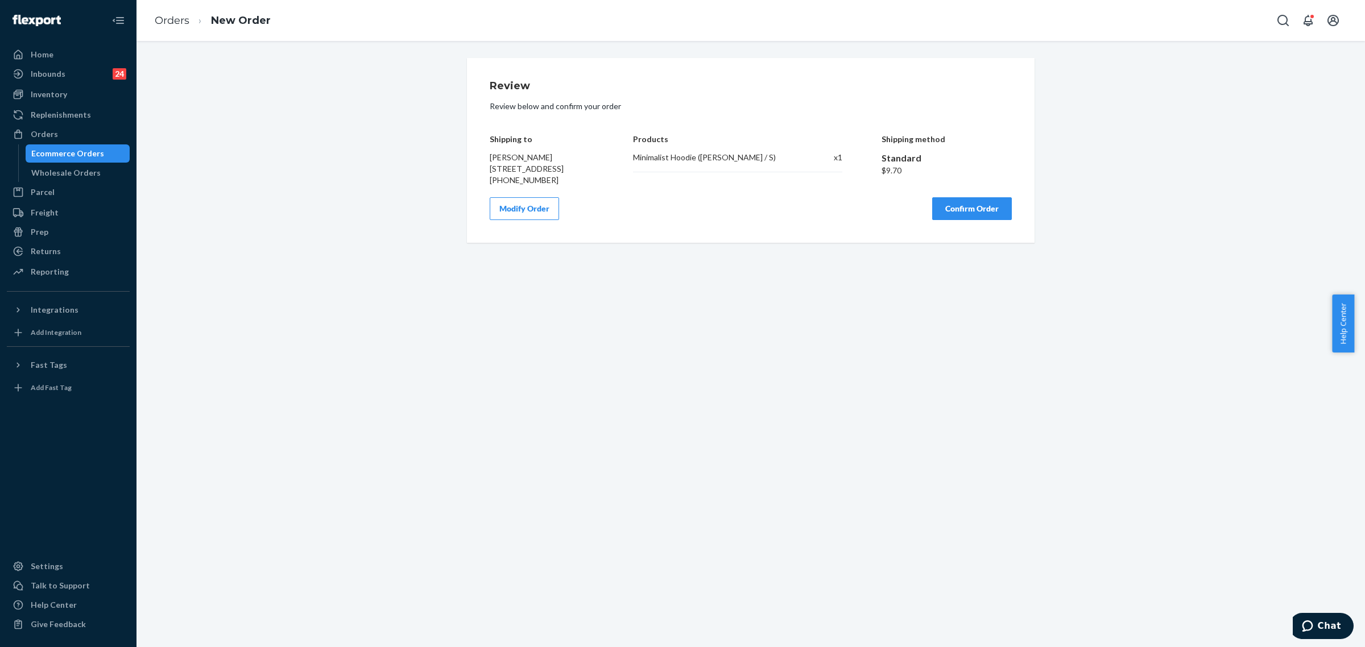
click at [950, 220] on button "Confirm Order" at bounding box center [972, 208] width 80 height 23
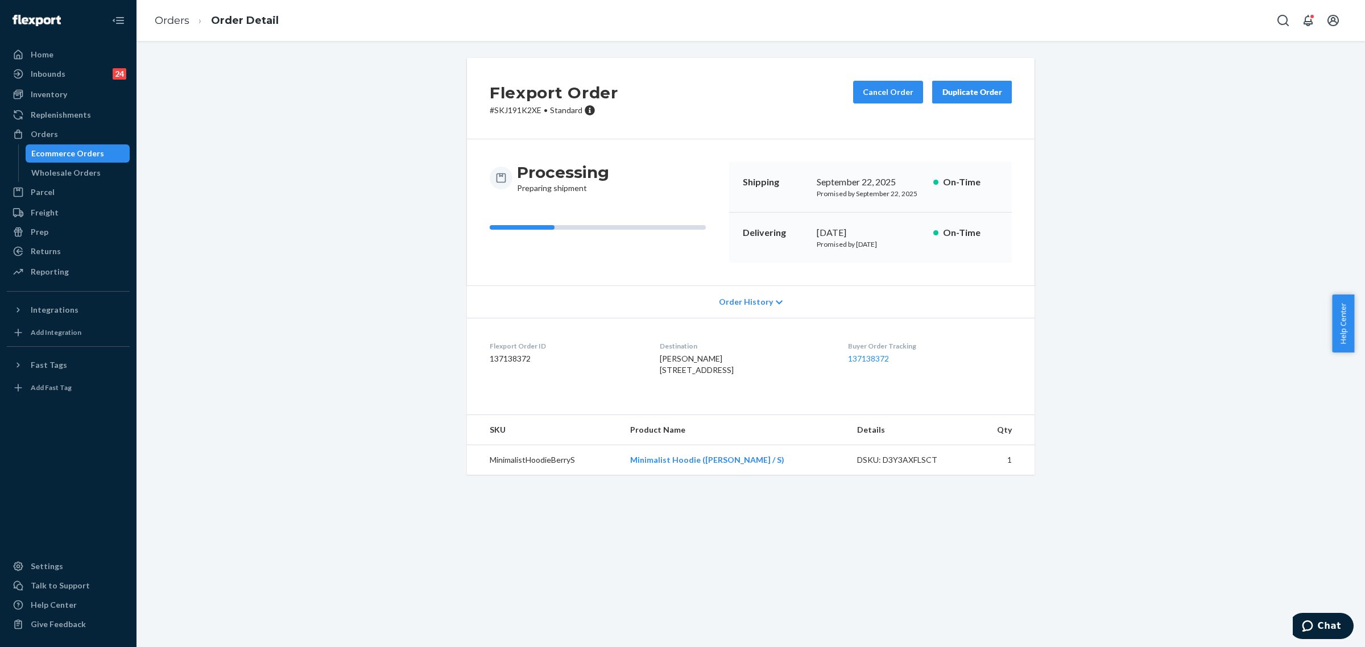
click at [501, 114] on p "# SKJ191K2XE • Standard" at bounding box center [554, 110] width 129 height 11
click at [46, 127] on div "Orders" at bounding box center [68, 134] width 121 height 16
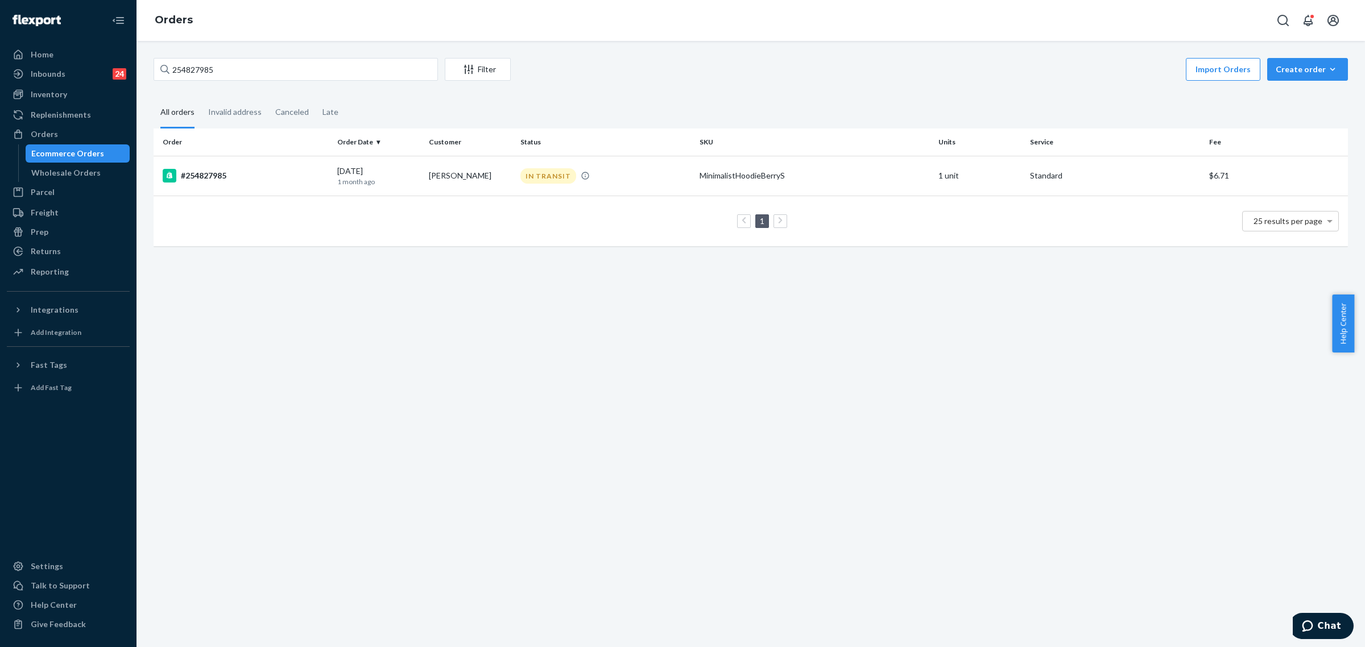
click at [271, 196] on td "1 25 results per page" at bounding box center [751, 221] width 1194 height 51
click at [278, 172] on div "#254827985" at bounding box center [246, 176] width 166 height 14
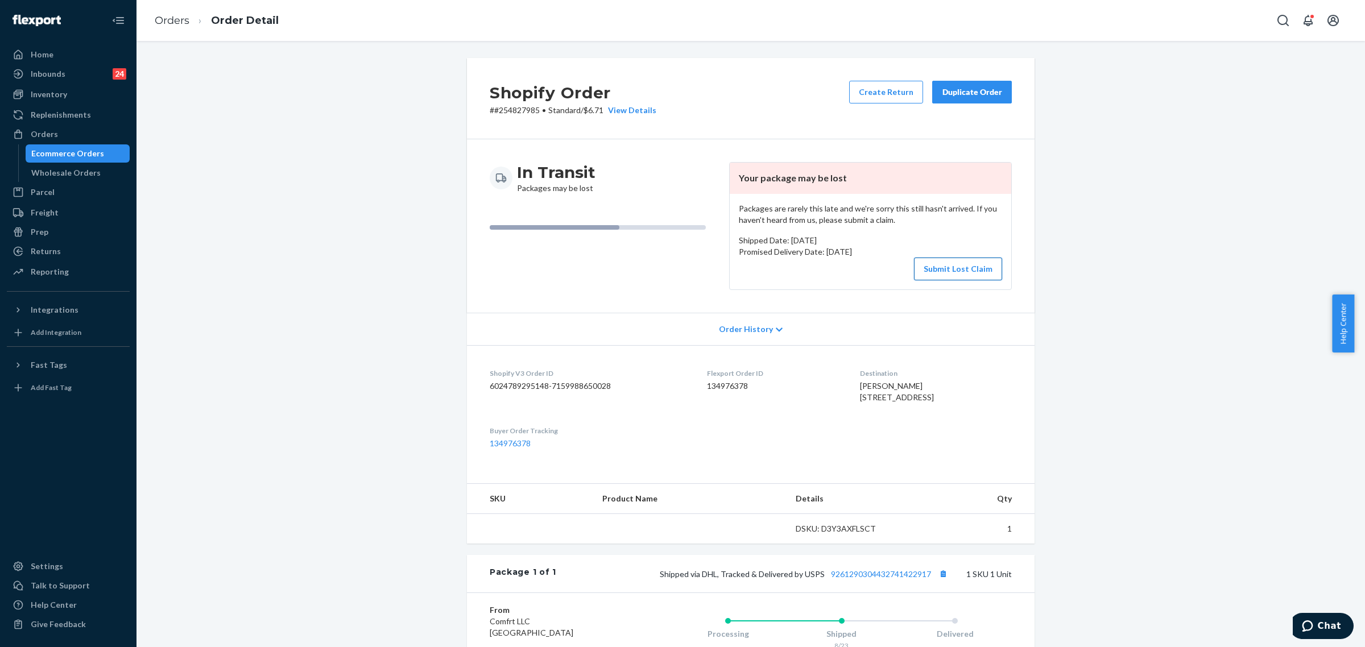
click at [954, 269] on button "Submit Lost Claim" at bounding box center [958, 269] width 88 height 23
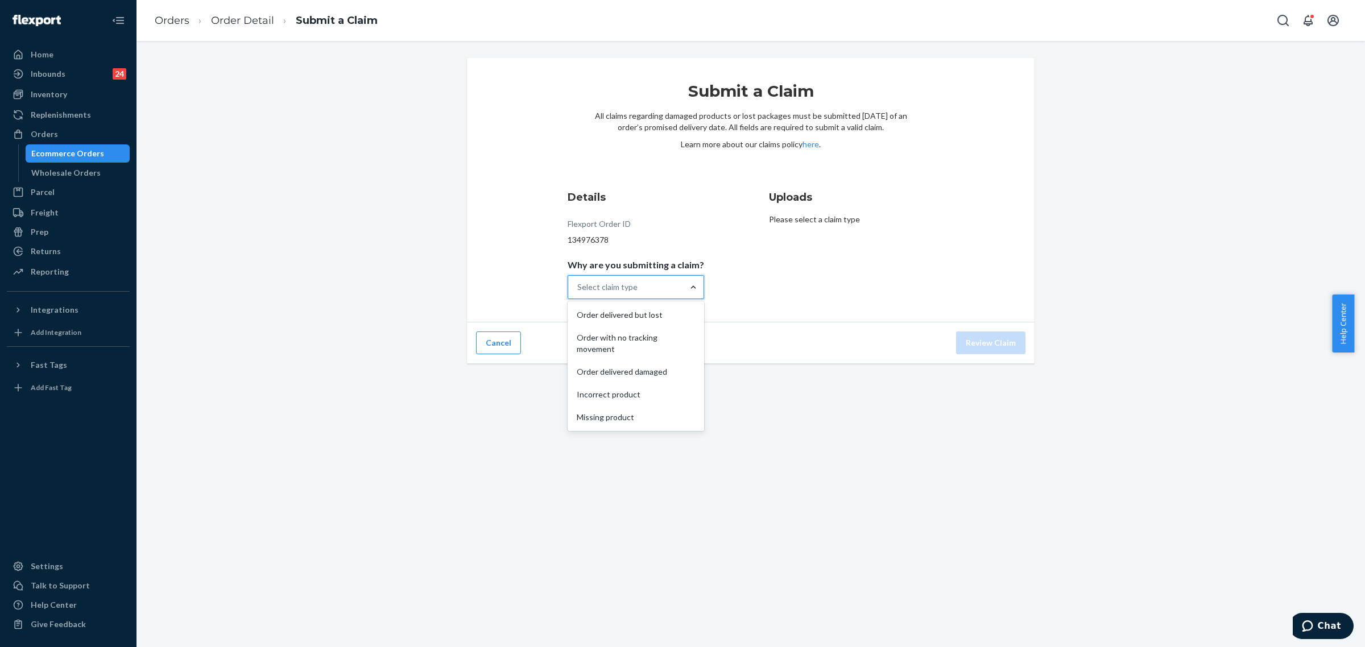
click at [695, 287] on div at bounding box center [693, 287] width 20 height 11
click at [578, 287] on input "Why are you submitting a claim? option Order delivered but lost focused, 1 of 5…" at bounding box center [577, 287] width 1 height 11
click at [1144, 212] on div "Submit a Claim All claims regarding damaged products or lost packages must be s…" at bounding box center [751, 211] width 1212 height 306
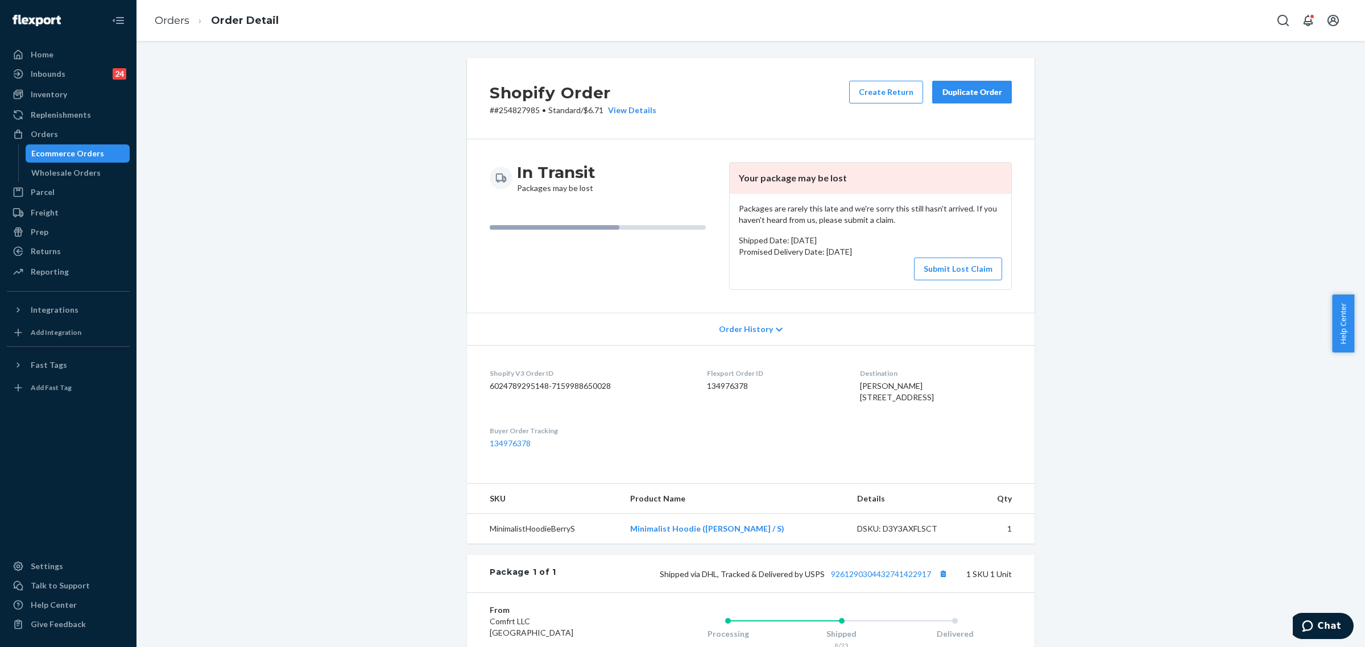
click at [518, 107] on p "# #254827985 • Standard / $6.71 View Details" at bounding box center [573, 110] width 167 height 11
click at [70, 134] on div "Orders" at bounding box center [68, 134] width 121 height 16
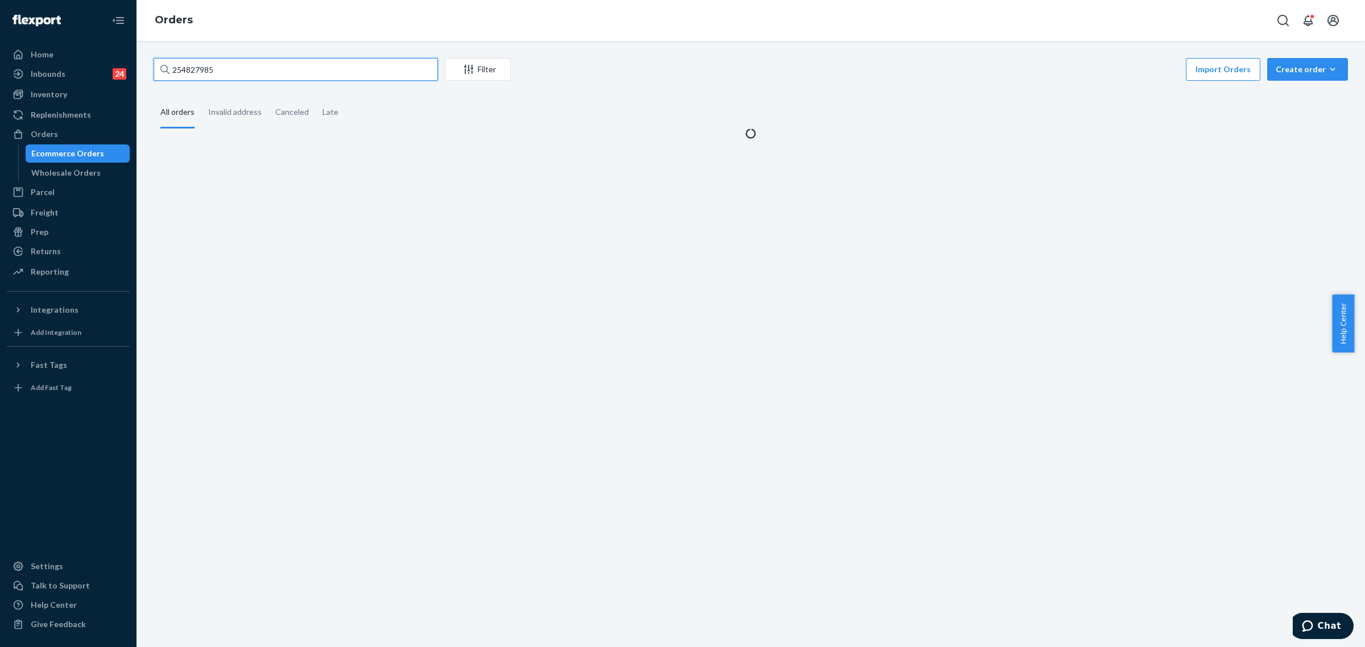
click at [199, 61] on input "254827985" at bounding box center [296, 69] width 284 height 23
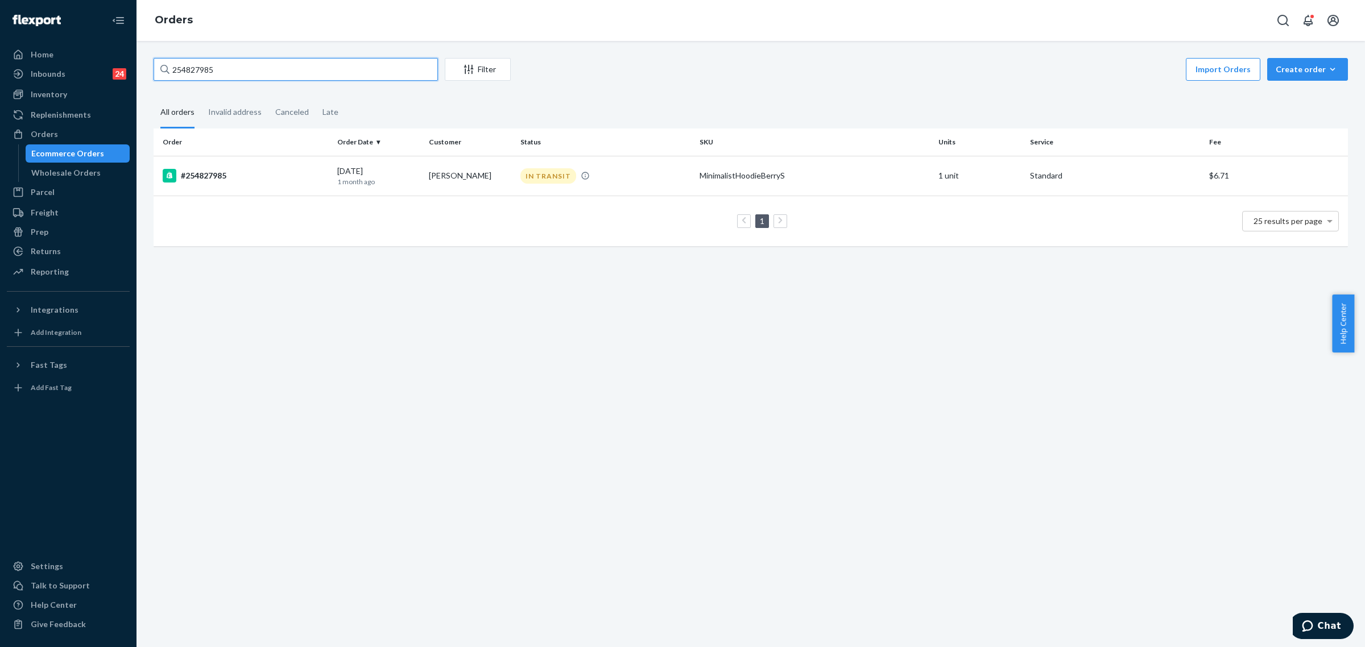
paste input "5101853"
type input "255101853"
click at [548, 176] on div "DELIVERED" at bounding box center [546, 175] width 53 height 15
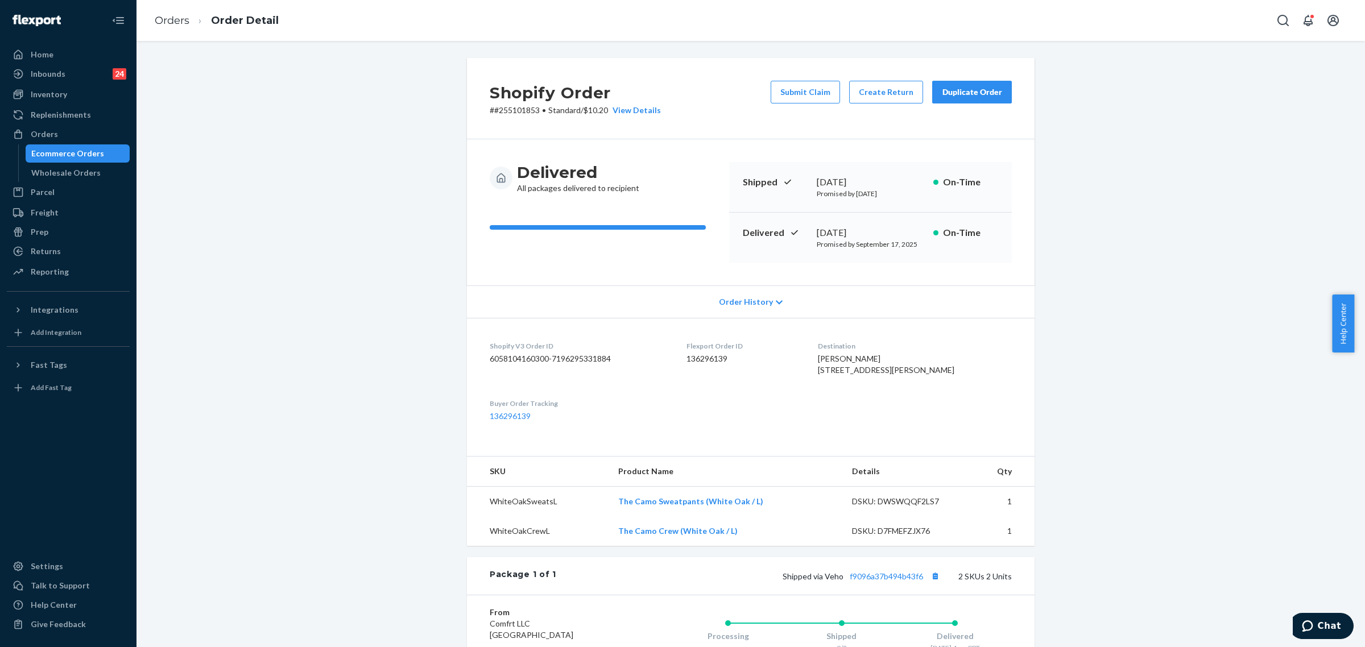
drag, startPoint x: 52, startPoint y: 131, endPoint x: 90, endPoint y: 158, distance: 46.1
click at [52, 131] on div "Orders" at bounding box center [44, 134] width 27 height 11
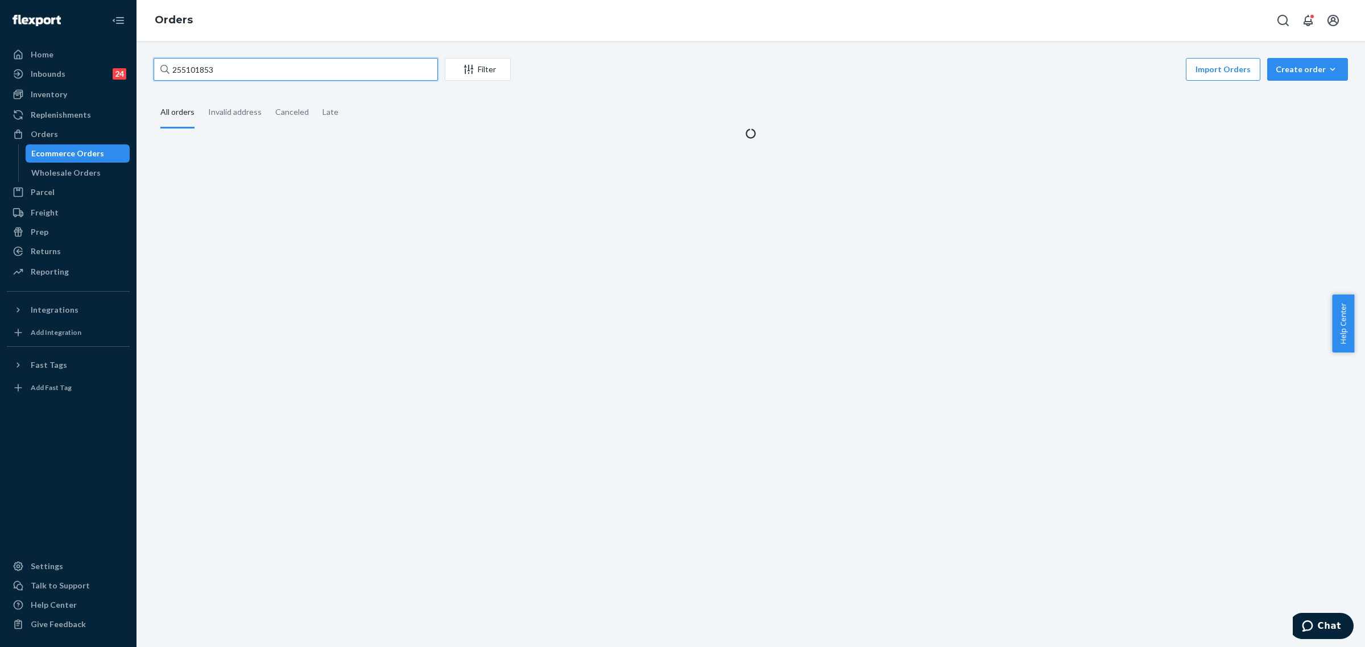
click at [195, 66] on input "255101853" at bounding box center [296, 69] width 284 height 23
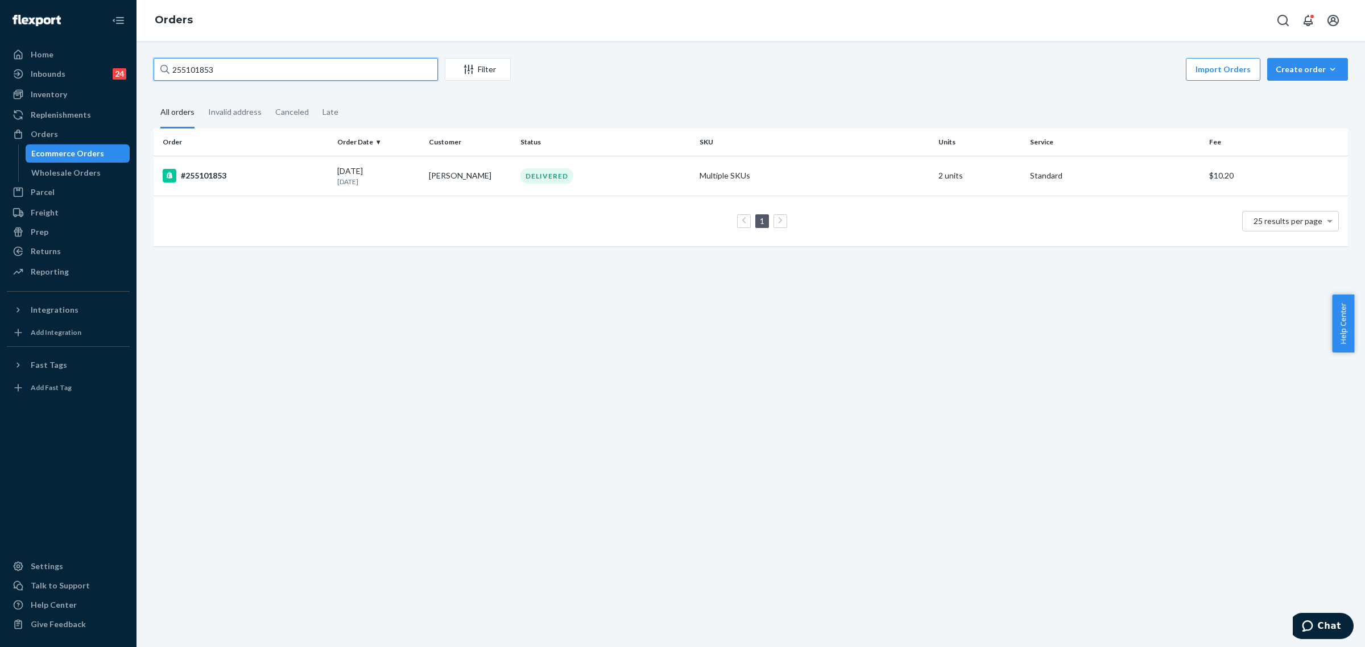
click at [196, 60] on input "255101853" at bounding box center [296, 69] width 284 height 23
click at [197, 68] on input "255101853" at bounding box center [296, 69] width 284 height 23
click at [535, 193] on td "DELIVERED" at bounding box center [605, 176] width 179 height 40
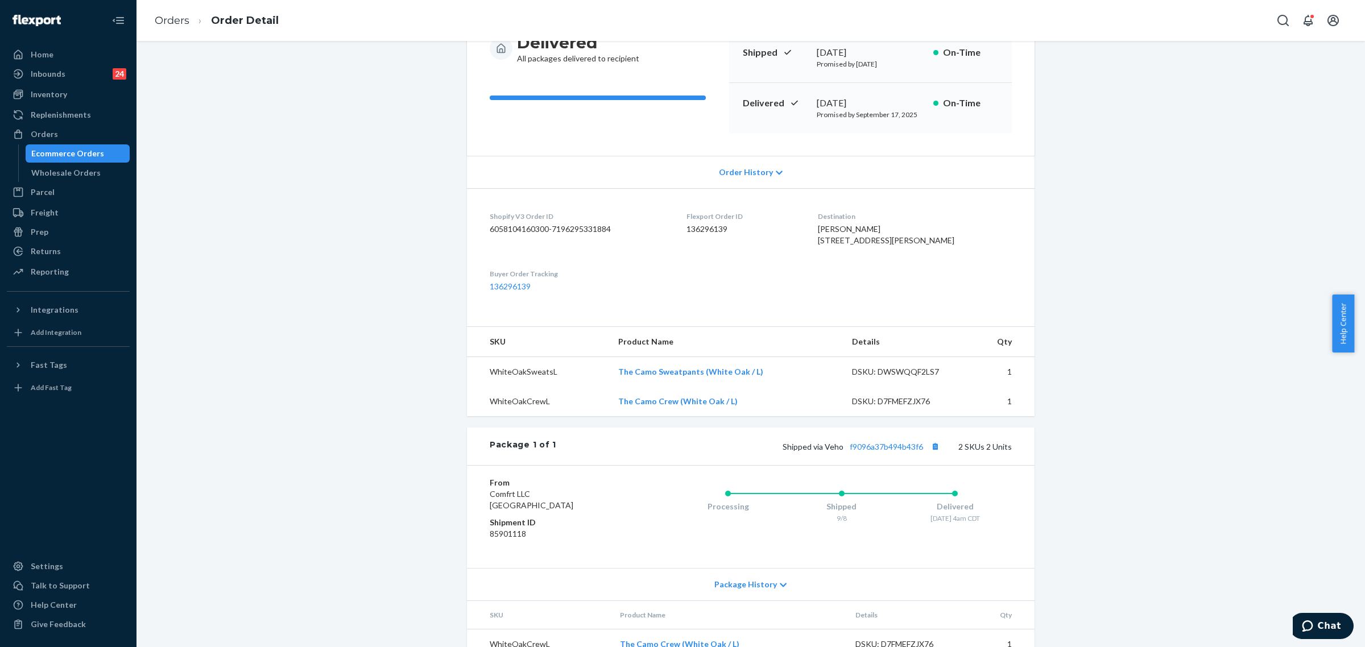
scroll to position [208, 0]
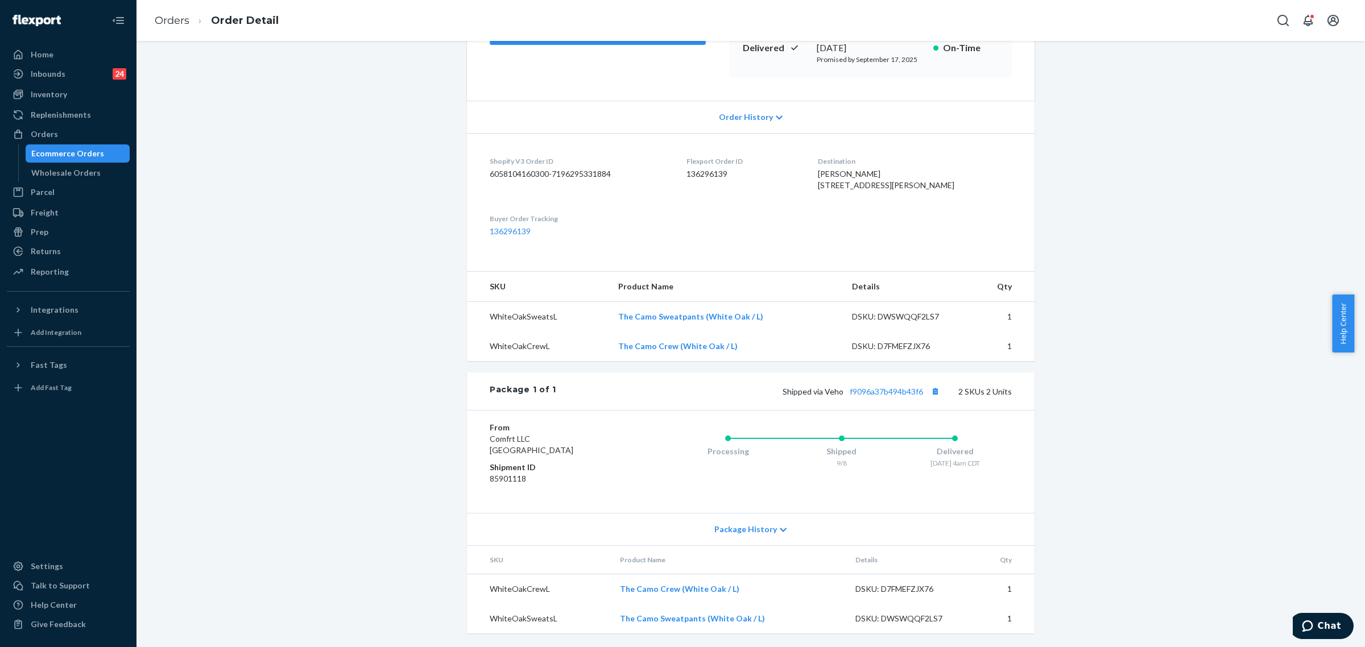
click at [780, 530] on icon at bounding box center [783, 530] width 7 height 8
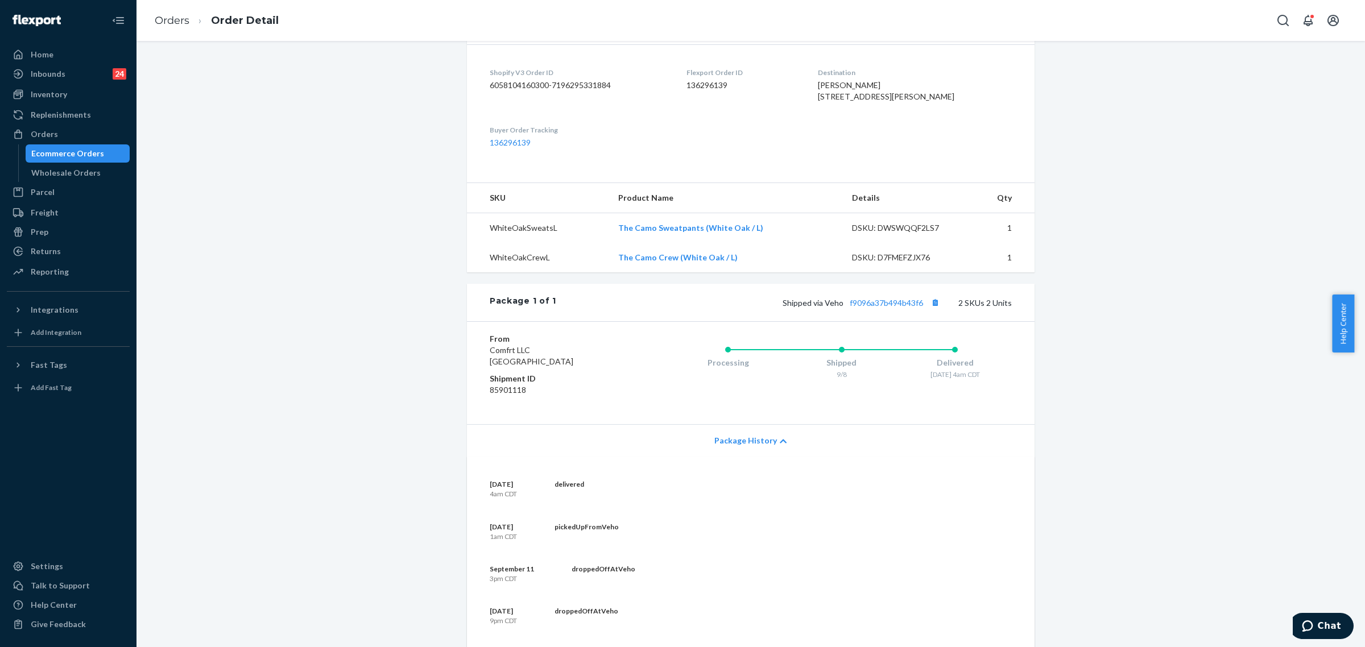
scroll to position [265, 0]
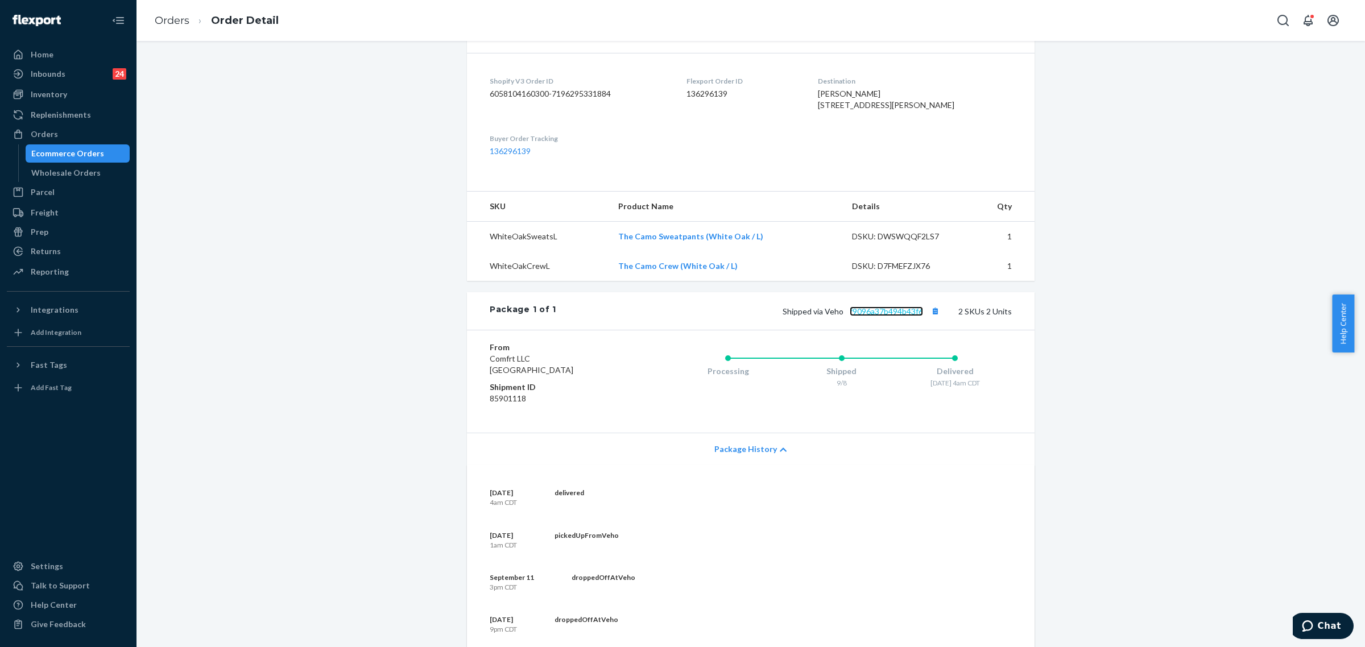
click at [892, 316] on link "f9096a37b494b43f6" at bounding box center [886, 312] width 73 height 10
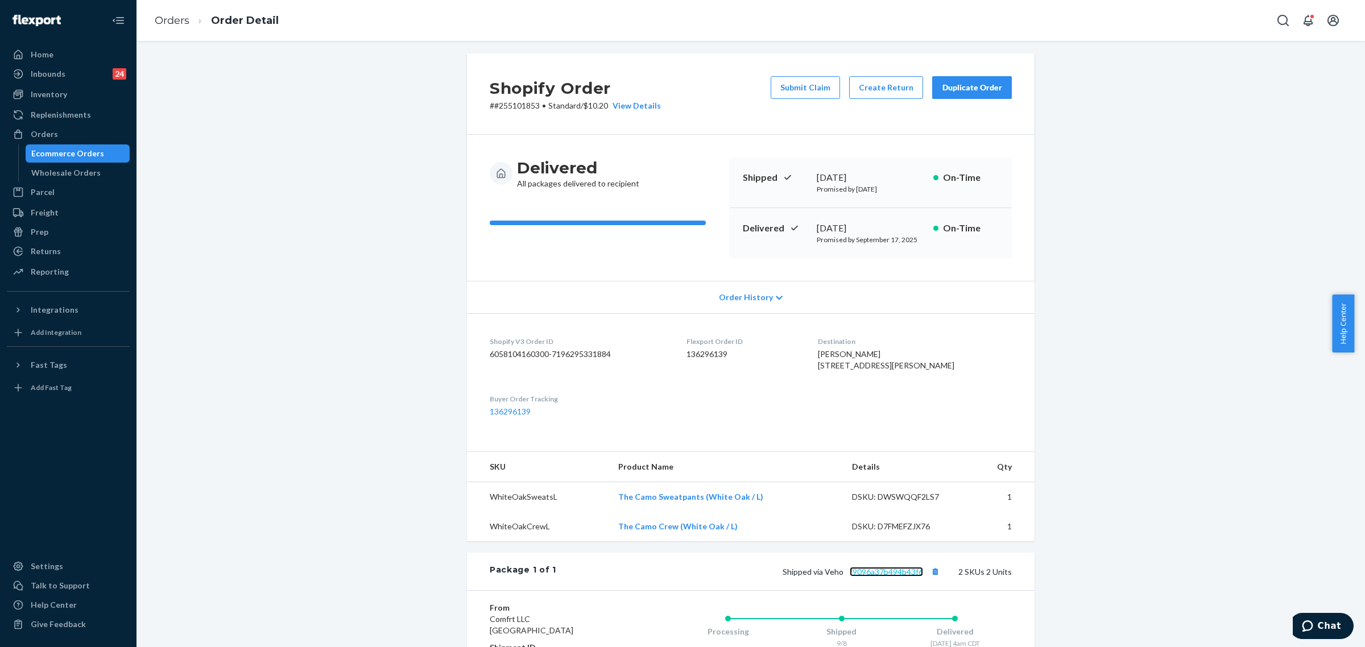
scroll to position [0, 0]
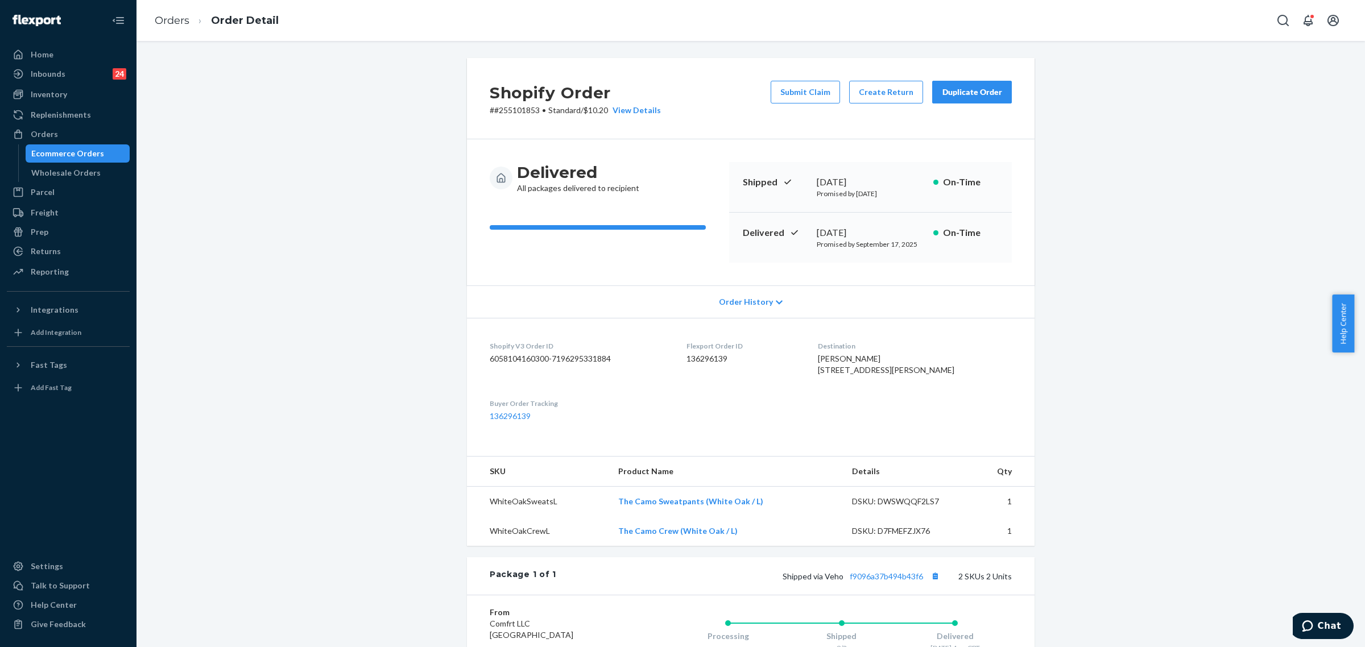
click at [965, 92] on div "Duplicate Order" at bounding box center [972, 91] width 60 height 11
drag, startPoint x: 800, startPoint y: 84, endPoint x: 809, endPoint y: 96, distance: 15.0
click at [800, 84] on button "Submit Claim" at bounding box center [805, 92] width 69 height 23
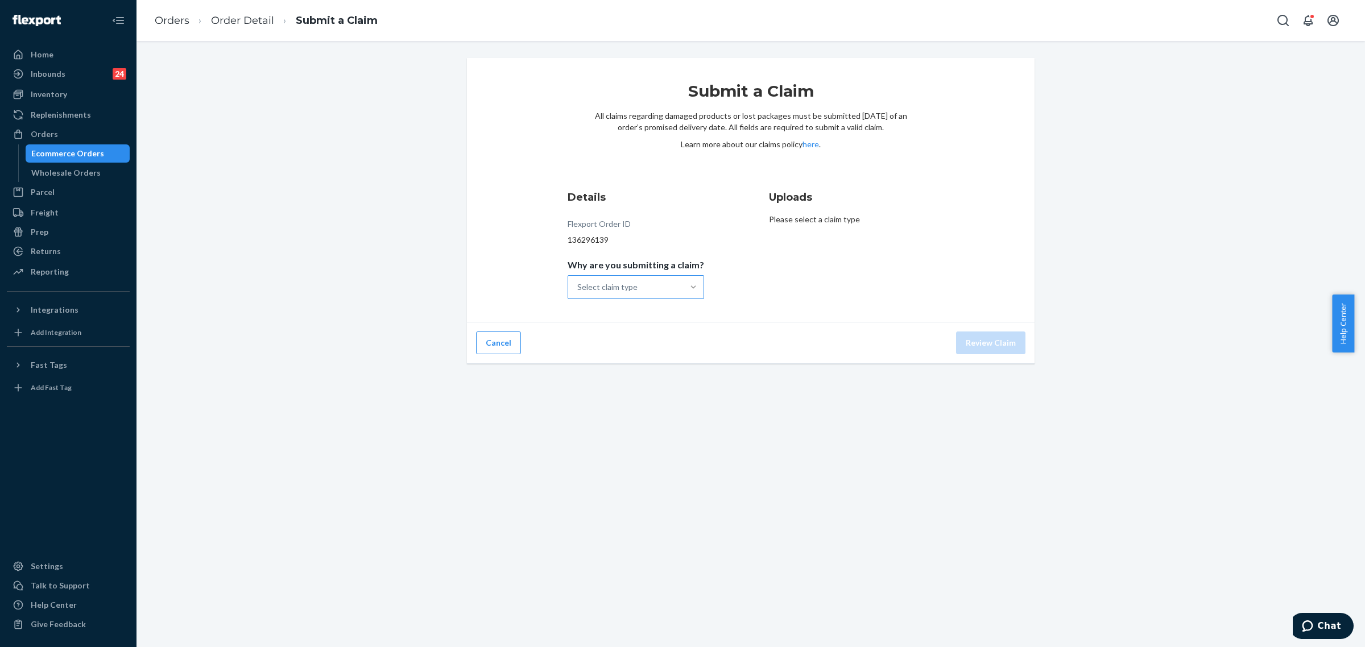
click at [683, 286] on div at bounding box center [693, 287] width 20 height 11
click at [578, 286] on input "Why are you submitting a claim? Select claim type" at bounding box center [577, 287] width 1 height 11
click at [638, 313] on div "Order delivered but lost" at bounding box center [636, 315] width 132 height 23
click at [578, 293] on input "Why are you submitting a claim? option Order delivered but lost focused, 0 of 4…" at bounding box center [577, 287] width 1 height 11
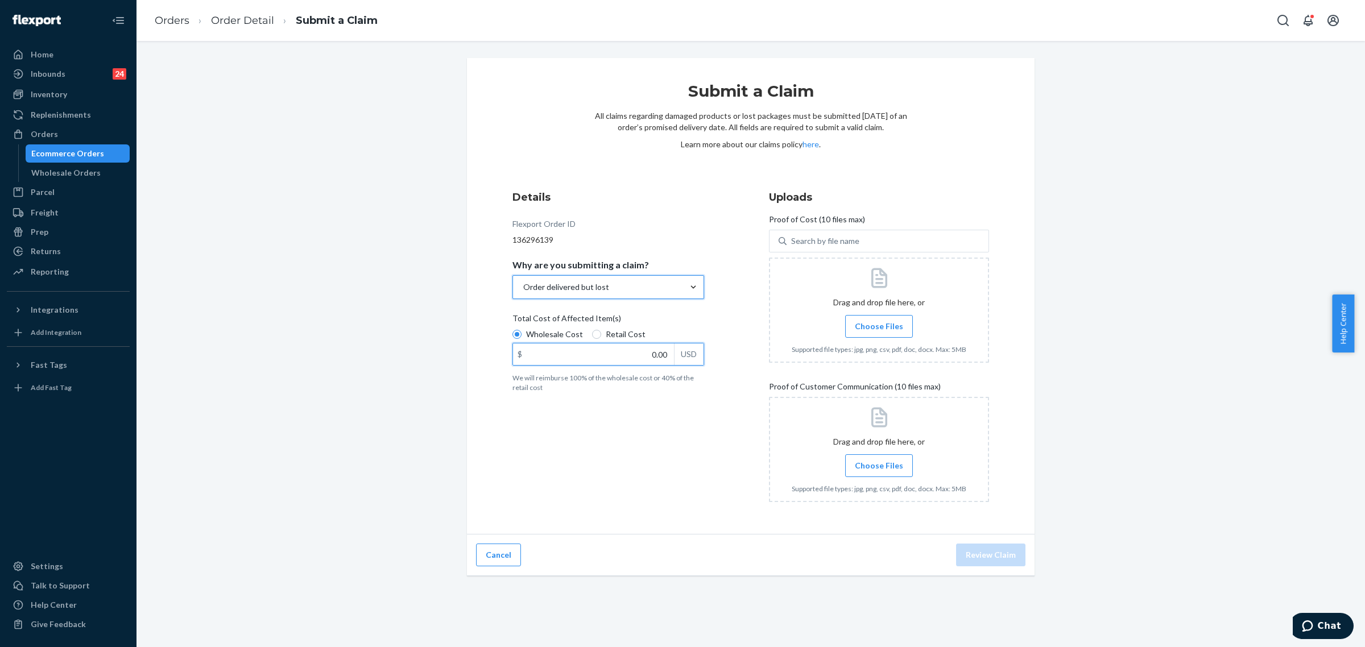
click at [618, 364] on input "0.00" at bounding box center [593, 355] width 161 height 22
click at [890, 321] on span "Choose Files" at bounding box center [879, 326] width 48 height 11
click at [879, 320] on input "Choose Files" at bounding box center [879, 326] width 1 height 13
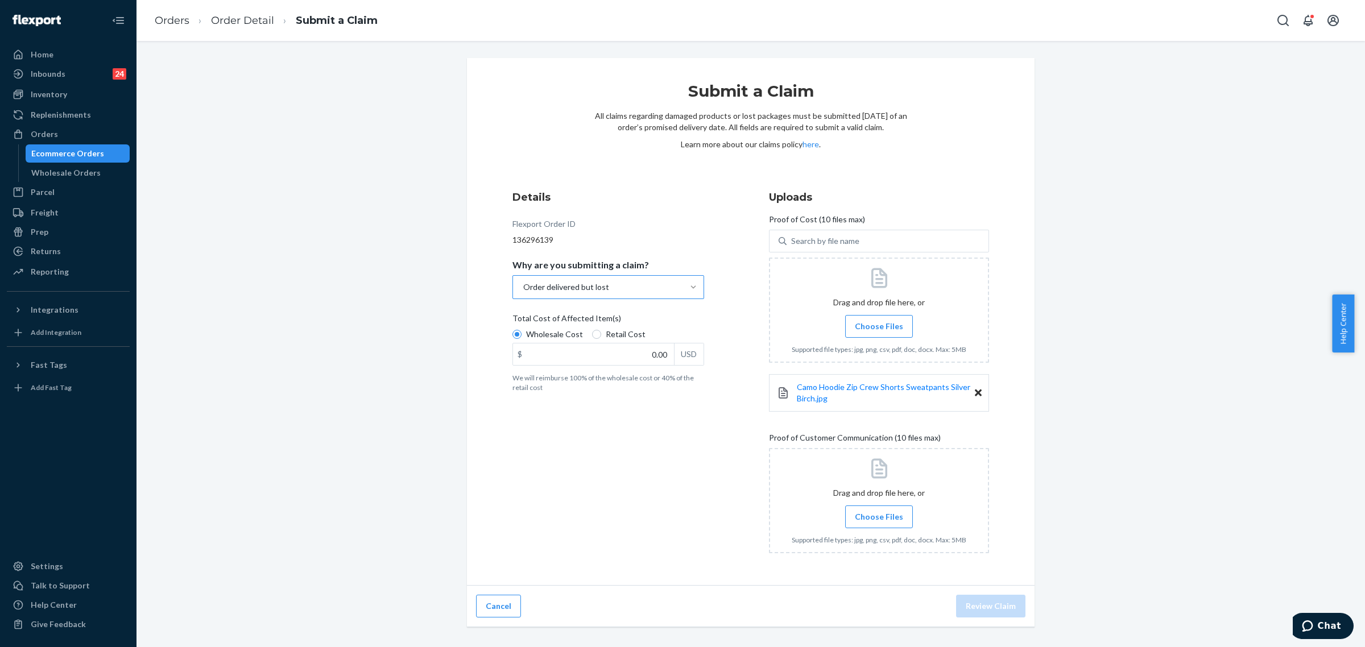
drag, startPoint x: 974, startPoint y: 394, endPoint x: 969, endPoint y: 410, distance: 16.7
click at [975, 394] on icon at bounding box center [978, 393] width 7 height 7
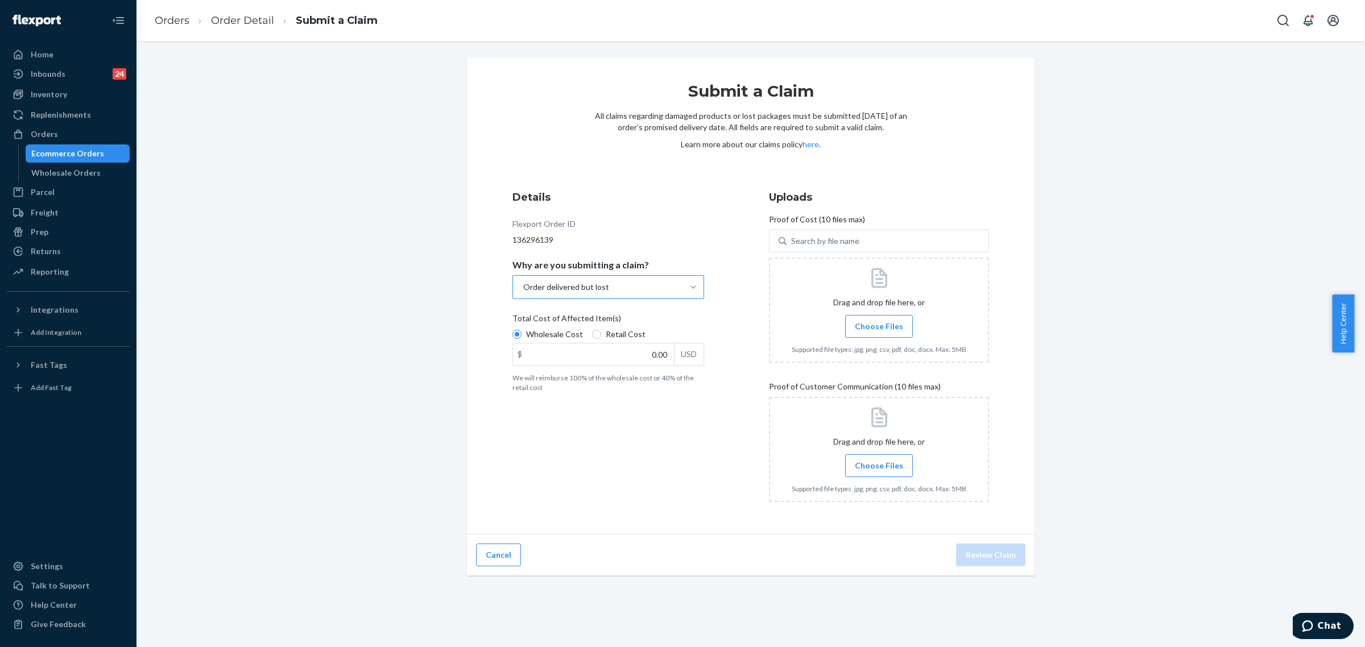
click at [884, 323] on span "Choose Files" at bounding box center [879, 326] width 48 height 11
click at [879, 323] on input "Choose Files" at bounding box center [879, 326] width 1 height 13
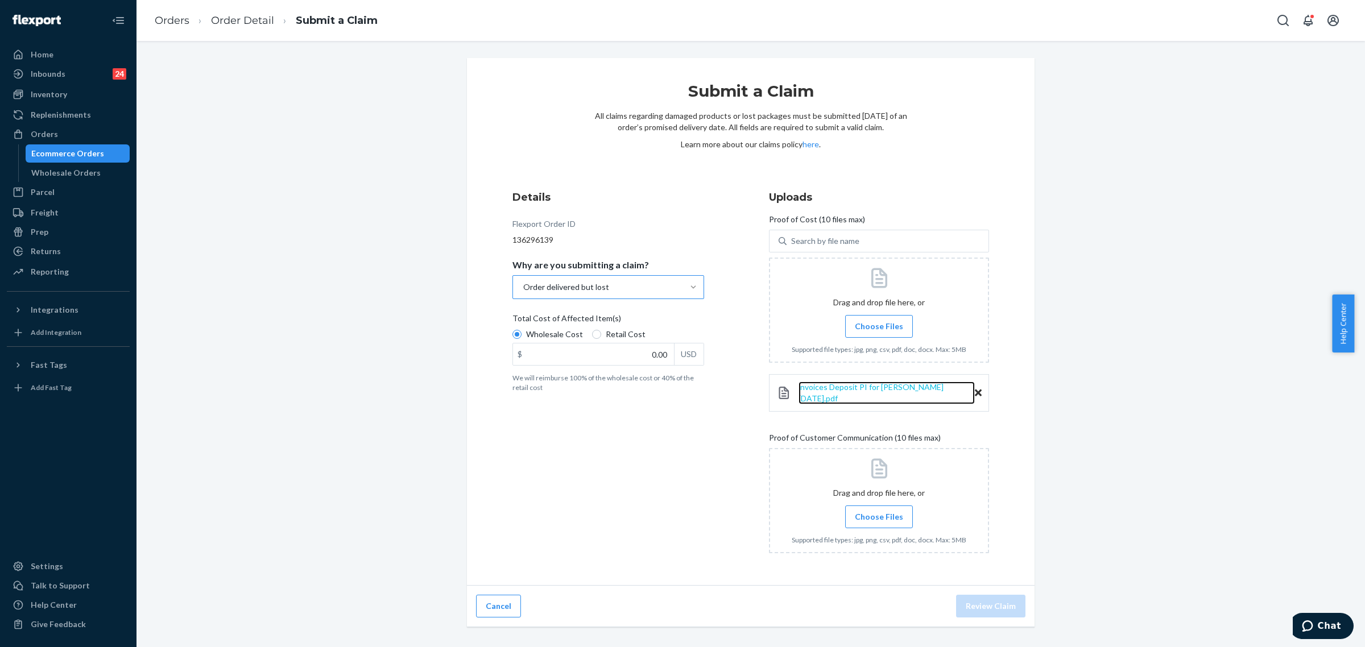
click at [843, 390] on span "invoices Deposit PI for Hudson 2024-11-25.pdf" at bounding box center [871, 392] width 145 height 21
click at [833, 320] on div at bounding box center [879, 310] width 220 height 105
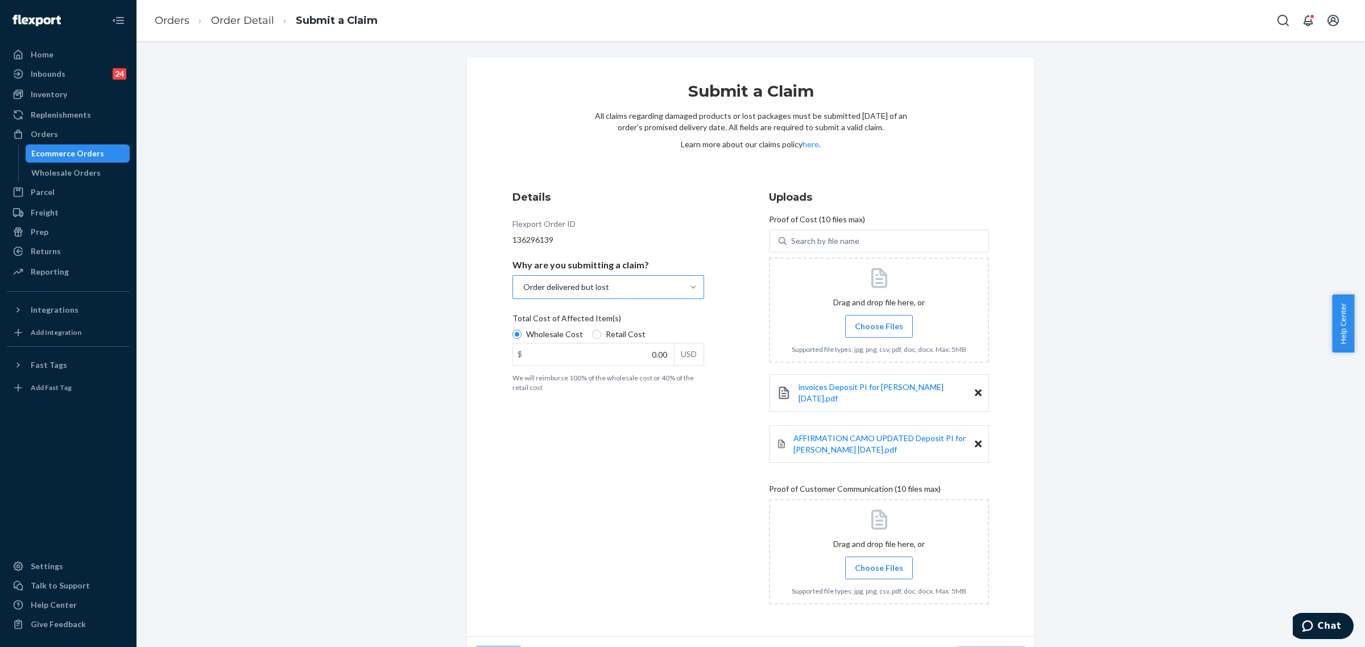
drag, startPoint x: 386, startPoint y: 296, endPoint x: 436, endPoint y: 342, distance: 68.5
click at [386, 296] on div "Submit a Claim All claims regarding damaged products or lost packages must be s…" at bounding box center [751, 368] width 1212 height 621
click at [857, 433] on span "AFFIRMATION CAMO UPDATED Deposit PI for [PERSON_NAME] [DATE].pdf" at bounding box center [879, 443] width 172 height 21
drag, startPoint x: 970, startPoint y: 385, endPoint x: 982, endPoint y: 412, distance: 29.6
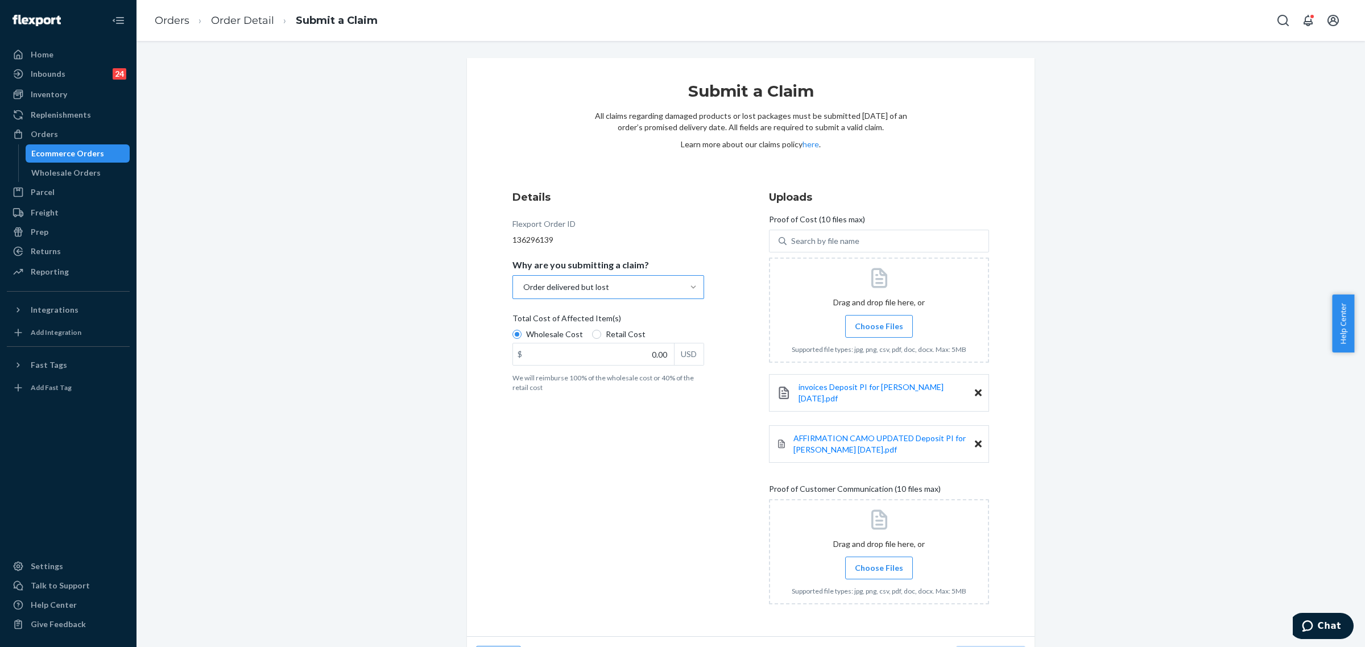
click at [975, 388] on icon at bounding box center [978, 393] width 7 height 10
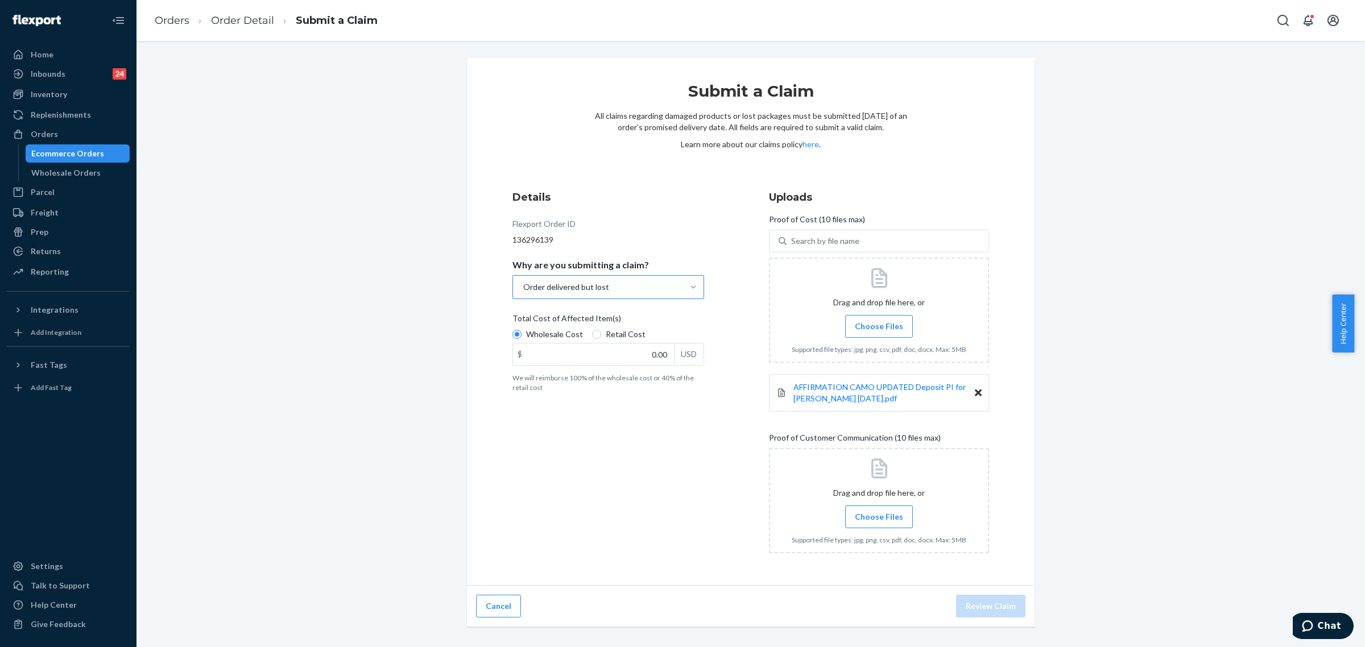
click at [551, 474] on div "Details Flexport Order ID 136296139 Why are you submitting a claim? Order deliv…" at bounding box center [622, 376] width 220 height 386
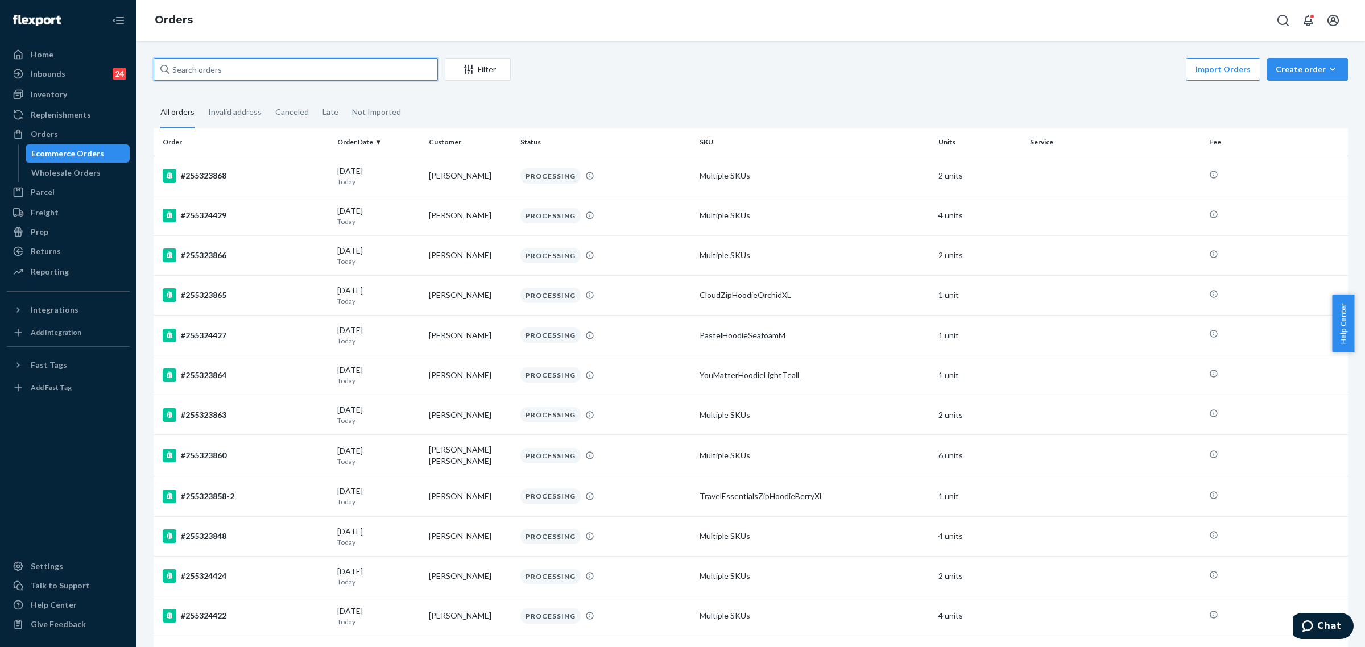
click at [183, 76] on input "text" at bounding box center [296, 69] width 284 height 23
paste input "255101853"
type input "255101853"
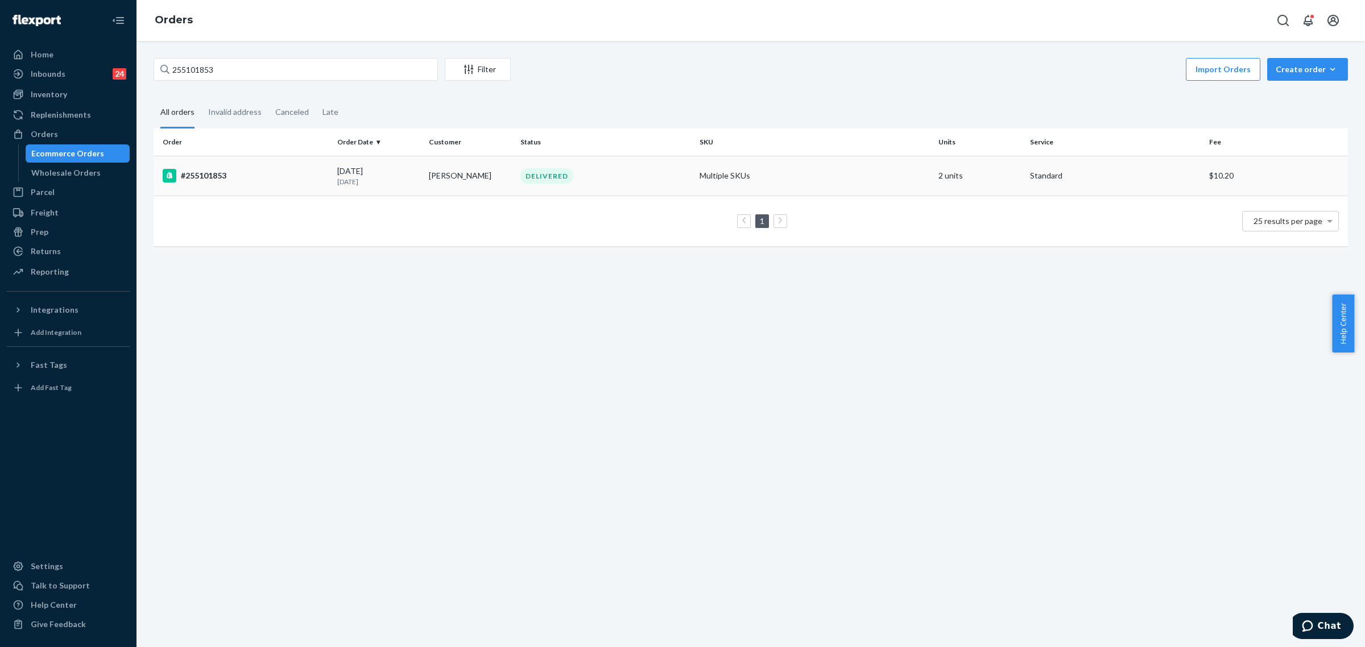
click at [520, 168] on div "DELIVERED" at bounding box center [546, 175] width 53 height 15
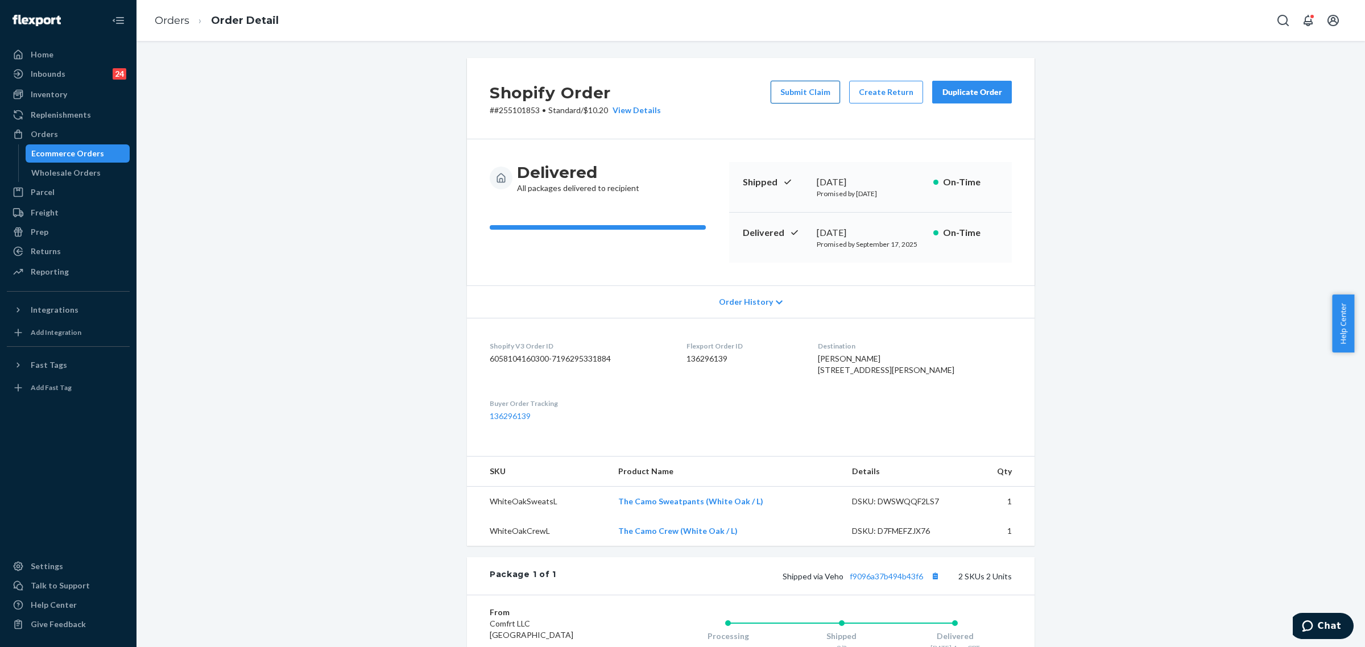
click at [800, 98] on button "Submit Claim" at bounding box center [805, 92] width 69 height 23
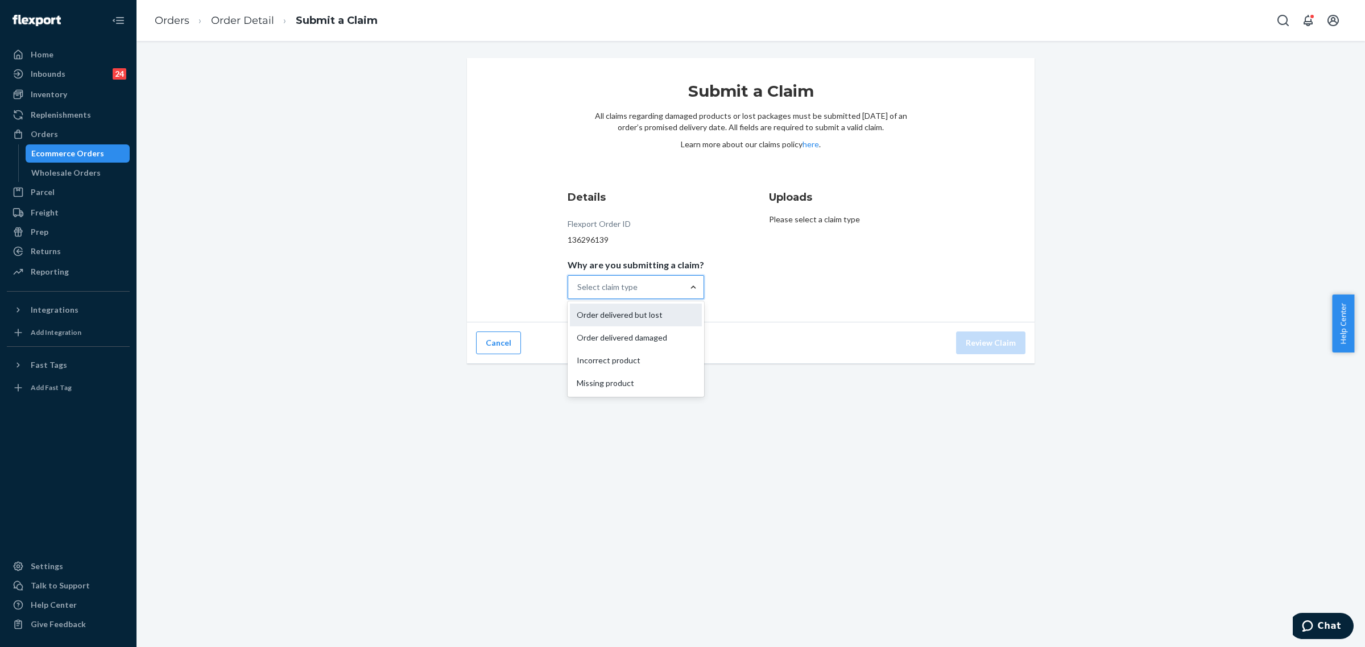
click at [623, 311] on div "Order delivered but lost" at bounding box center [636, 315] width 132 height 23
click at [578, 293] on input "Why are you submitting a claim? option Order delivered but lost focused, 0 of 4…" at bounding box center [577, 287] width 1 height 11
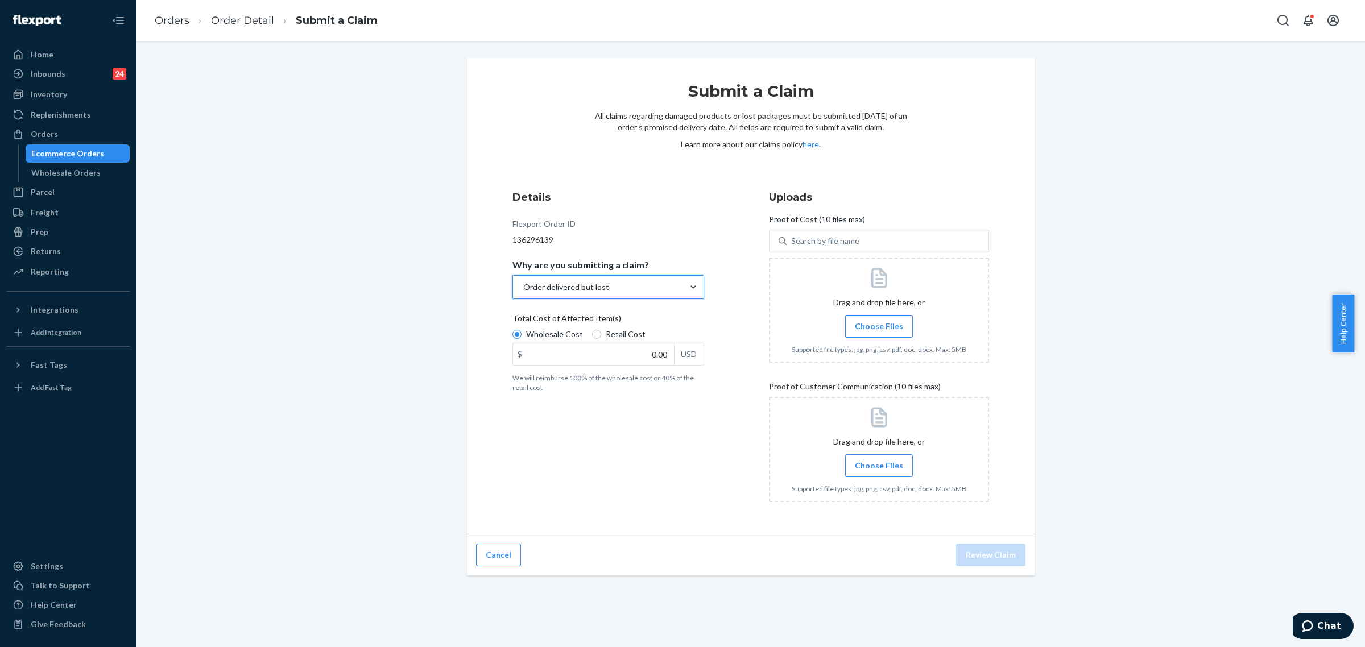
click at [896, 328] on span "Choose Files" at bounding box center [879, 326] width 48 height 11
click at [879, 328] on input "Choose Files" at bounding box center [879, 326] width 1 height 13
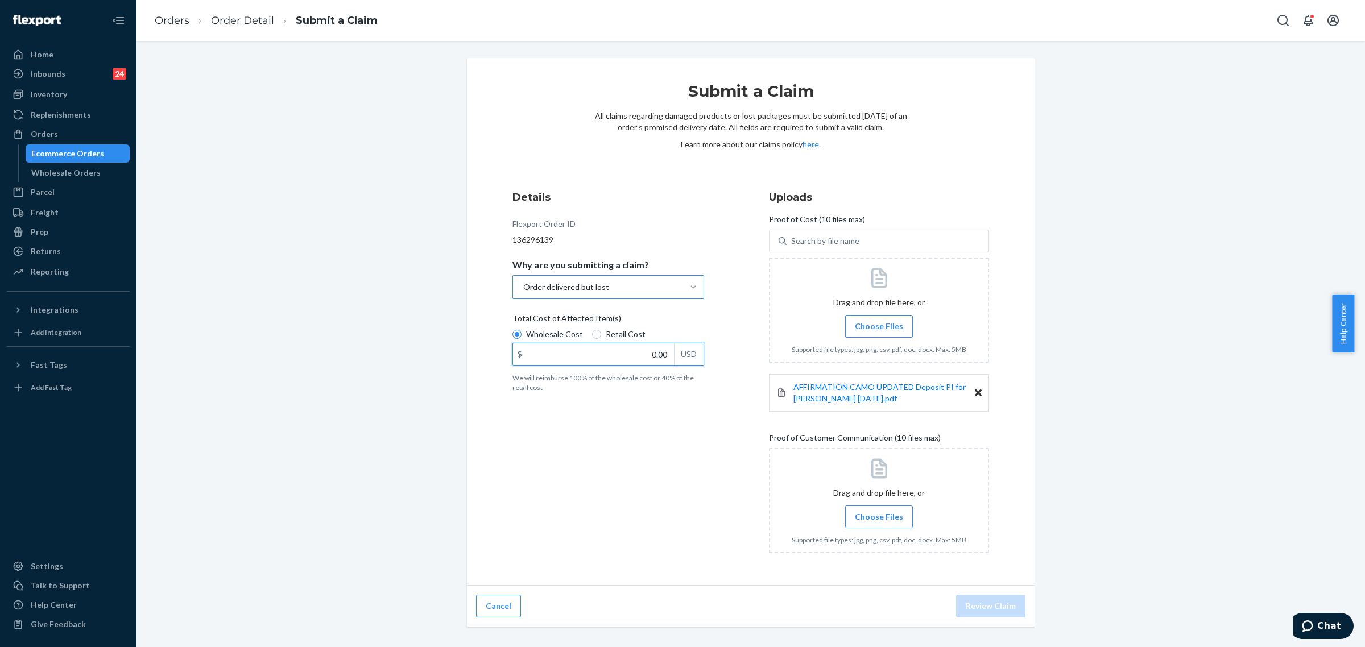
click at [649, 356] on input "0.00" at bounding box center [593, 355] width 161 height 22
click at [650, 356] on input "0.00" at bounding box center [593, 355] width 161 height 22
paste input "84"
type input "84.00"
click at [849, 510] on label "Choose Files" at bounding box center [879, 517] width 68 height 23
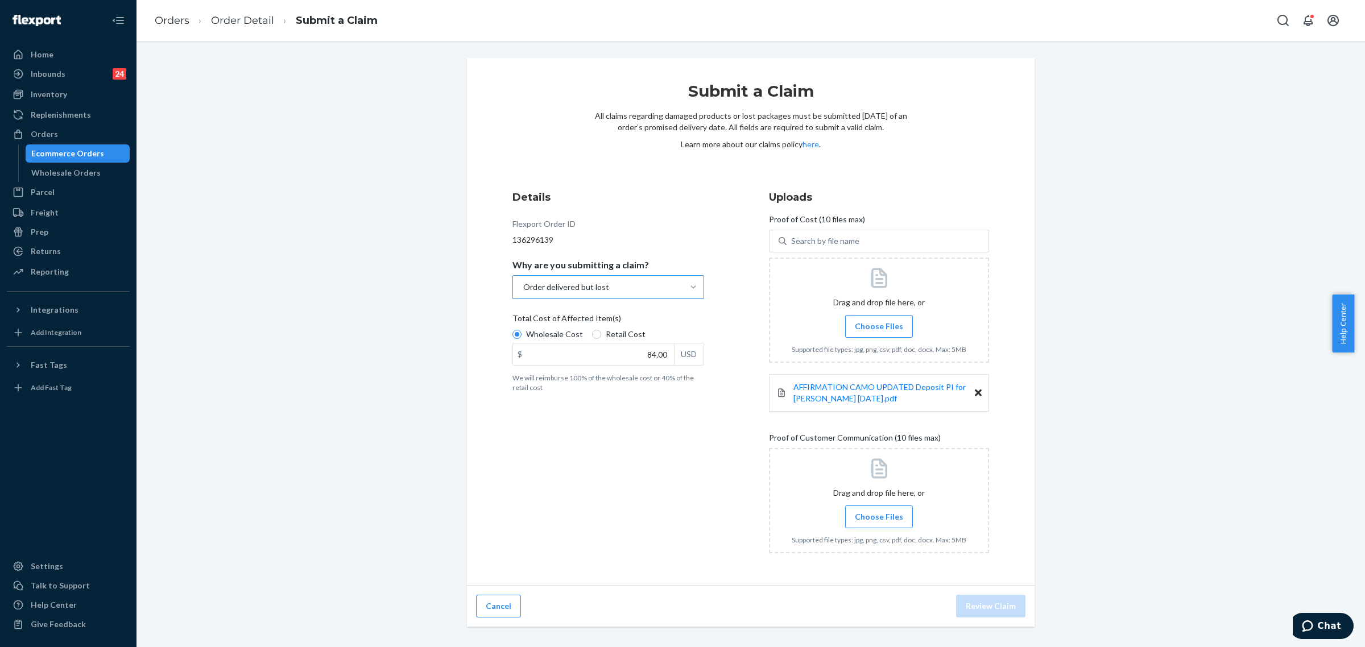
click at [879, 511] on input "Choose Files" at bounding box center [879, 517] width 1 height 13
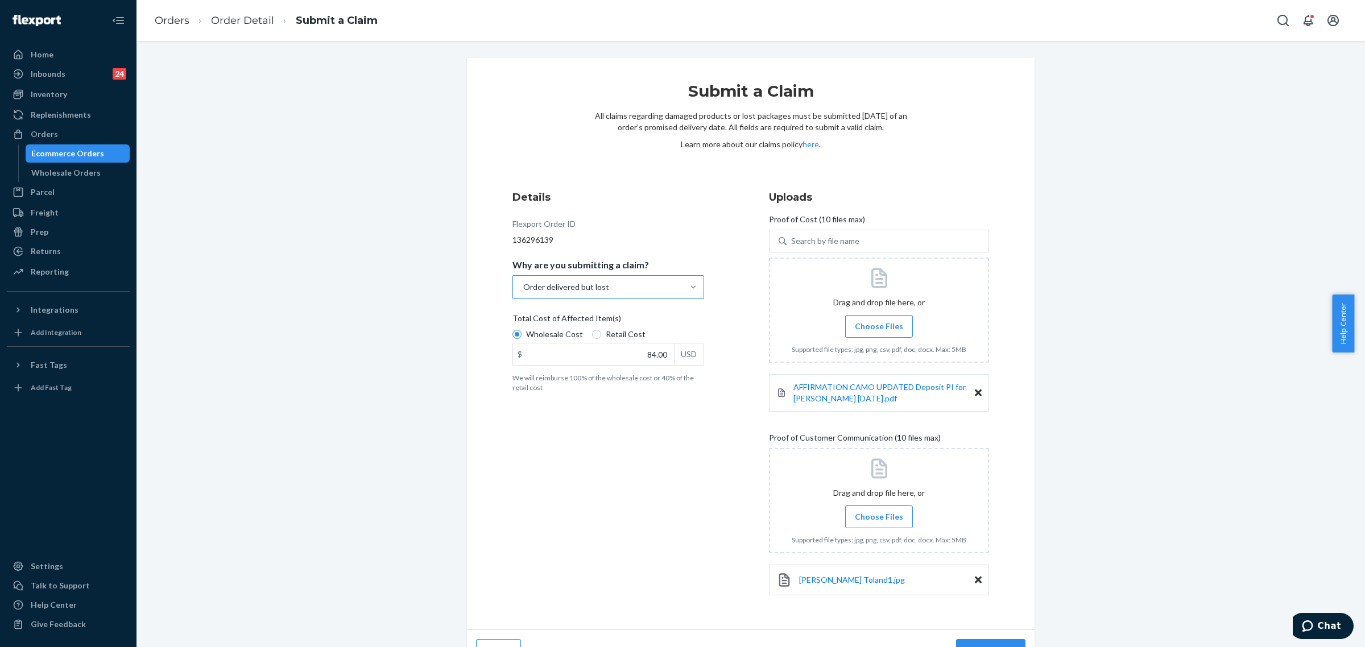
click at [868, 524] on label "Choose Files" at bounding box center [879, 517] width 68 height 23
click at [879, 523] on input "Choose Files" at bounding box center [879, 517] width 1 height 13
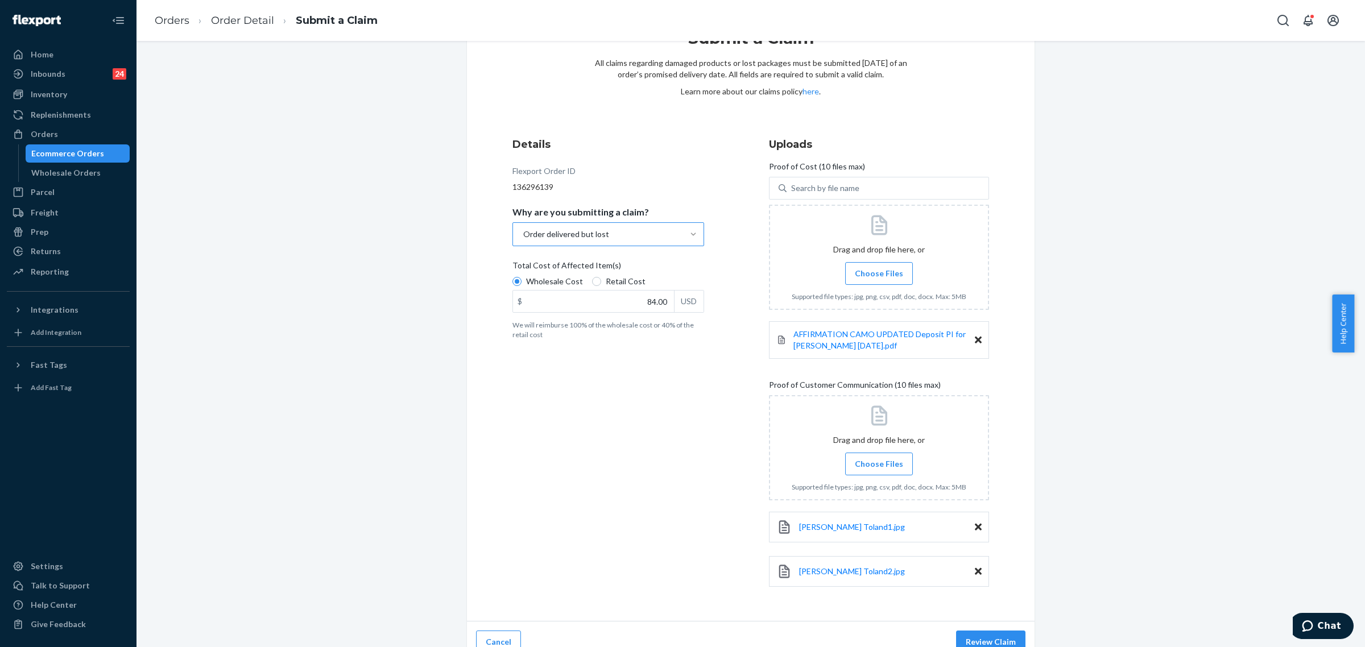
scroll to position [69, 0]
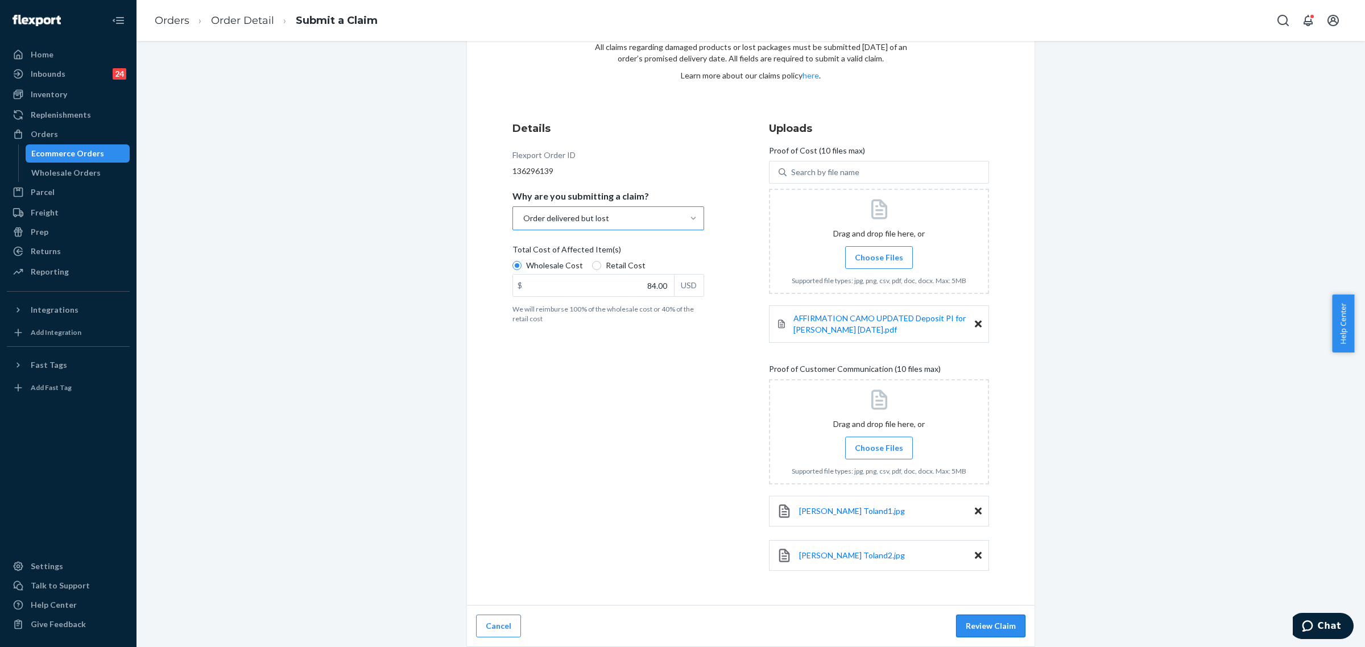
click at [993, 624] on button "Review Claim" at bounding box center [990, 626] width 69 height 23
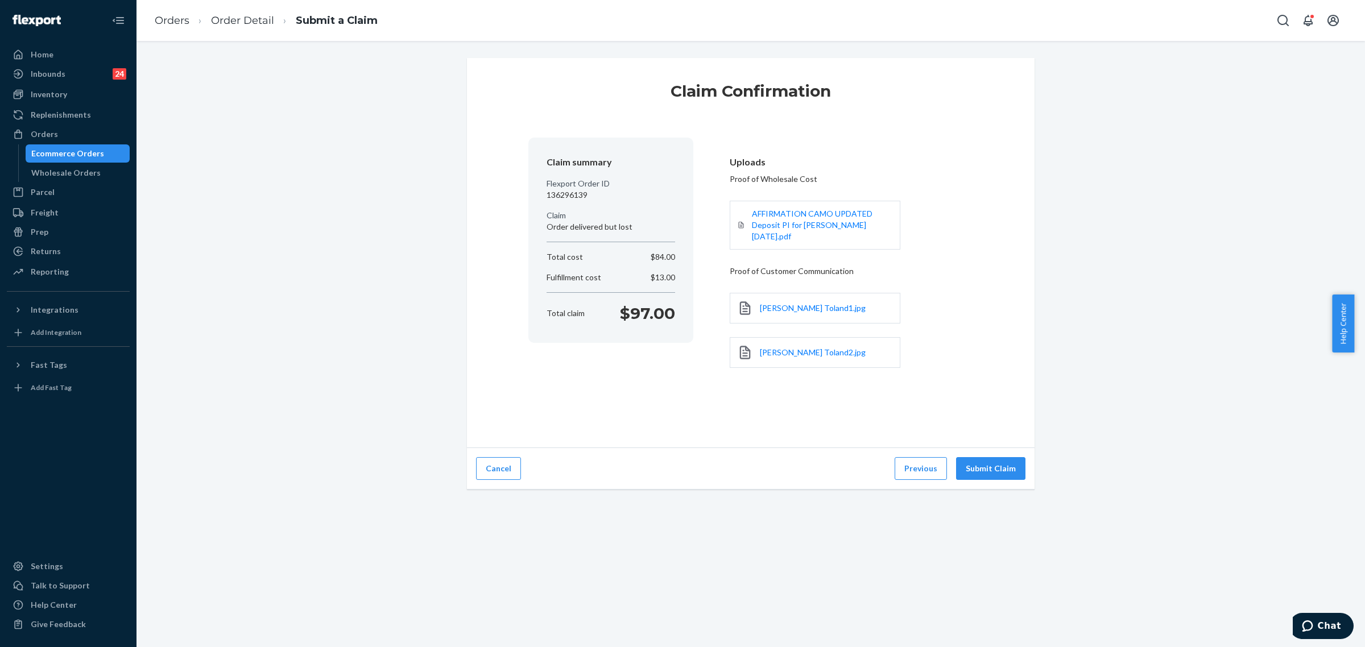
scroll to position [0, 0]
click at [1001, 458] on button "Submit Claim" at bounding box center [990, 468] width 69 height 23
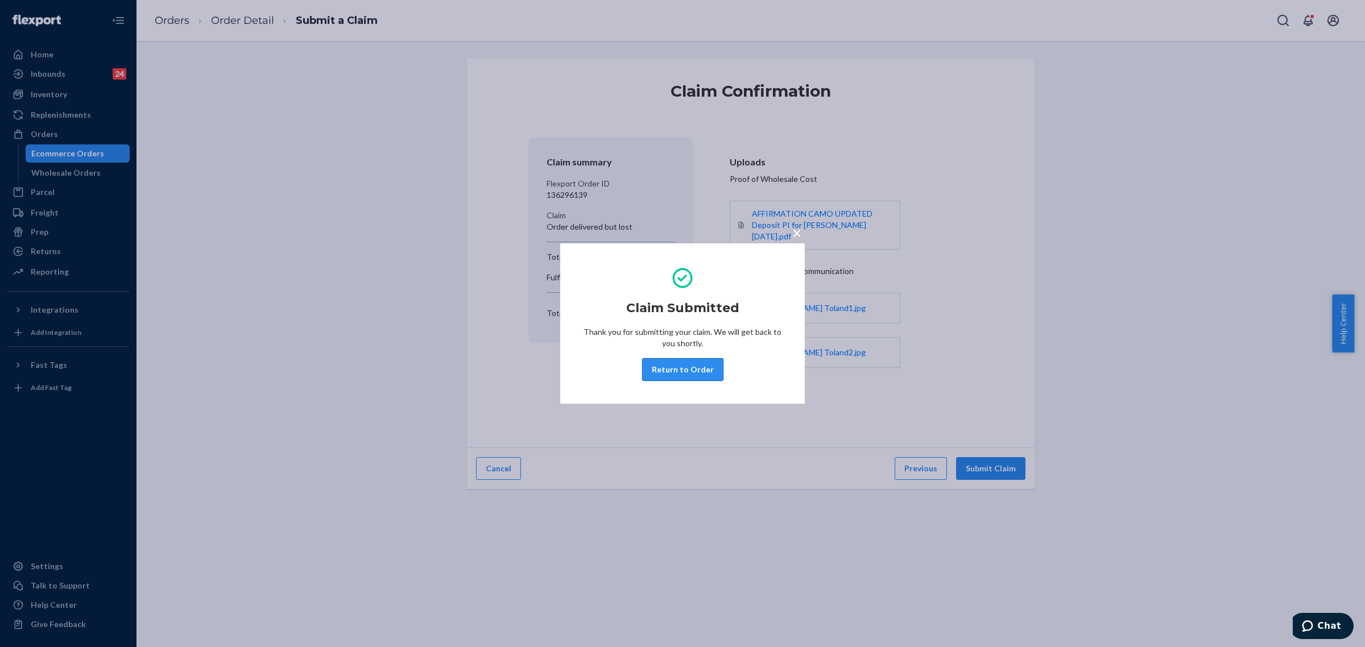
click at [696, 370] on button "Return to Order" at bounding box center [682, 369] width 81 height 23
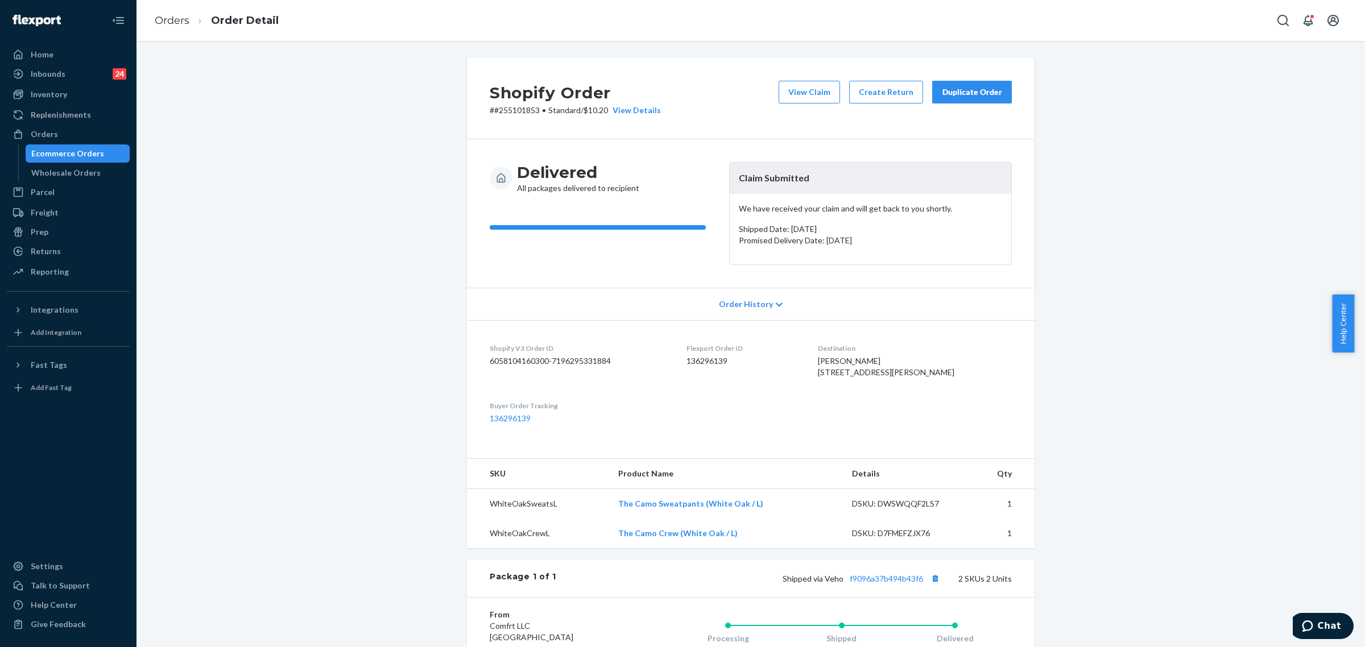
click at [502, 114] on p "# #255101853 • Standard / $10.20 View Details" at bounding box center [575, 110] width 171 height 11
copy p "255101853"
drag, startPoint x: 694, startPoint y: 77, endPoint x: 754, endPoint y: 147, distance: 91.6
click at [694, 77] on div "Shopify Order # #255101853 • Standard / $10.20 View Details View Claim Create R…" at bounding box center [751, 98] width 568 height 81
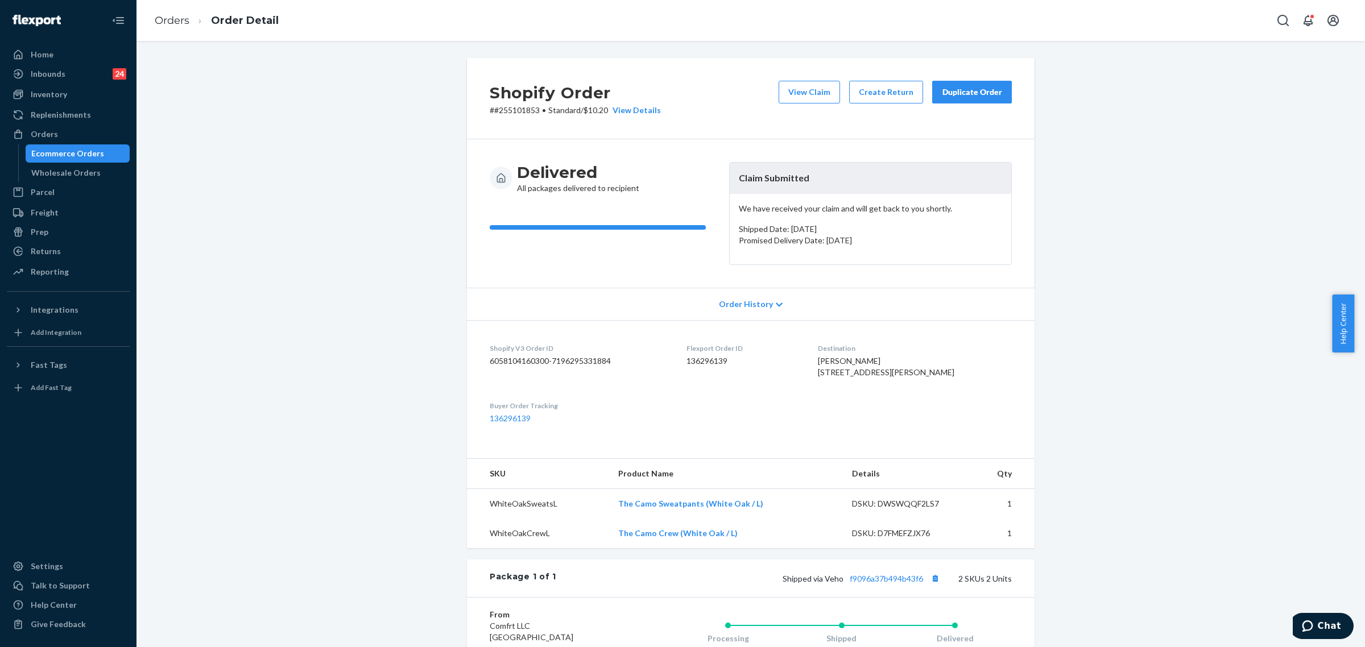
click at [526, 275] on div "Delivered All packages delivered to recipient Claim Submitted We have received …" at bounding box center [751, 213] width 568 height 148
click at [505, 112] on p "# #255101853 • Standard / $10.20 View Details" at bounding box center [575, 110] width 171 height 11
click at [505, 111] on p "# #255101853 • Standard / $10.20 View Details" at bounding box center [575, 110] width 171 height 11
copy p "255101853"
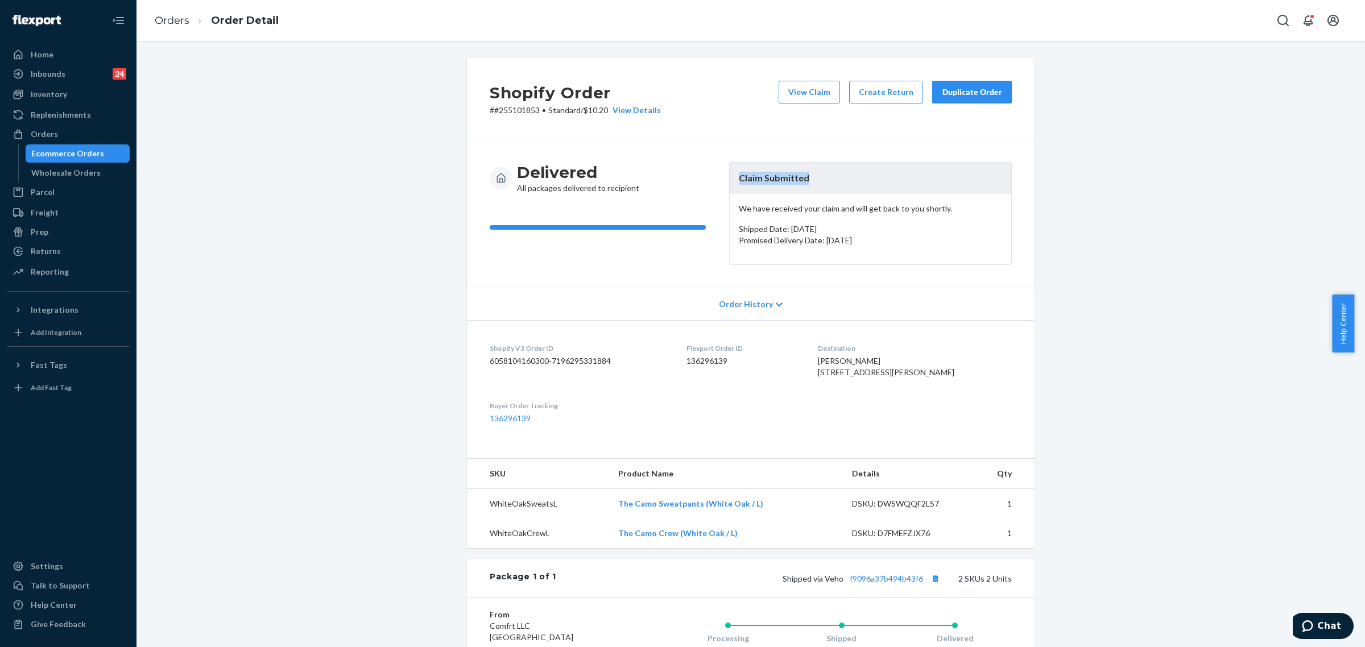
drag, startPoint x: 729, startPoint y: 177, endPoint x: 822, endPoint y: 175, distance: 93.9
click at [822, 175] on header "Claim Submitted" at bounding box center [871, 178] width 282 height 31
copy header "Claim Submitted"
click at [71, 126] on div "Orders" at bounding box center [68, 134] width 121 height 16
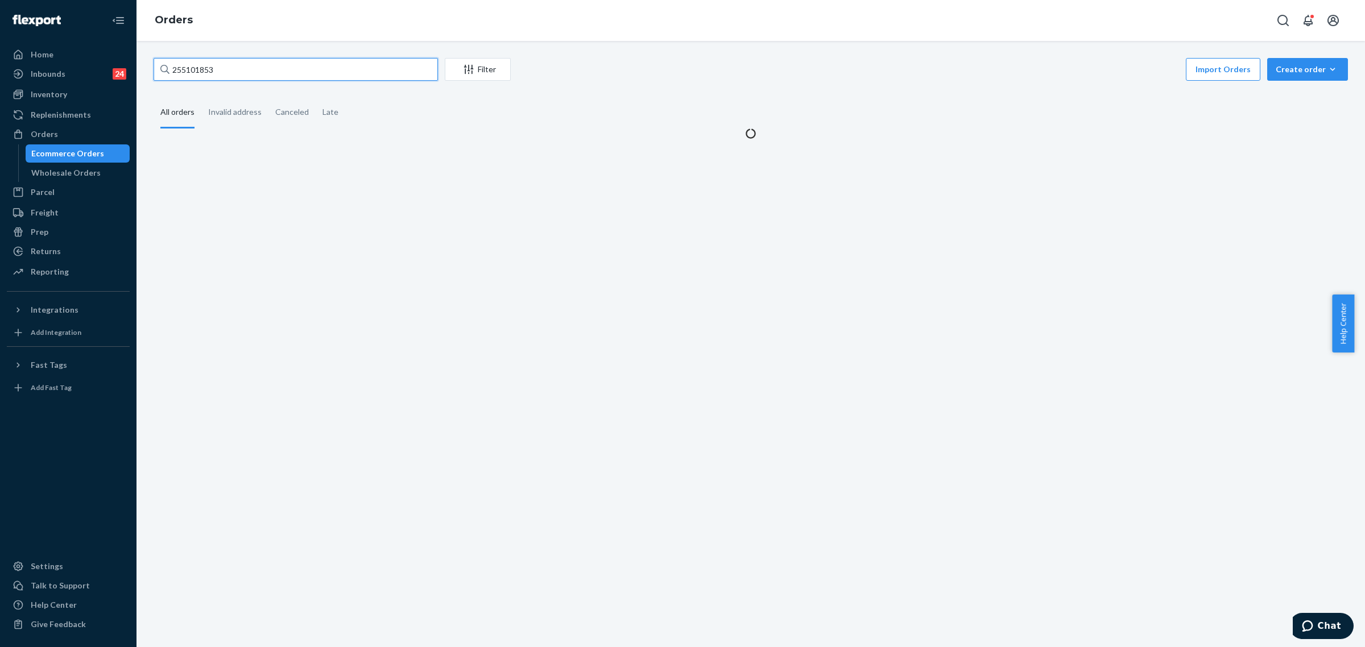
click at [184, 67] on input "255101853" at bounding box center [296, 69] width 284 height 23
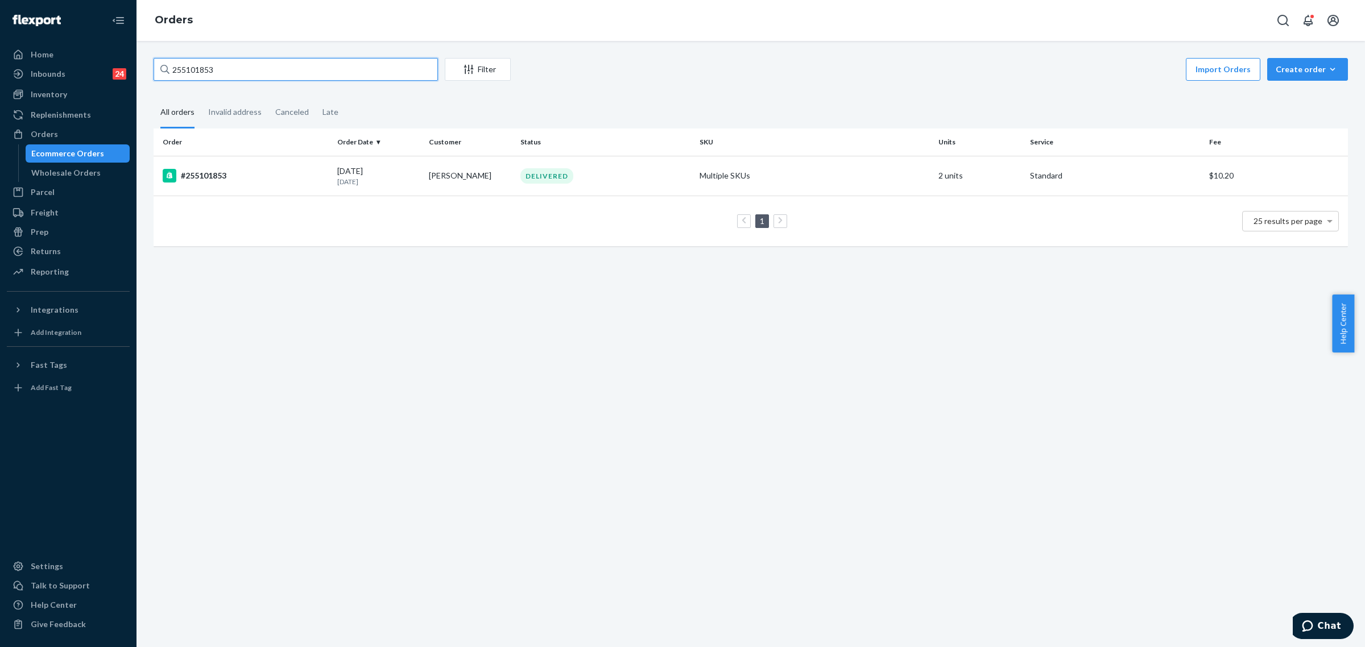
paste input "6512"
type input "255106512"
click at [503, 193] on td "[PERSON_NAME]" at bounding box center [470, 176] width 92 height 40
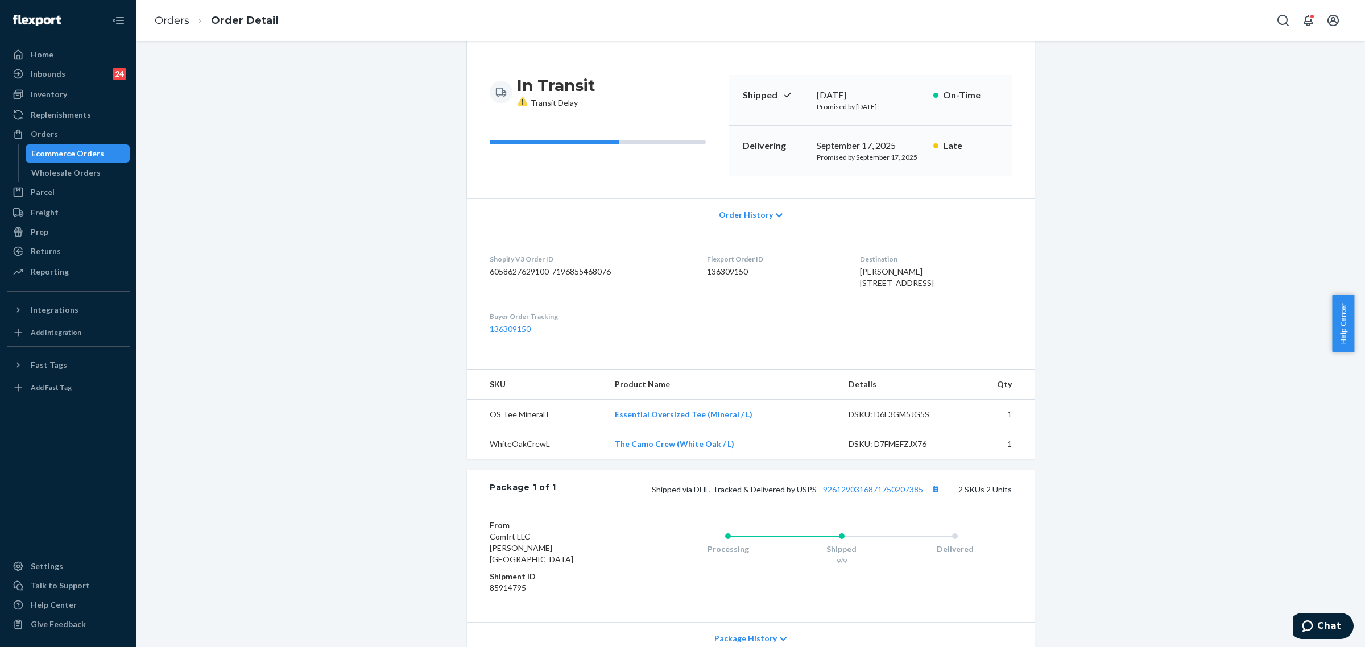
scroll to position [208, 0]
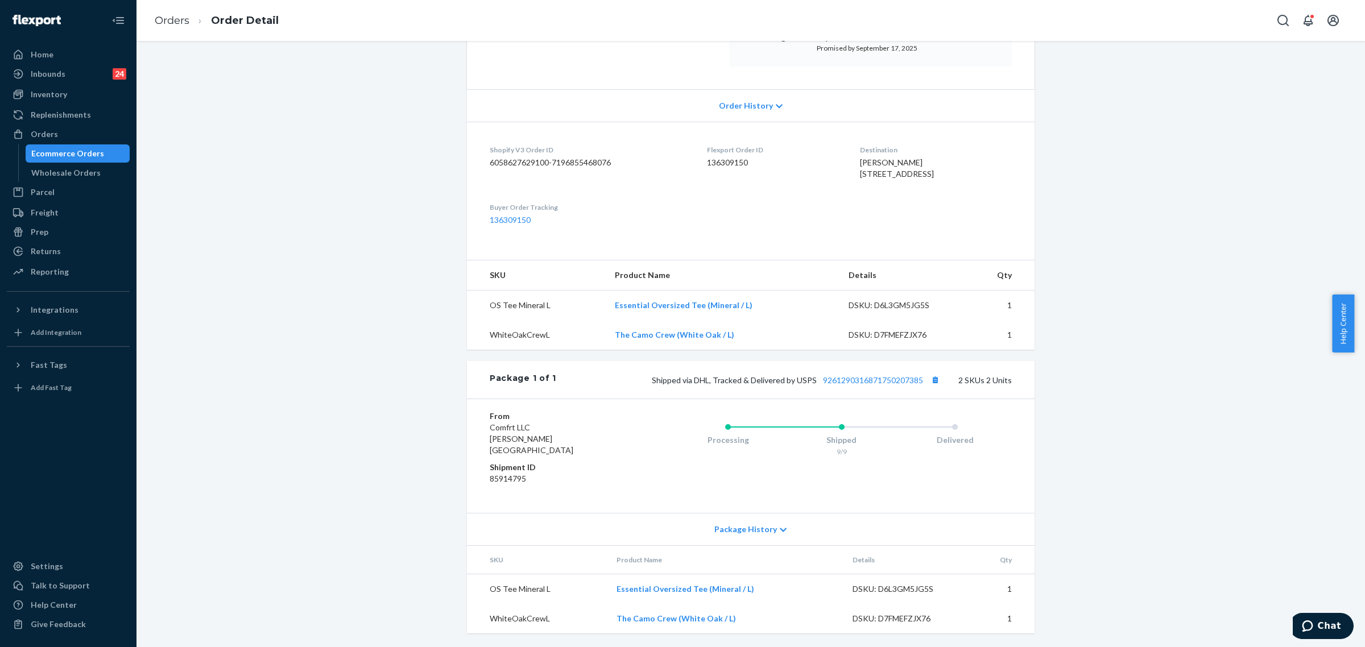
click at [780, 534] on icon at bounding box center [783, 530] width 7 height 8
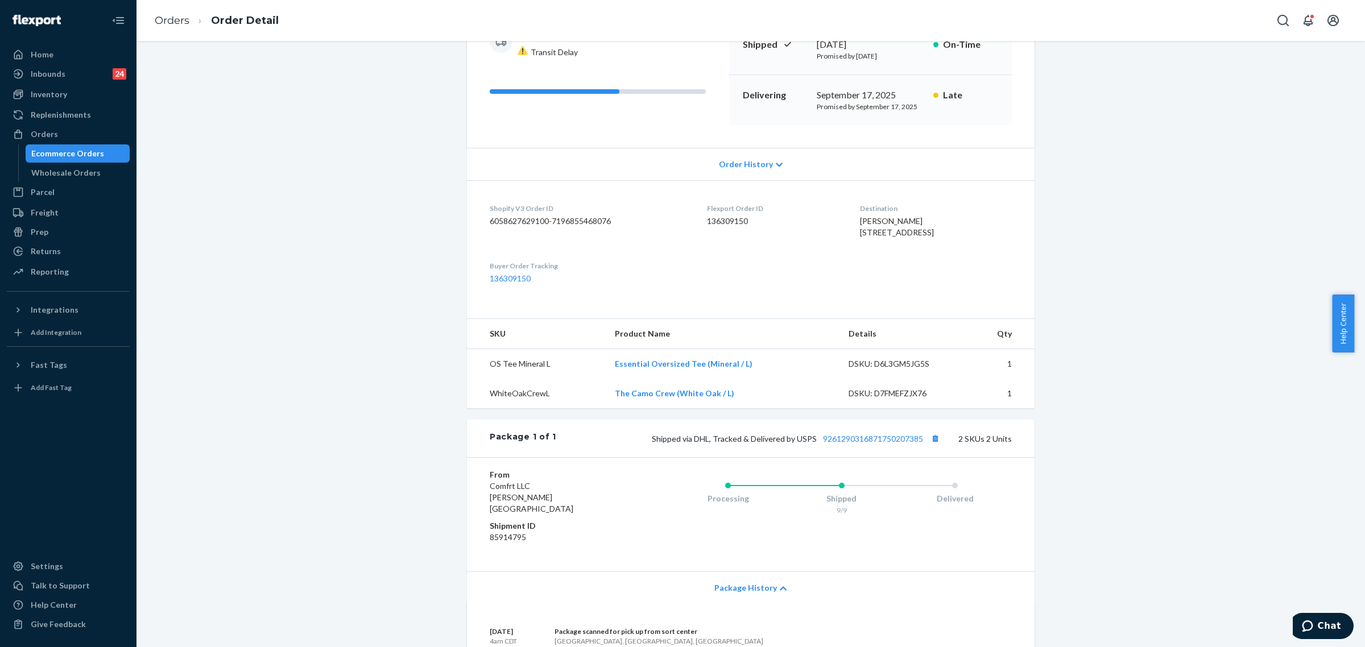
scroll to position [0, 0]
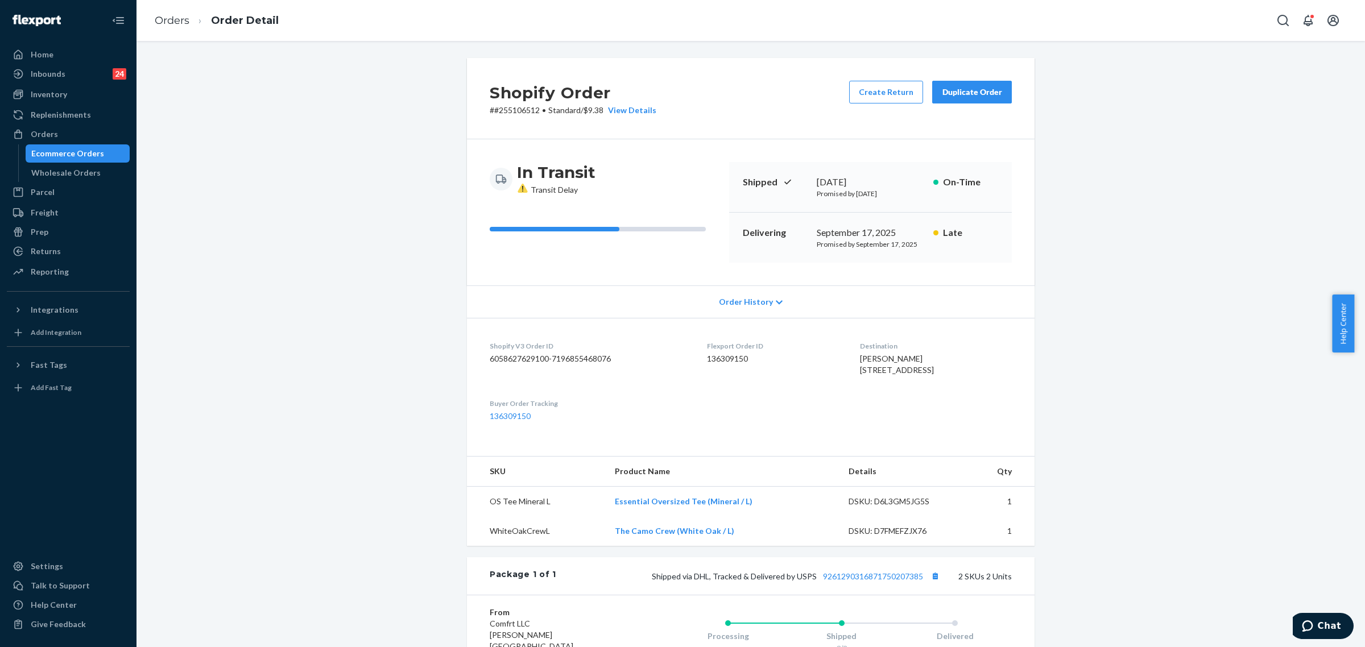
click at [522, 113] on p "# #255106512 • Standard / $9.38 View Details" at bounding box center [573, 110] width 167 height 11
copy p "255106512"
click at [347, 103] on div "Shopify Order # #255106512 • Standard / $9.38 View Details Create Return Duplic…" at bounding box center [751, 558] width 1212 height 1001
click at [973, 97] on div "Duplicate Order" at bounding box center [972, 91] width 60 height 11
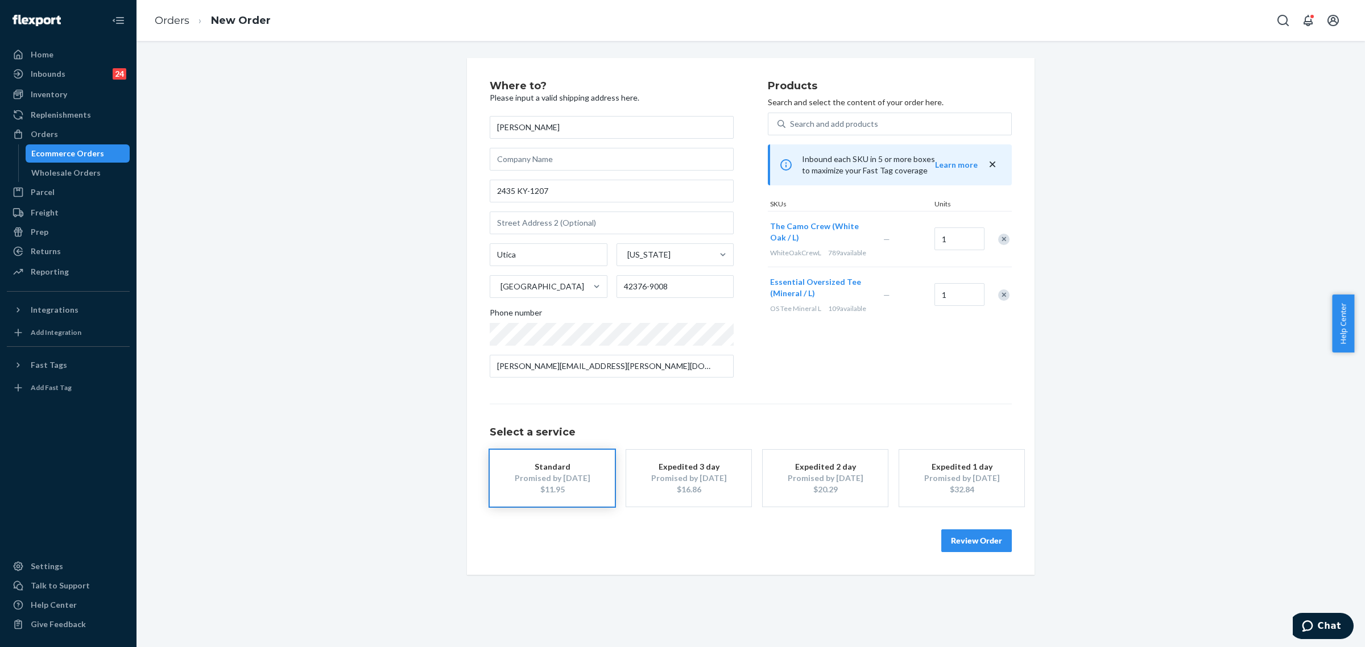
click at [969, 539] on button "Review Order" at bounding box center [976, 541] width 71 height 23
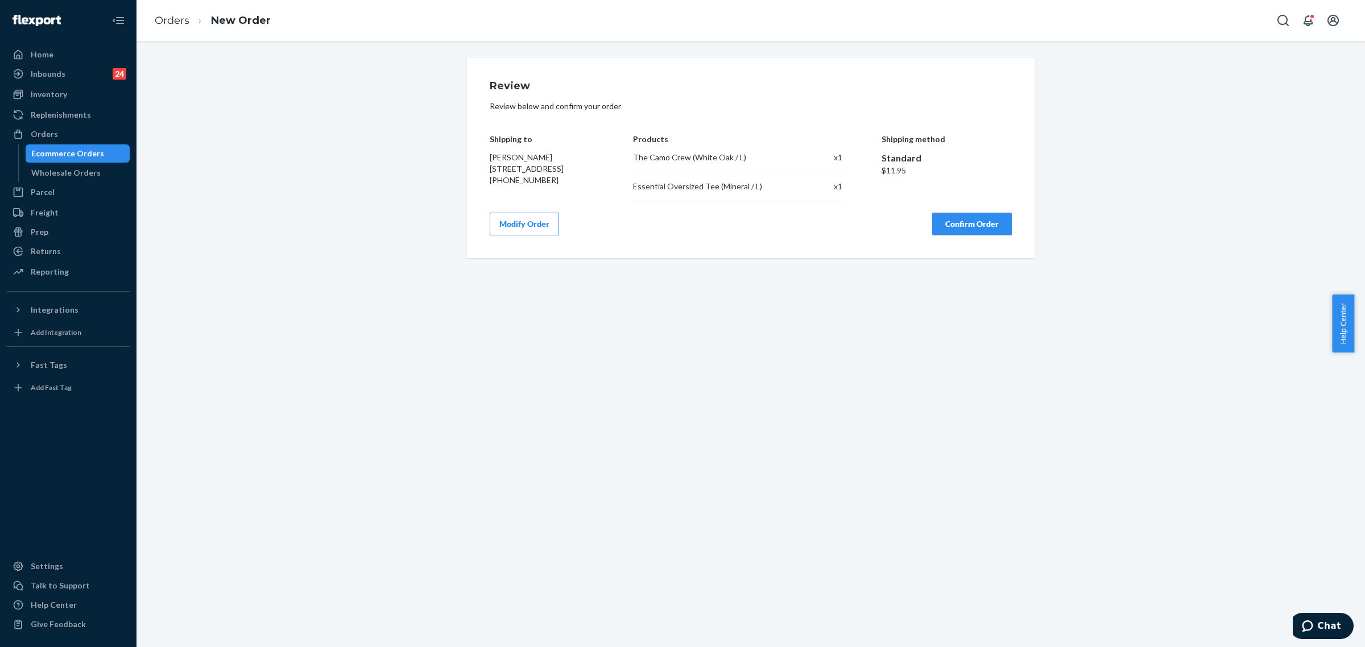
click at [964, 230] on button "Confirm Order" at bounding box center [972, 224] width 80 height 23
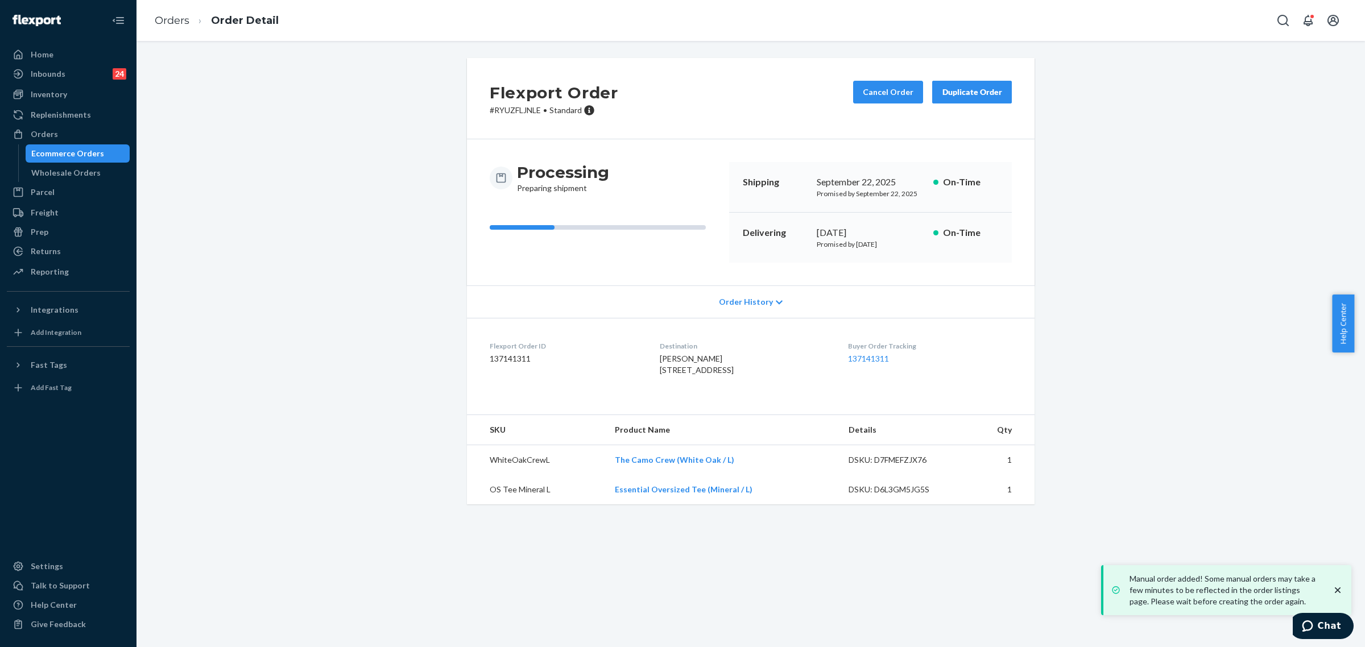
click at [499, 114] on p "# RYUZFLJNLE • Standard" at bounding box center [554, 110] width 129 height 11
copy p "RYUZFLJNLE"
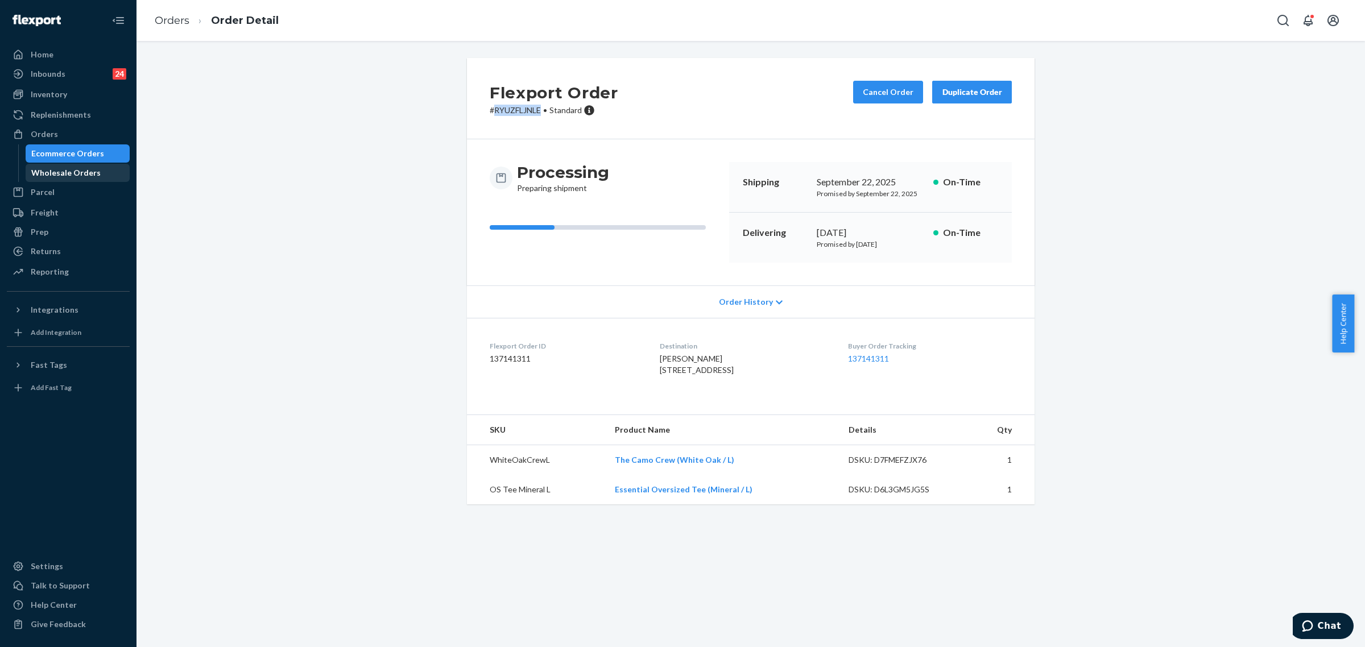
click at [60, 138] on div "Orders" at bounding box center [68, 134] width 121 height 16
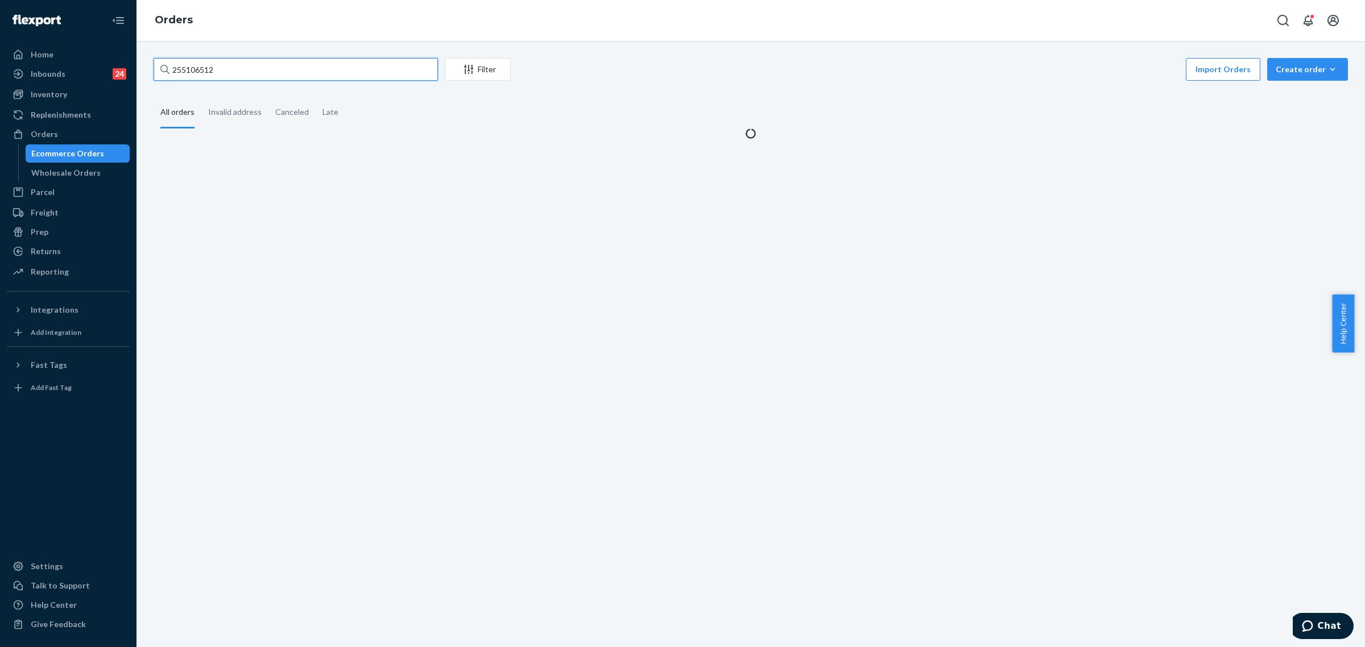
click at [183, 67] on input "255106512" at bounding box center [296, 69] width 284 height 23
click at [182, 67] on input "255106512" at bounding box center [296, 69] width 284 height 23
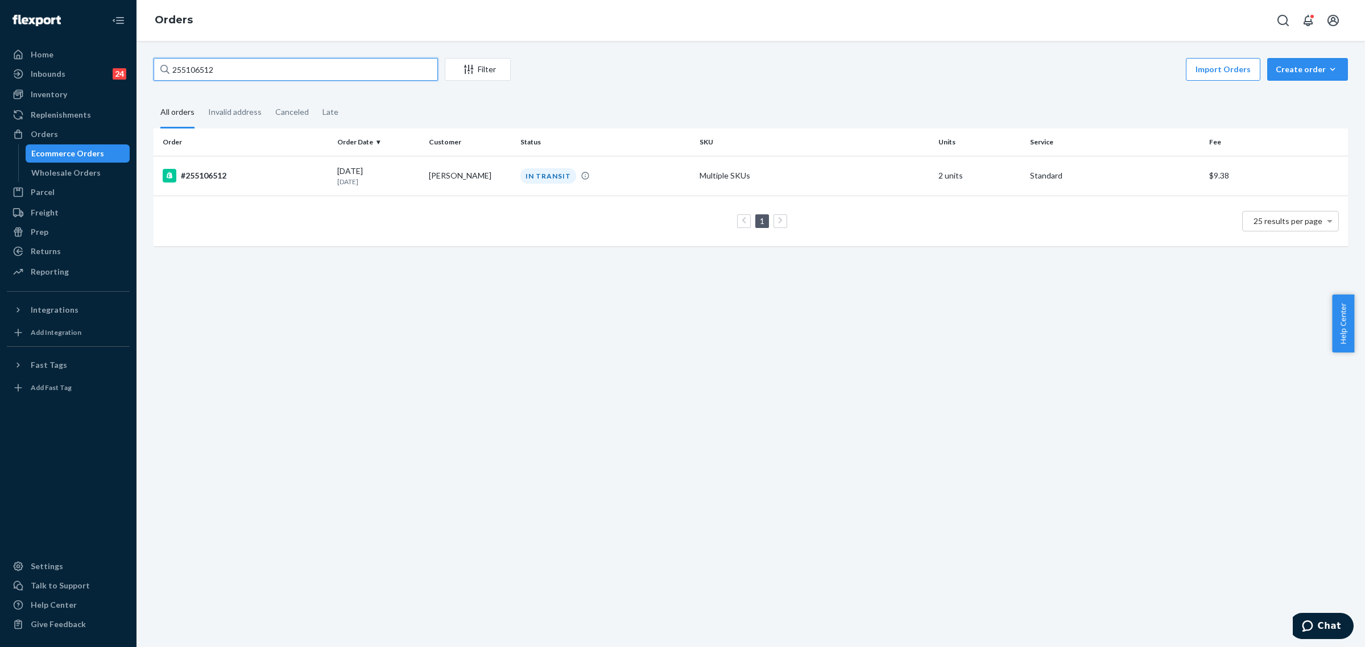
paste input "227738"
type input "255227738"
click at [482, 184] on td "[PERSON_NAME]" at bounding box center [470, 176] width 92 height 40
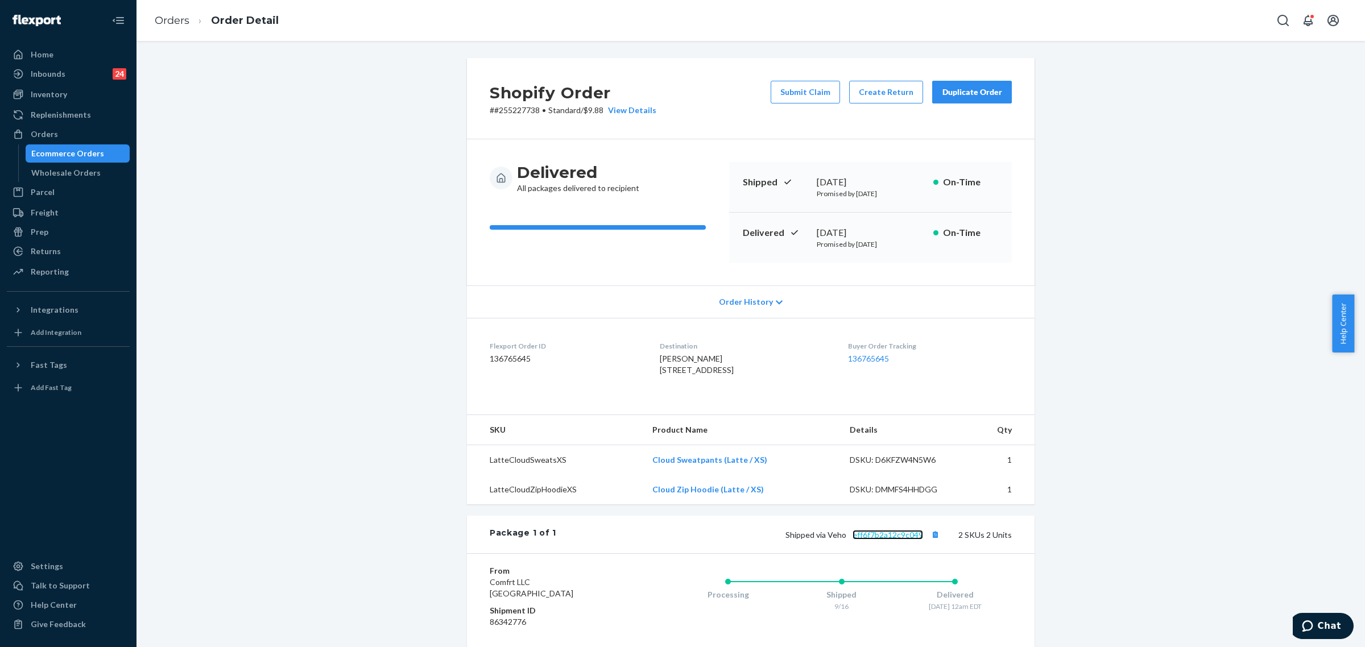
click at [902, 540] on link "eff6f7b2a12c9c049" at bounding box center [888, 535] width 71 height 10
click at [44, 126] on div "Orders" at bounding box center [68, 134] width 121 height 16
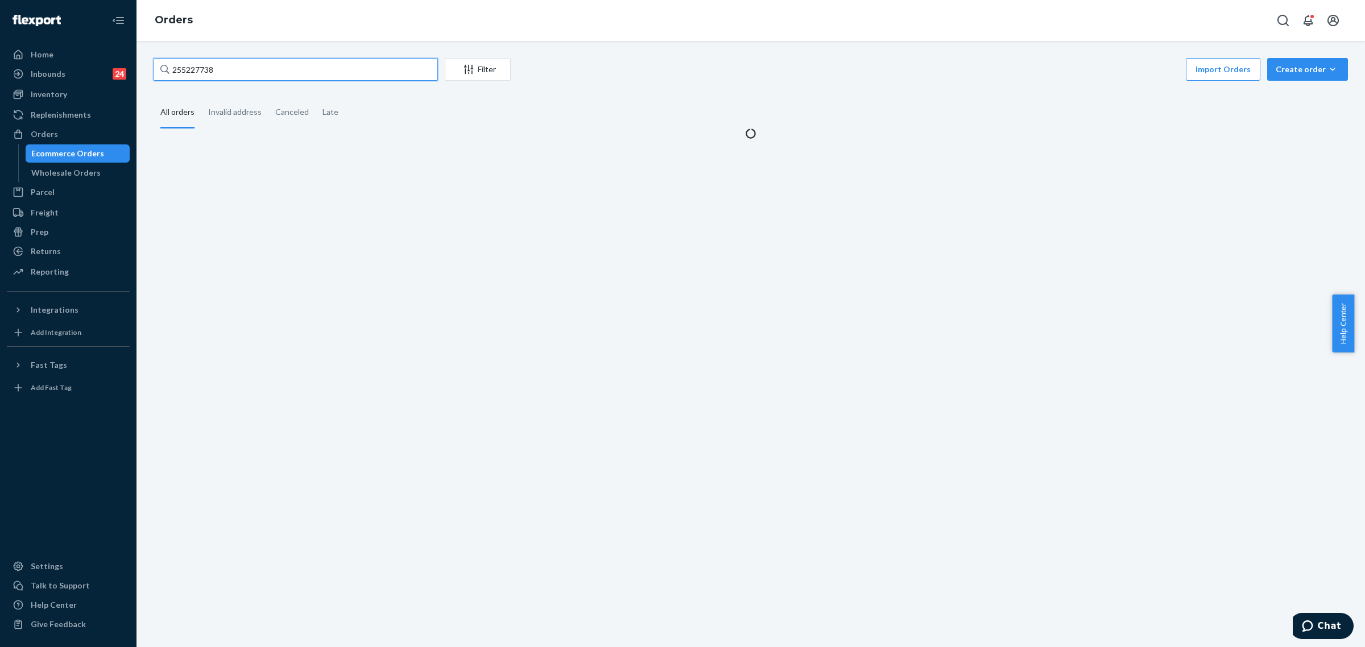
click at [188, 72] on input "255227738" at bounding box center [296, 69] width 284 height 23
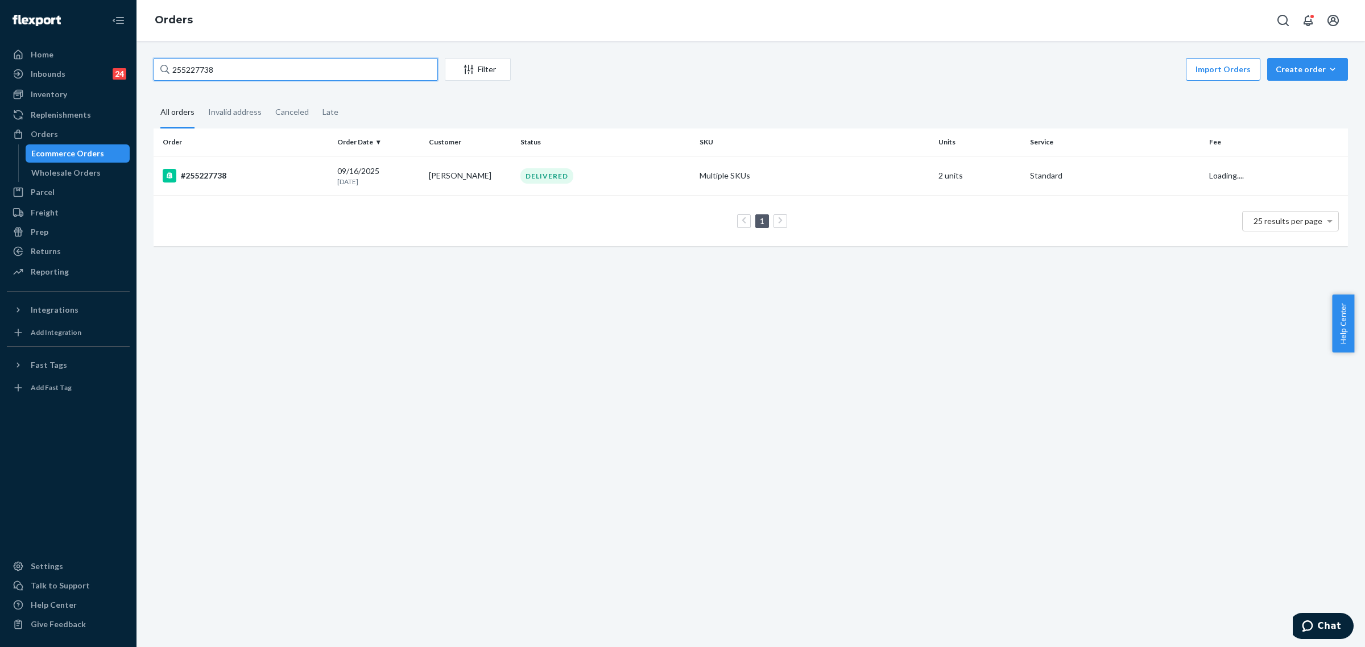
click at [192, 73] on input "255227738" at bounding box center [296, 69] width 284 height 23
click at [192, 69] on input "255227738" at bounding box center [296, 69] width 284 height 23
paste input "171250"
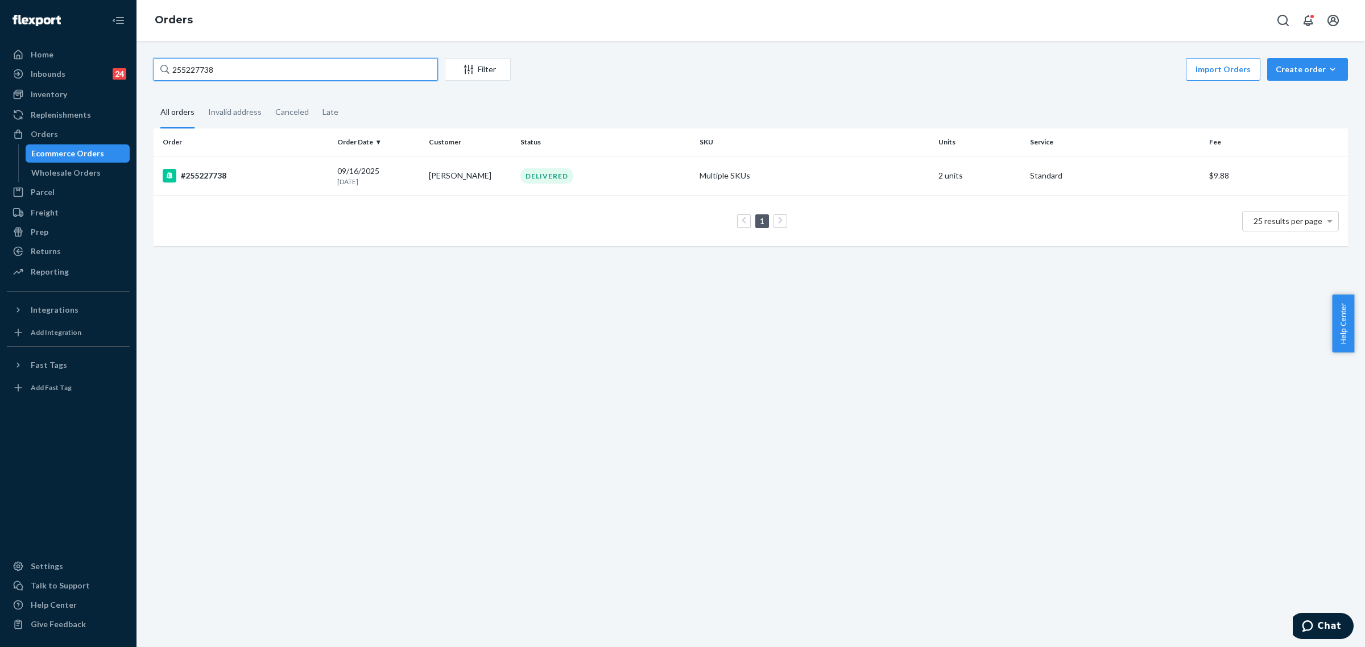
type input "255171250"
click at [527, 170] on div "IN TRANSIT" at bounding box center [548, 175] width 56 height 15
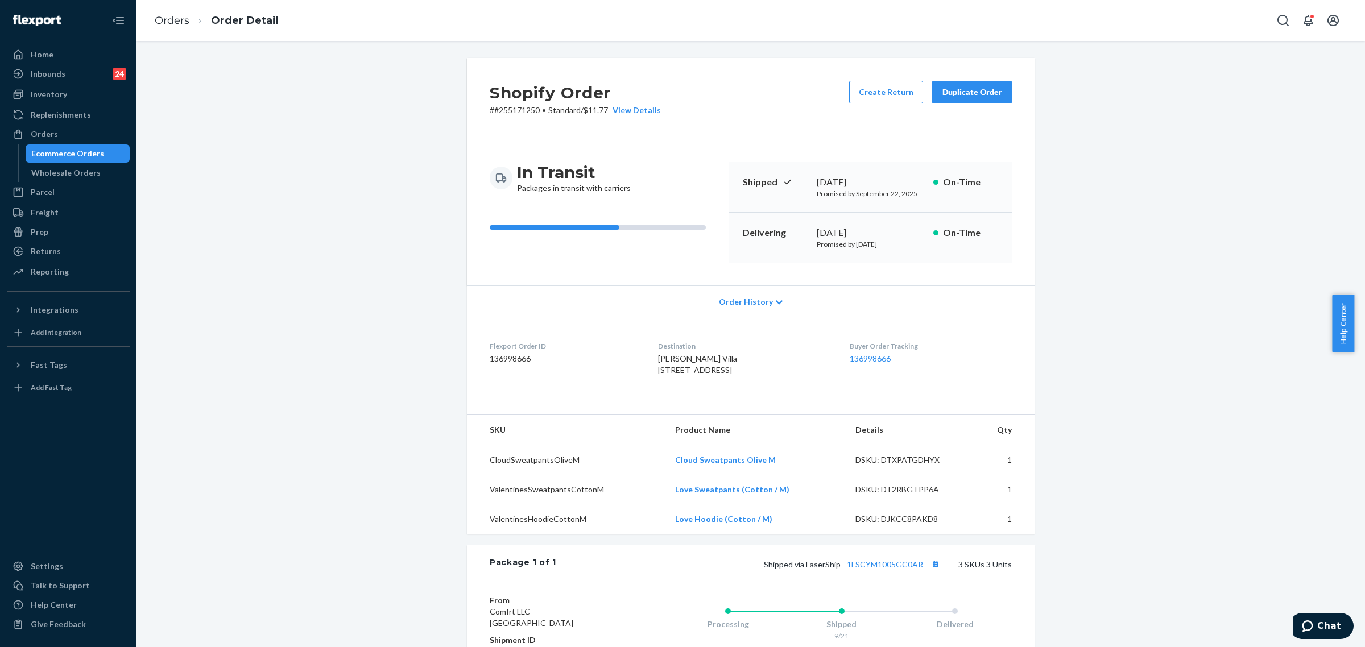
click at [307, 308] on div "Shopify Order # #255171250 • Standard / $11.77 View Details Create Return Dupli…" at bounding box center [751, 454] width 1212 height 792
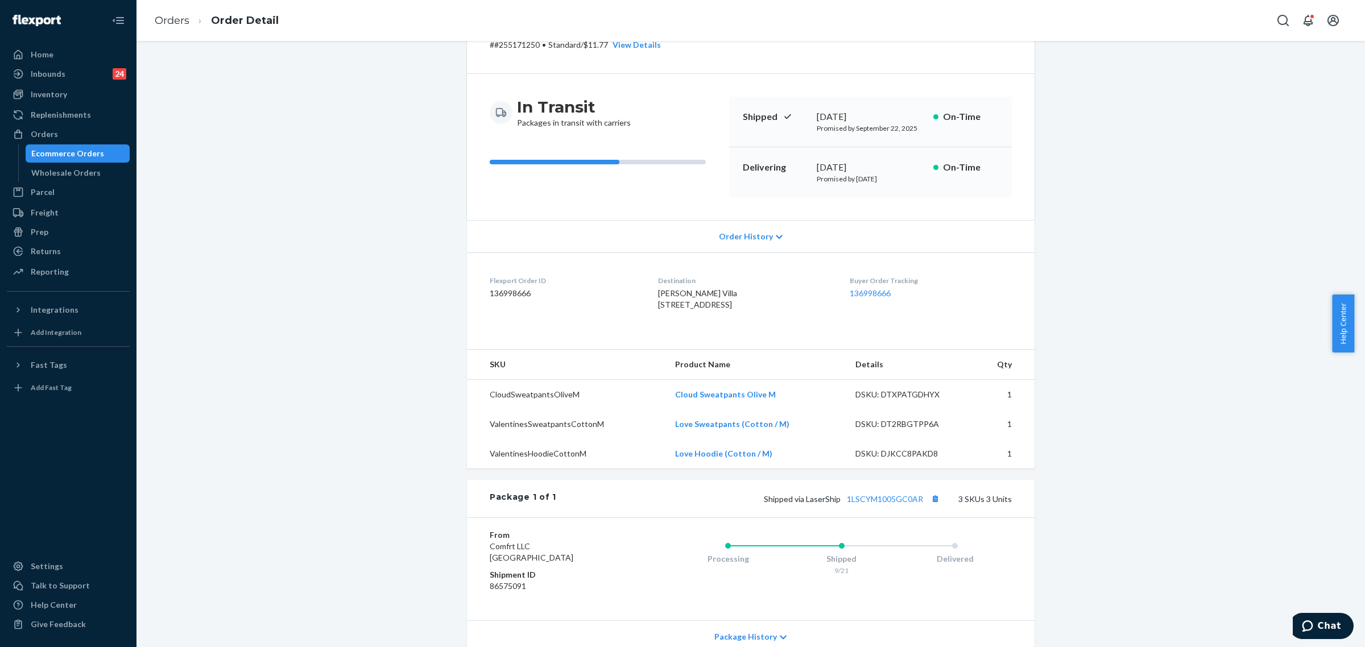
scroll to position [213, 0]
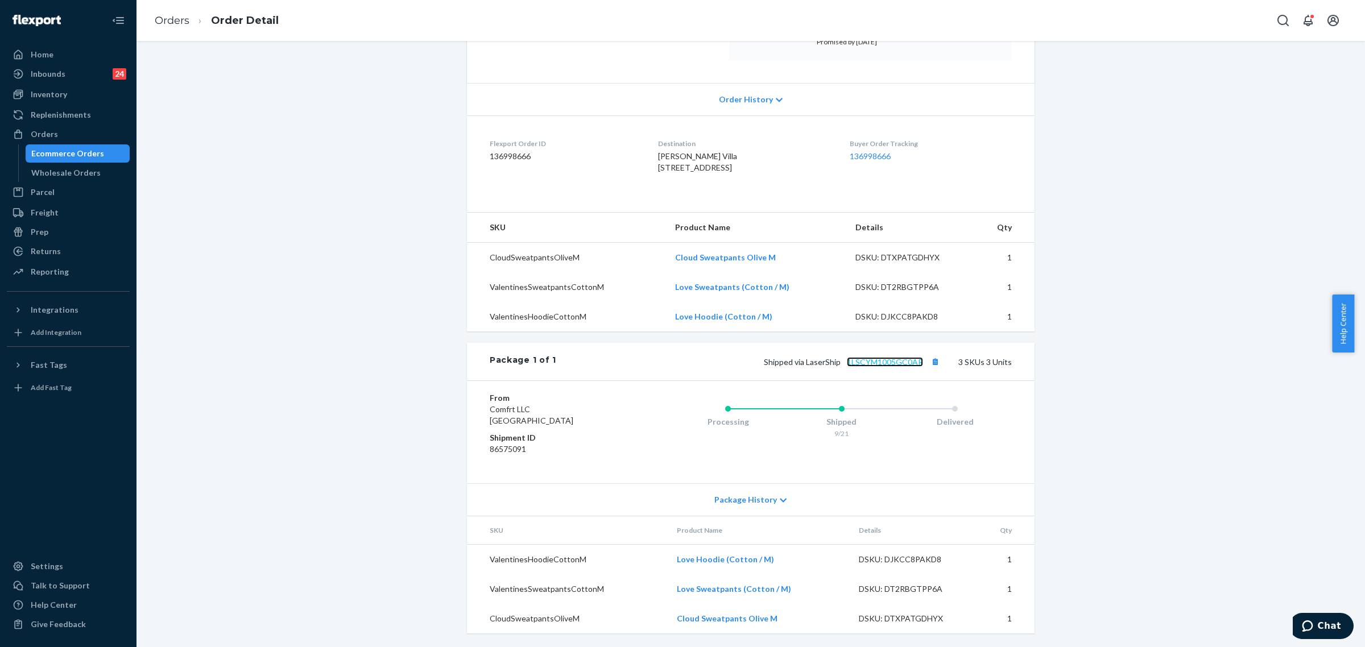
click at [882, 367] on link "1LSCYM1005GC0AR" at bounding box center [885, 362] width 76 height 10
click at [780, 502] on icon at bounding box center [783, 501] width 7 height 8
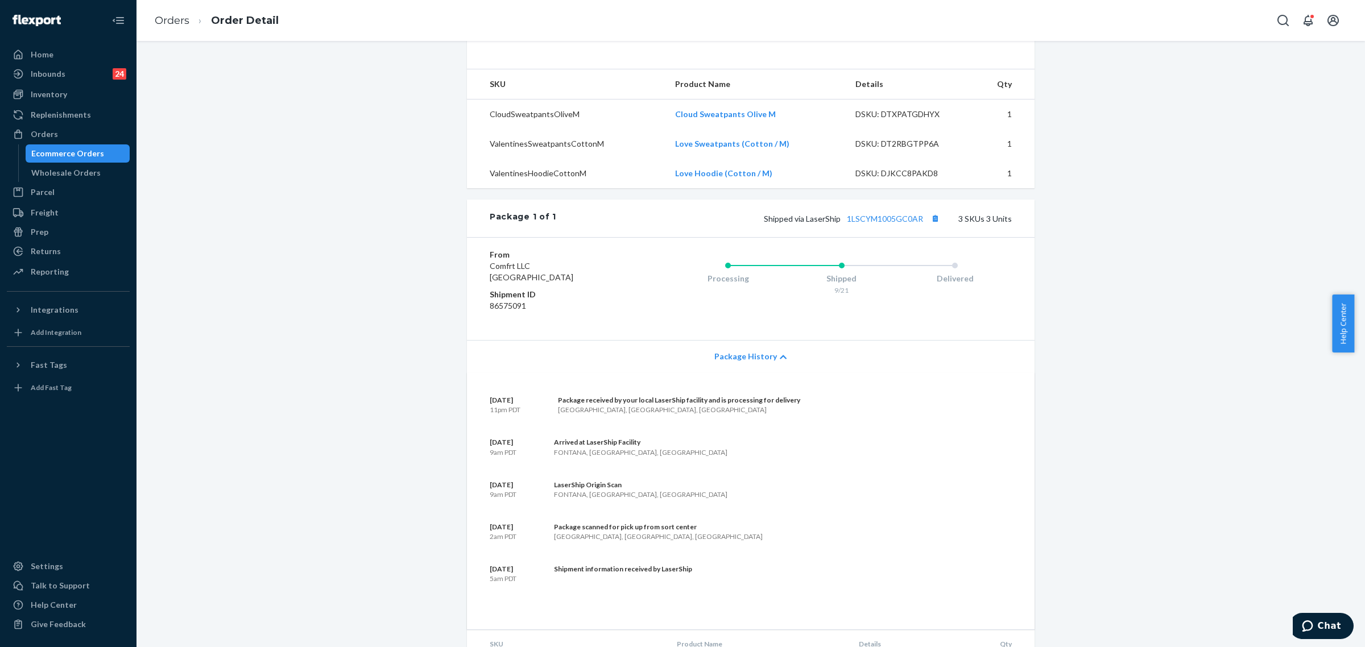
scroll to position [482, 0]
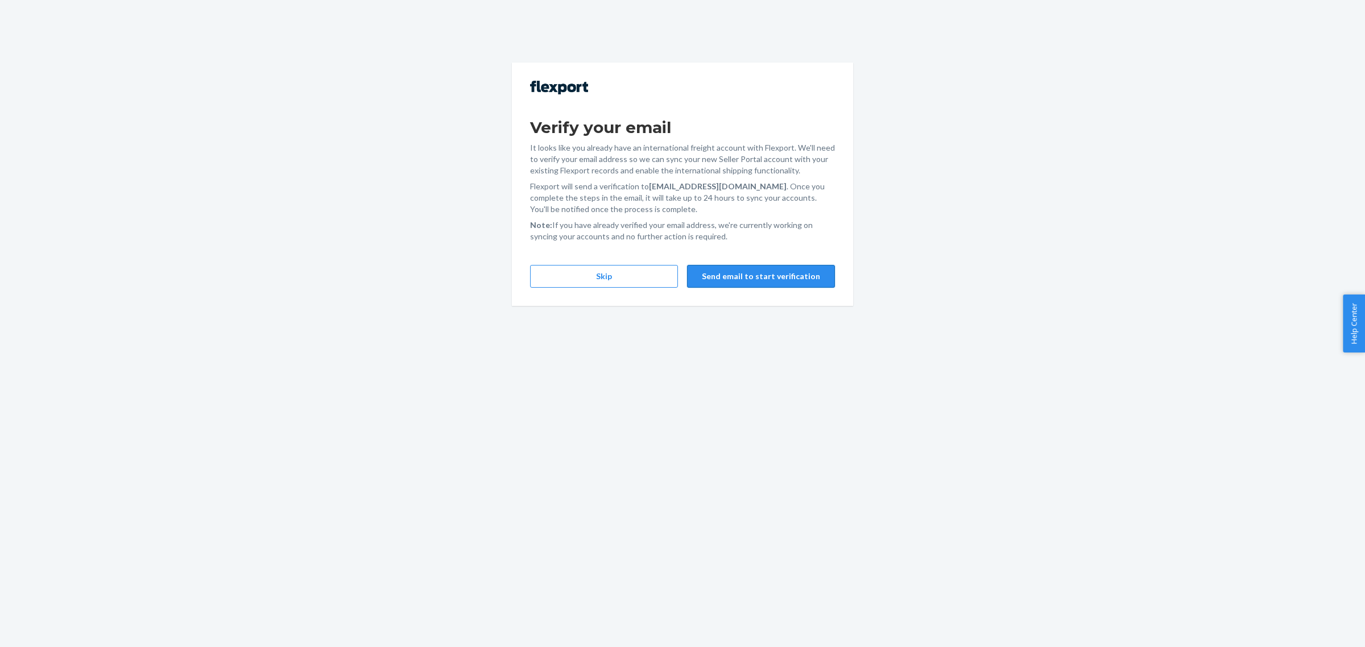
click at [771, 278] on button "Send email to start verification" at bounding box center [761, 276] width 148 height 23
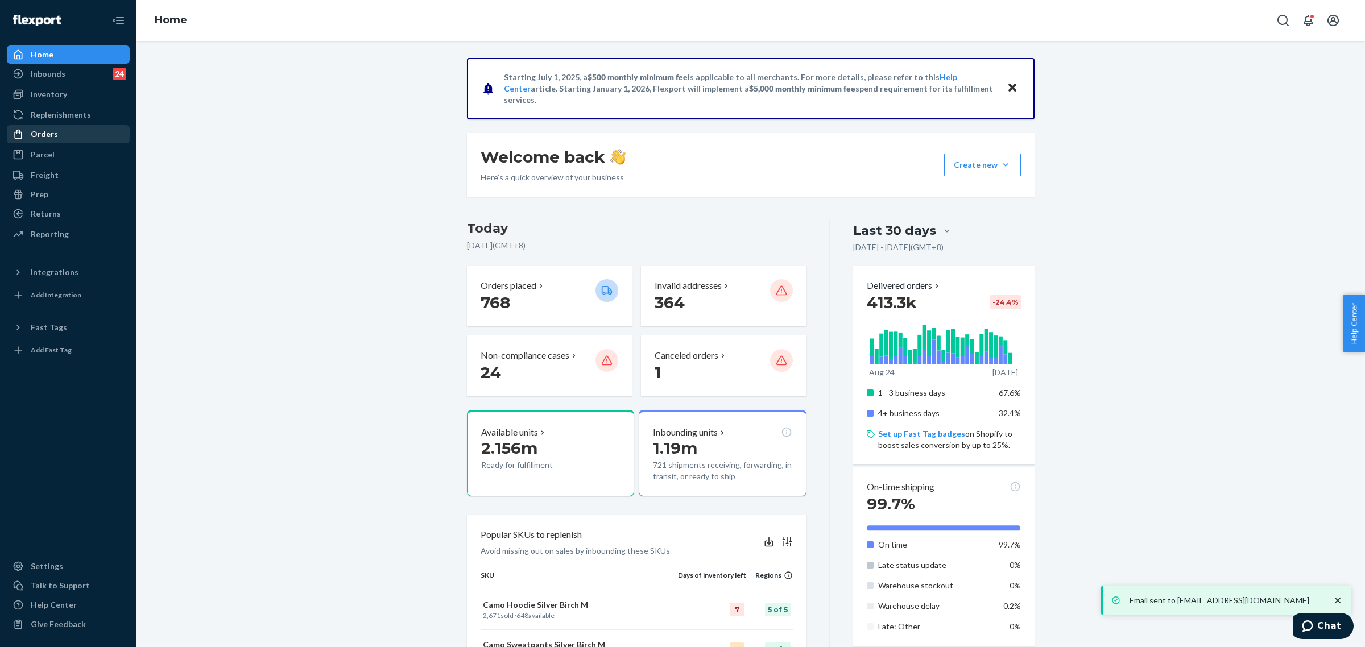
drag, startPoint x: 60, startPoint y: 130, endPoint x: 101, endPoint y: 189, distance: 71.6
click at [60, 130] on div "Orders" at bounding box center [68, 134] width 121 height 16
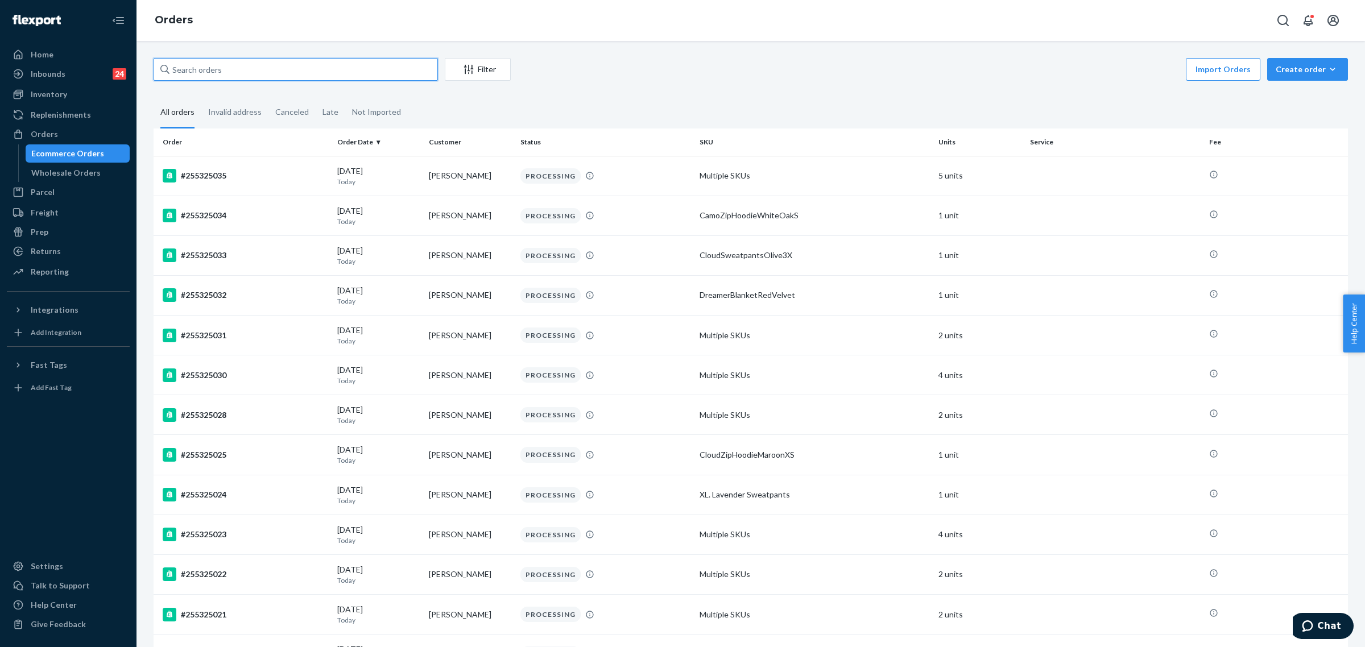
click at [185, 67] on input "text" at bounding box center [296, 69] width 284 height 23
paste input "255297097"
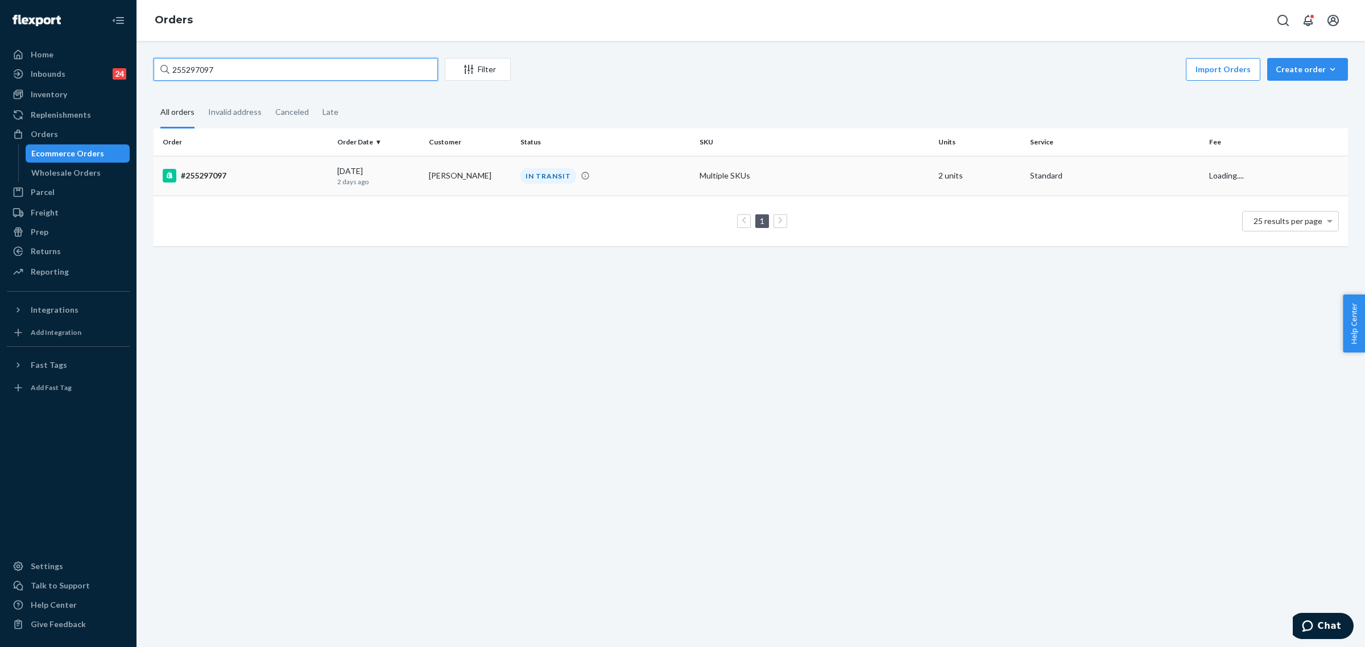
type input "255297097"
click at [553, 177] on div "IN TRANSIT" at bounding box center [548, 175] width 56 height 15
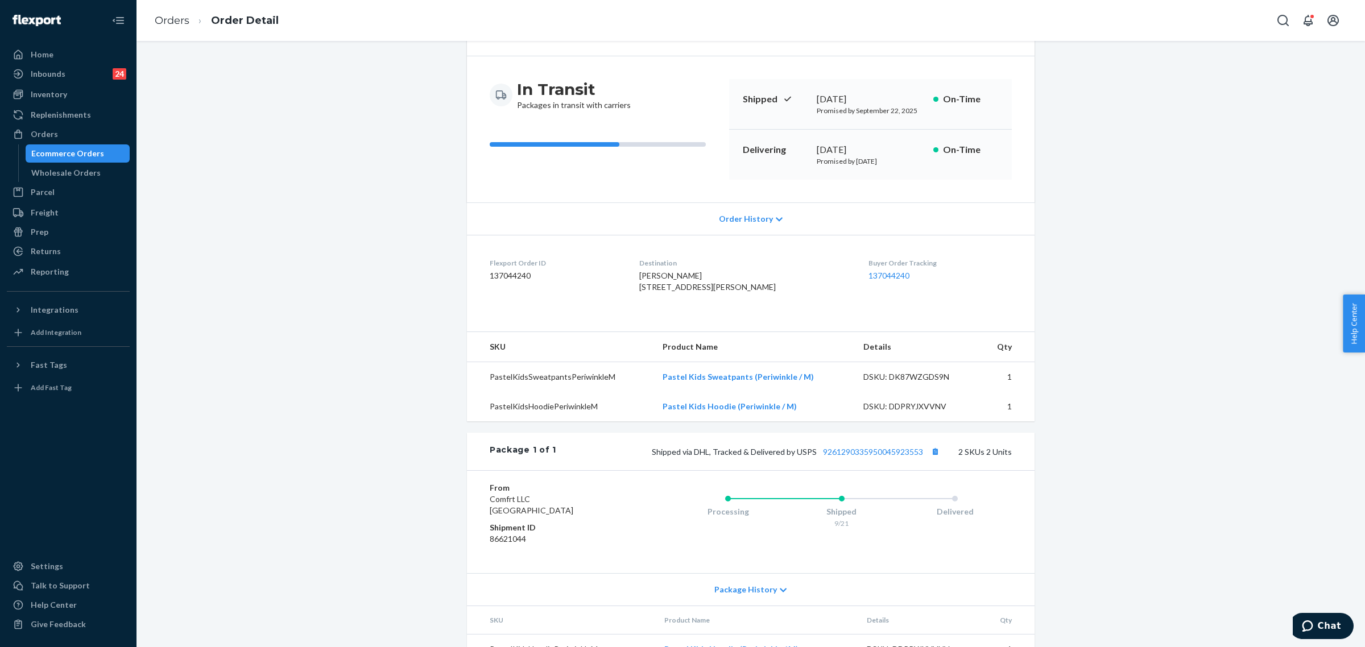
scroll to position [167, 0]
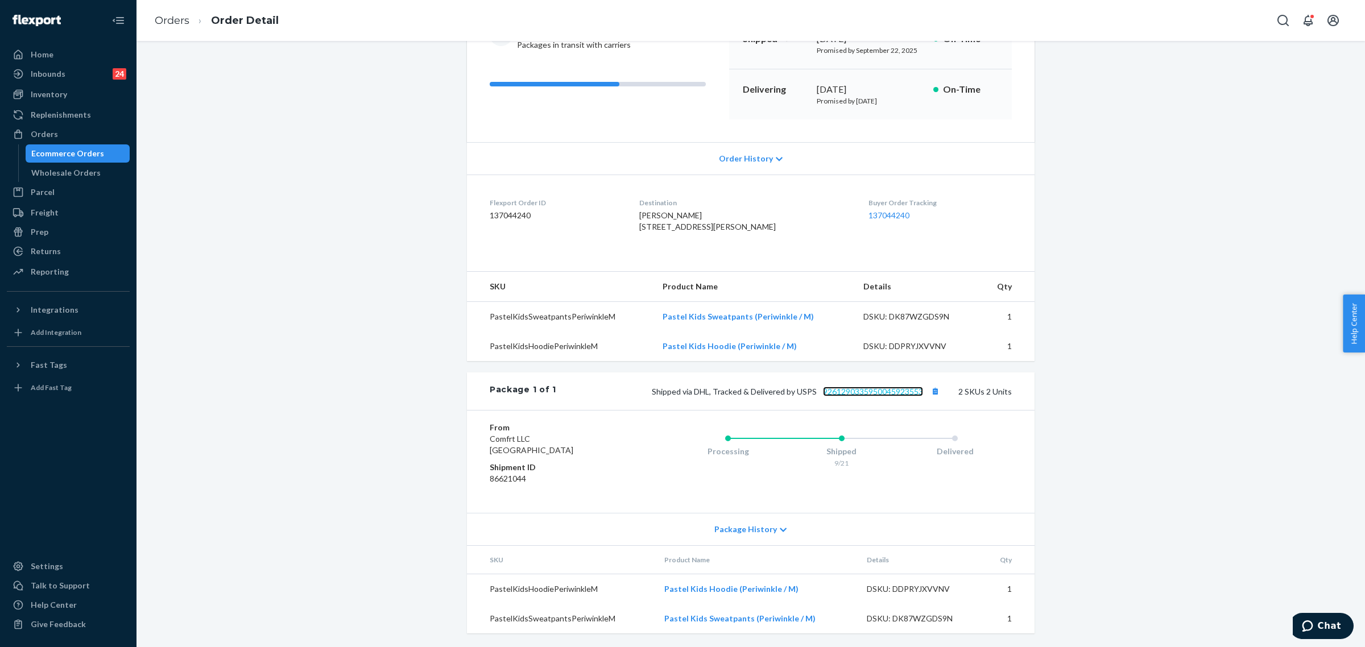
click at [871, 387] on link "9261290335950045923553" at bounding box center [873, 392] width 100 height 10
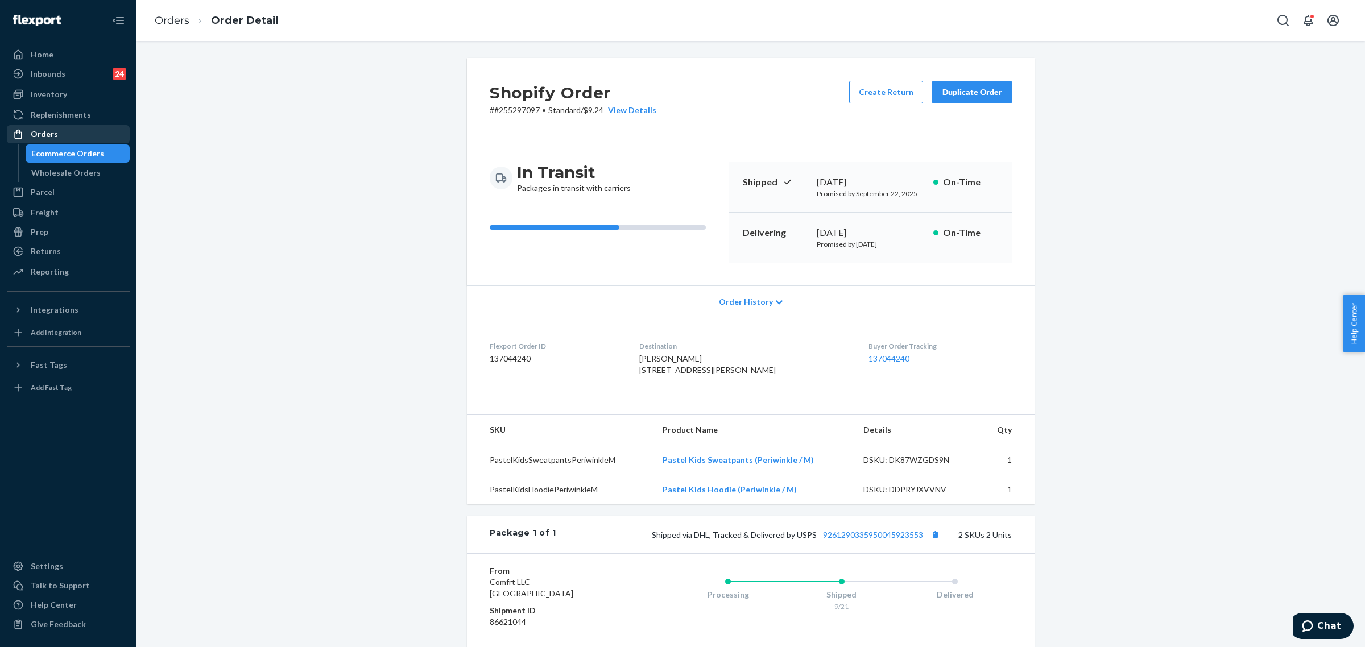
click at [39, 133] on div "Orders" at bounding box center [44, 134] width 27 height 11
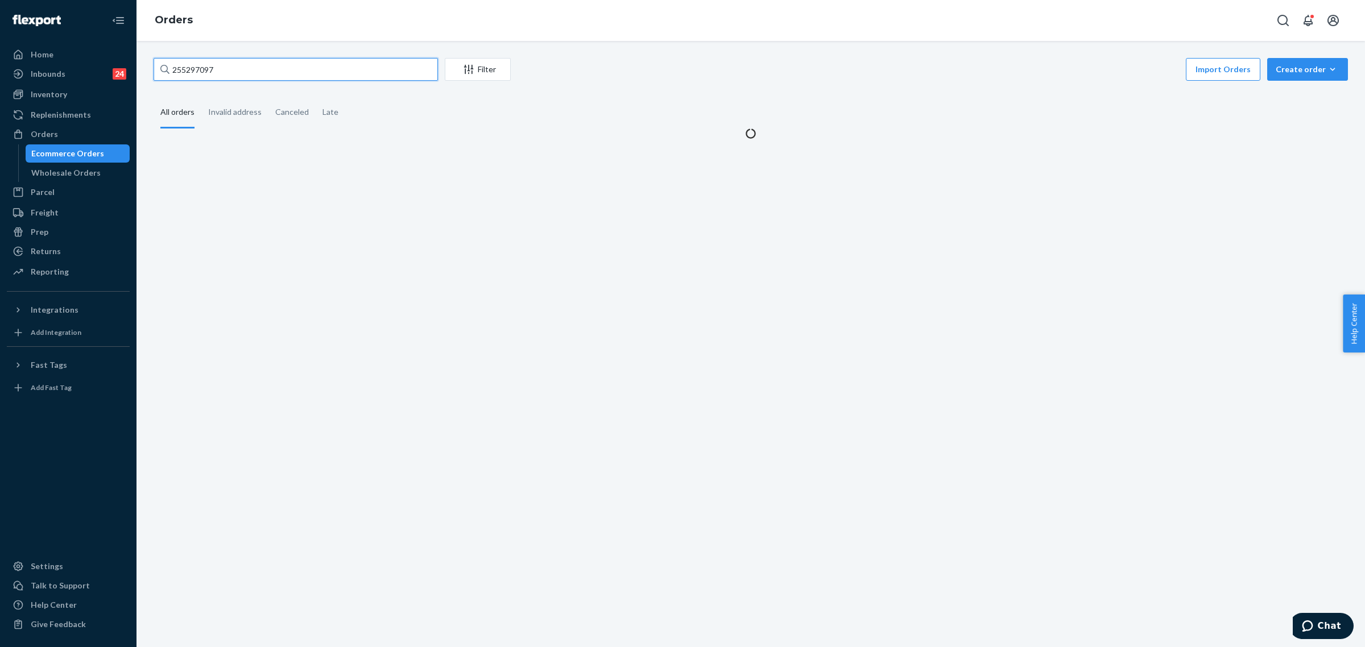
click at [170, 65] on input "255297097" at bounding box center [296, 69] width 284 height 23
click at [171, 64] on input "255297097" at bounding box center [296, 69] width 284 height 23
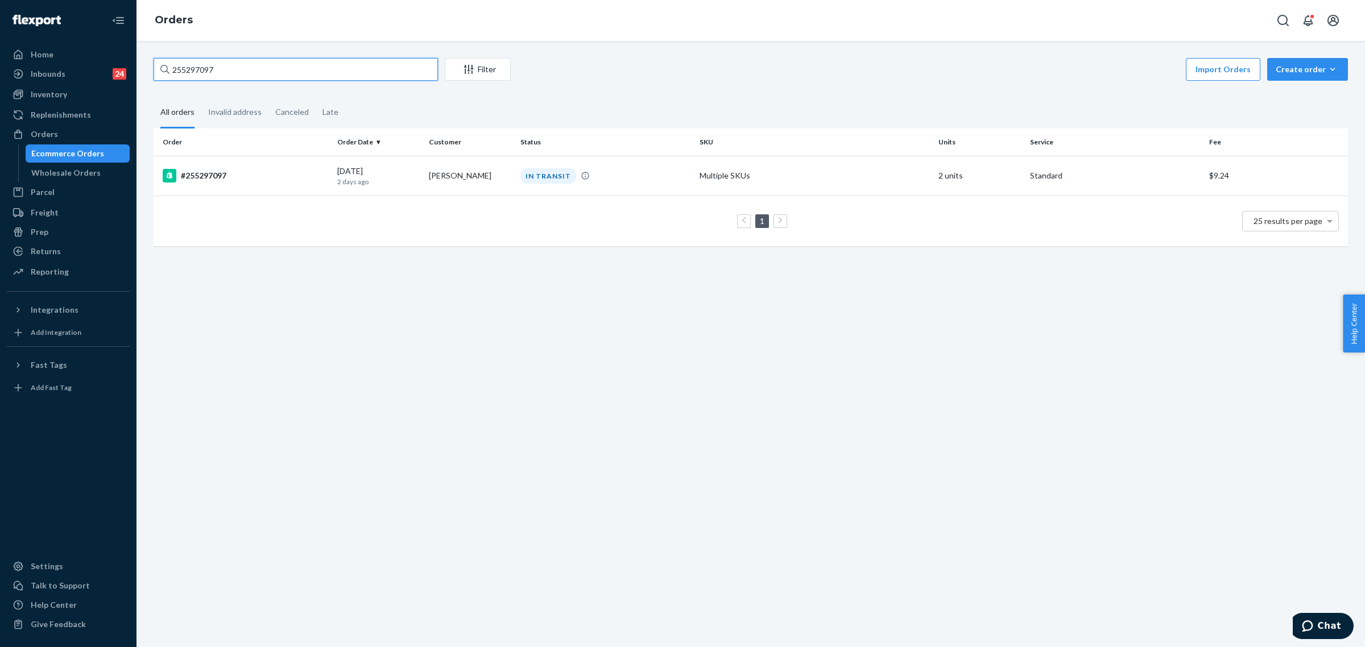
paste input "59691"
type input "255259691"
click at [507, 164] on td "Doreen Venturino" at bounding box center [470, 176] width 92 height 40
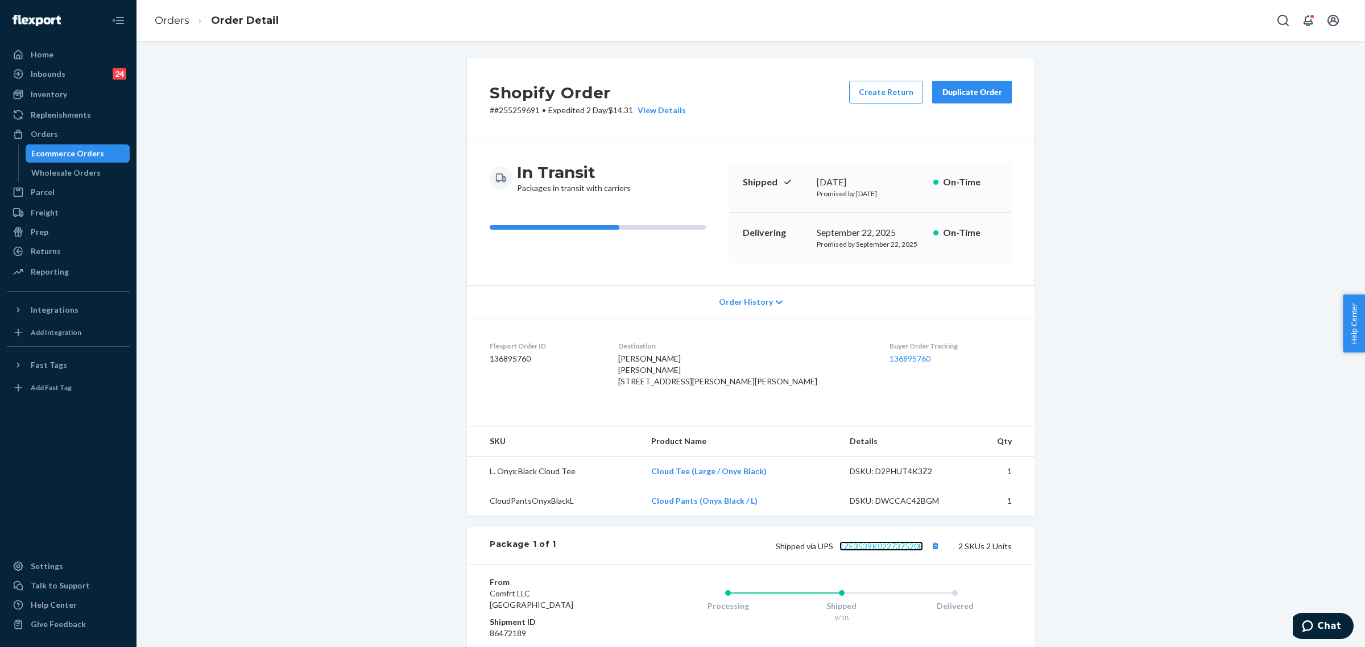
click at [872, 518] on link "1ZE3539K0227375208" at bounding box center [882, 547] width 84 height 10
